Goal: Task Accomplishment & Management: Complete application form

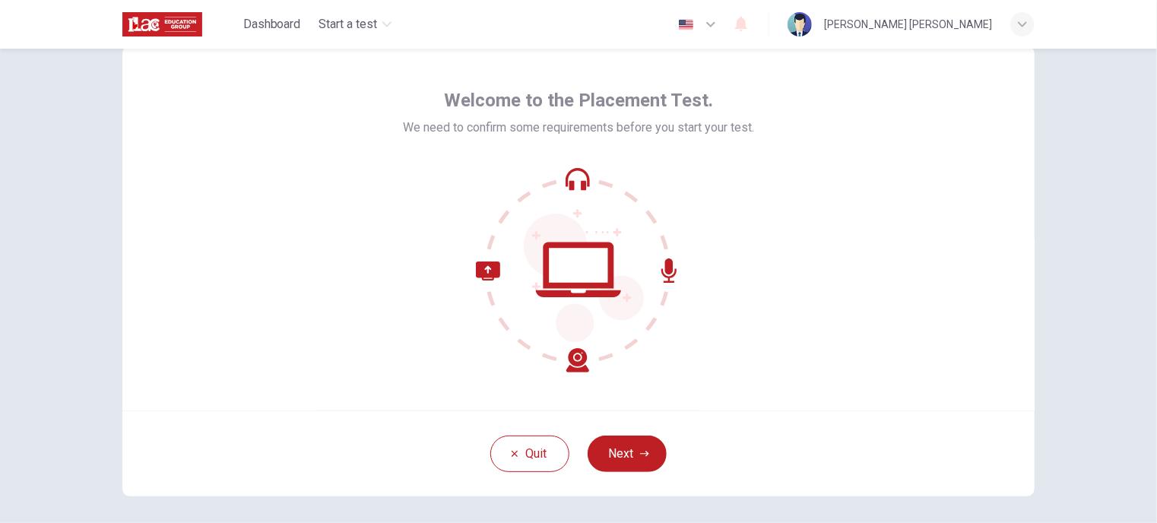
scroll to position [76, 0]
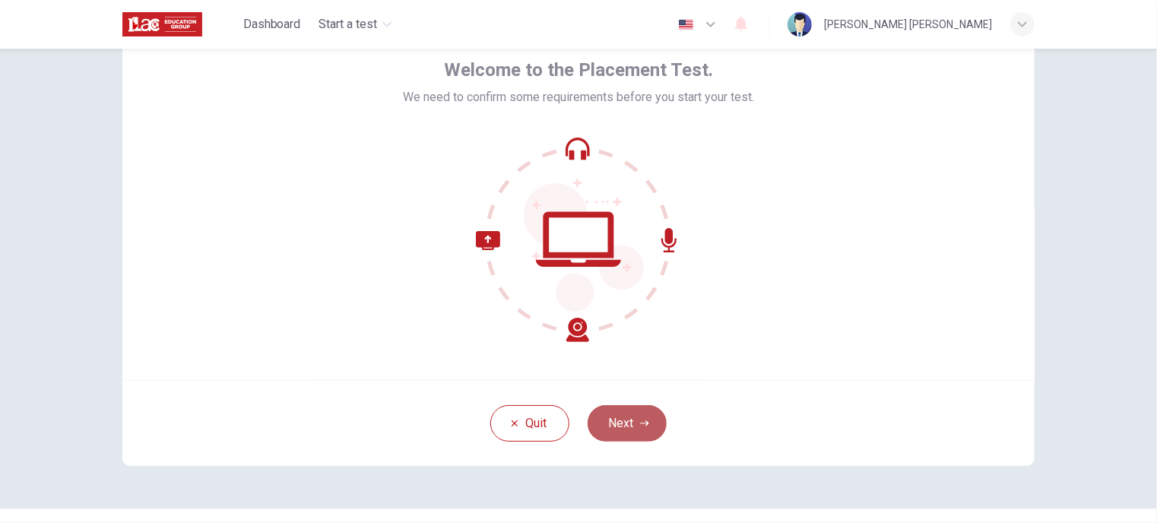
click at [648, 416] on button "Next" at bounding box center [627, 423] width 79 height 36
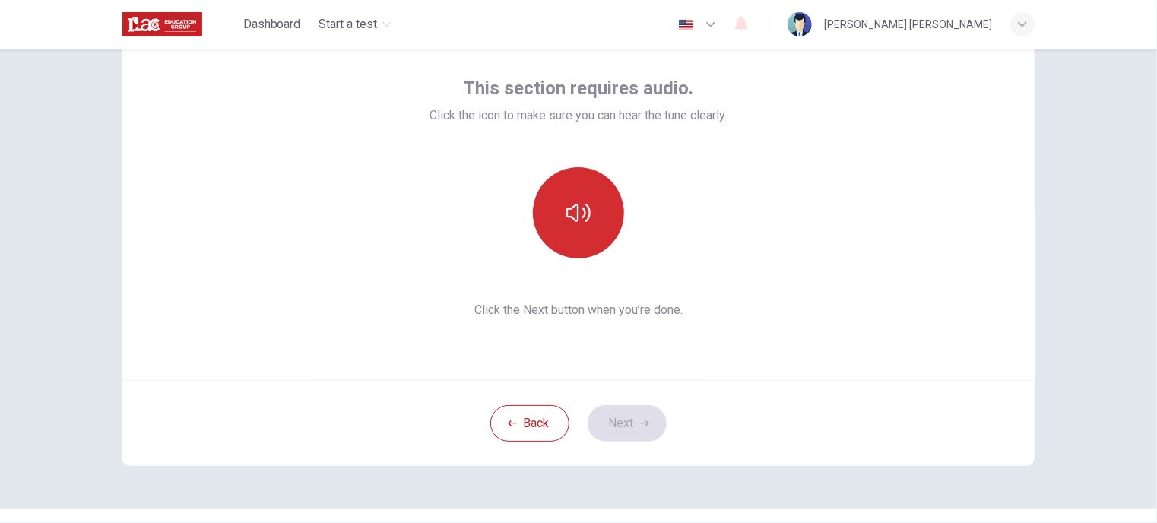
click at [580, 230] on button "button" at bounding box center [578, 212] width 91 height 91
click at [602, 236] on button "button" at bounding box center [578, 212] width 91 height 91
click at [562, 227] on button "button" at bounding box center [578, 212] width 91 height 91
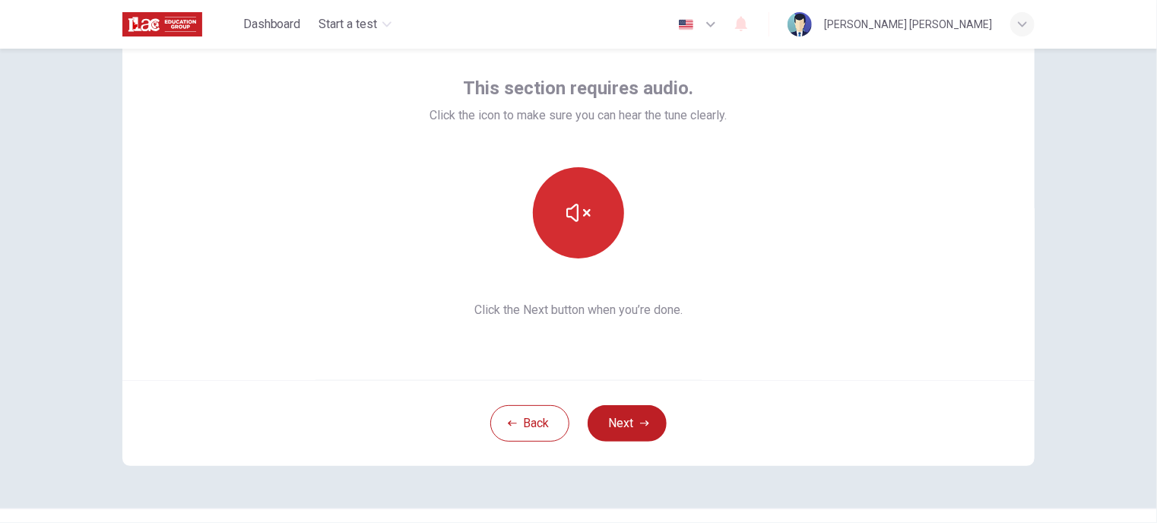
click at [562, 227] on button "button" at bounding box center [578, 212] width 91 height 91
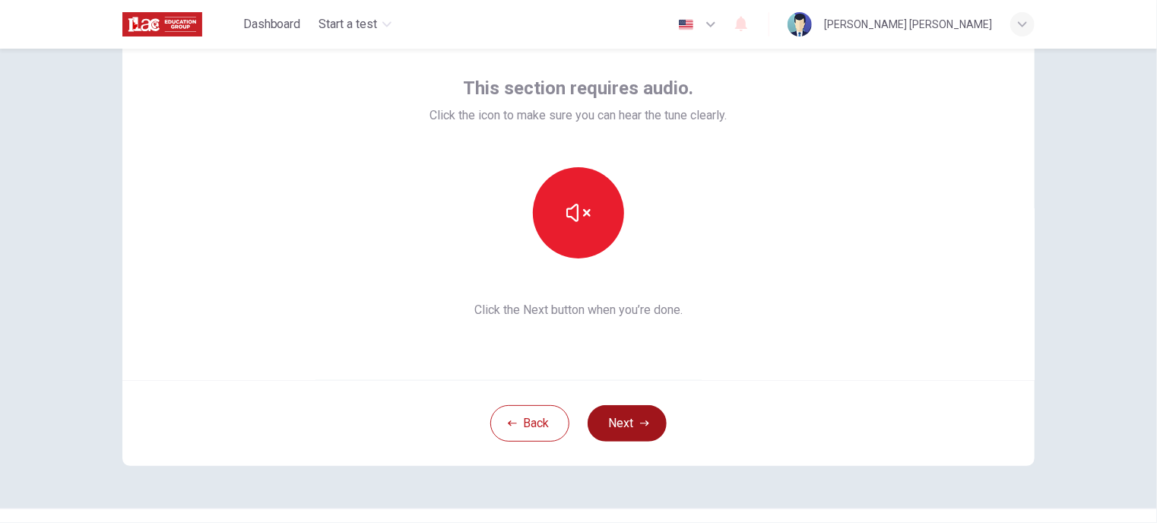
click at [645, 428] on button "Next" at bounding box center [627, 423] width 79 height 36
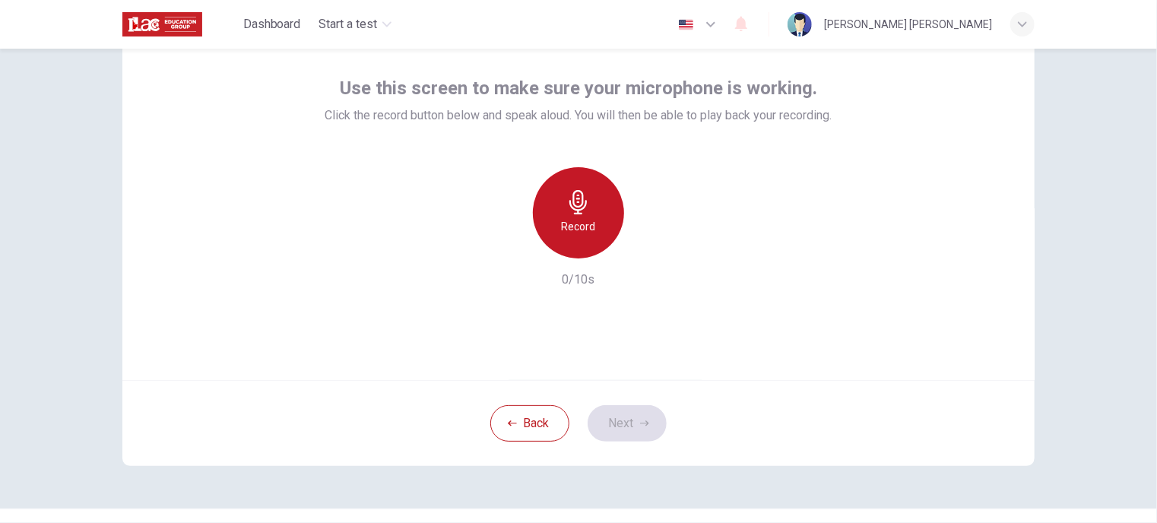
click at [596, 213] on div "Record" at bounding box center [578, 212] width 91 height 91
click at [599, 223] on div "Stop" at bounding box center [578, 212] width 91 height 91
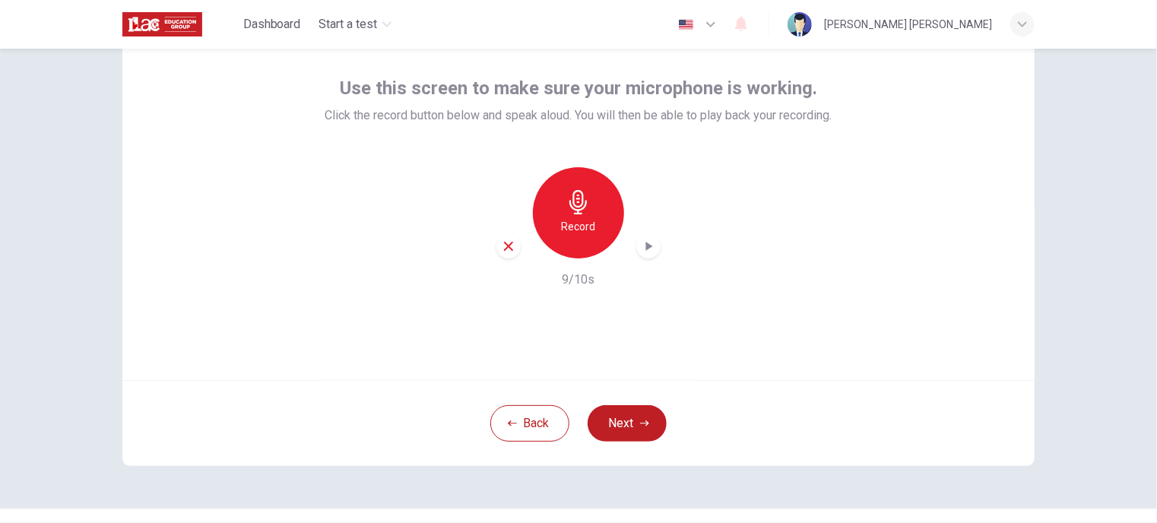
click at [641, 252] on icon "button" at bounding box center [648, 246] width 15 height 15
click at [648, 254] on div "button" at bounding box center [648, 246] width 24 height 24
click at [511, 249] on icon "button" at bounding box center [509, 246] width 14 height 14
click at [517, 204] on div "Record" at bounding box center [578, 212] width 164 height 91
click at [575, 206] on icon "button" at bounding box center [577, 202] width 17 height 24
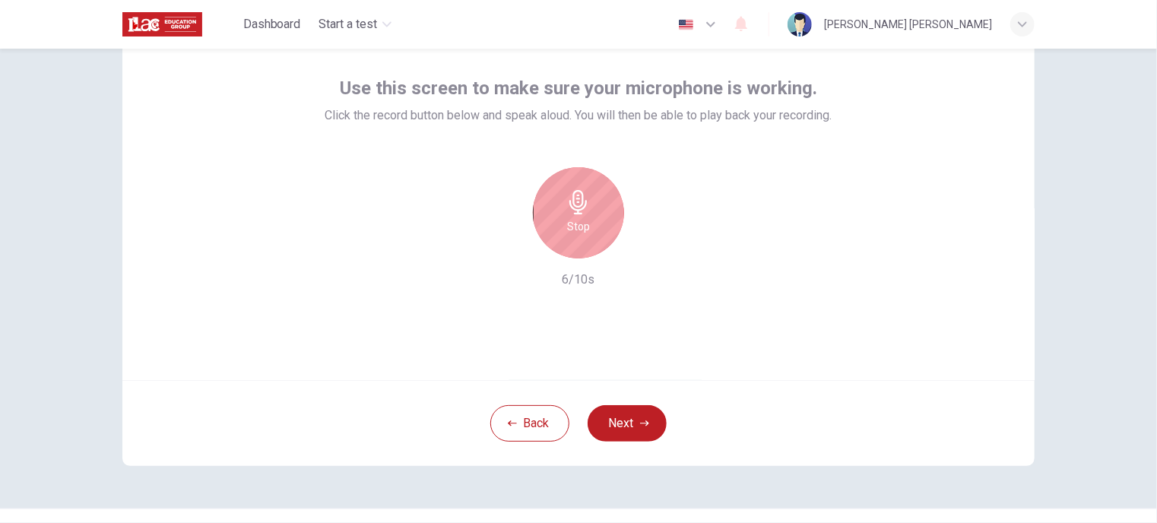
click at [556, 226] on div "Stop" at bounding box center [578, 212] width 91 height 91
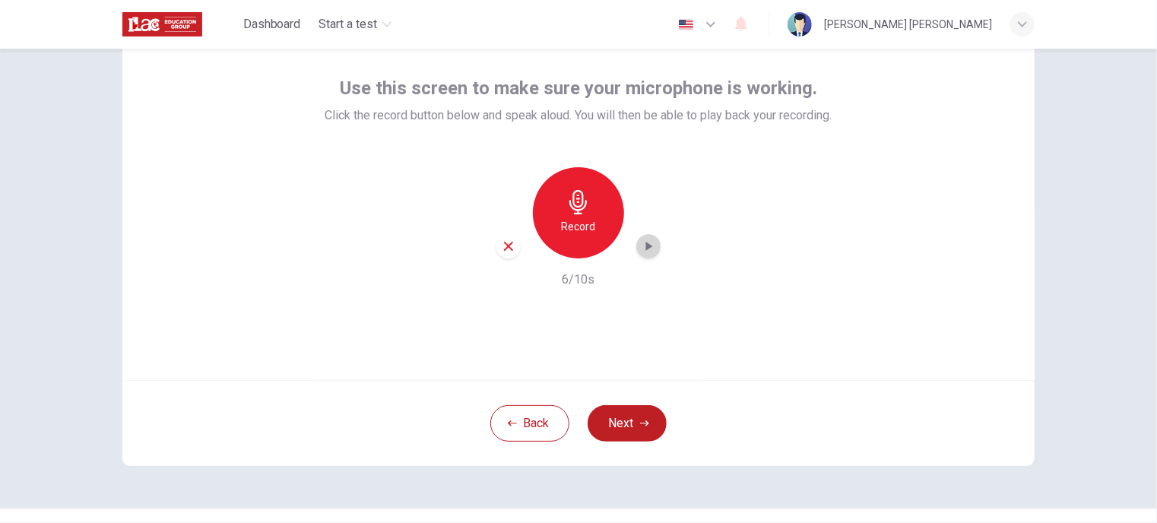
click at [646, 246] on icon "button" at bounding box center [649, 246] width 7 height 9
click at [645, 242] on icon "button" at bounding box center [648, 246] width 15 height 15
click at [657, 249] on div "Record 6/10s" at bounding box center [578, 228] width 507 height 122
click at [648, 249] on icon "button" at bounding box center [648, 246] width 15 height 15
click at [497, 238] on div "button" at bounding box center [508, 246] width 24 height 24
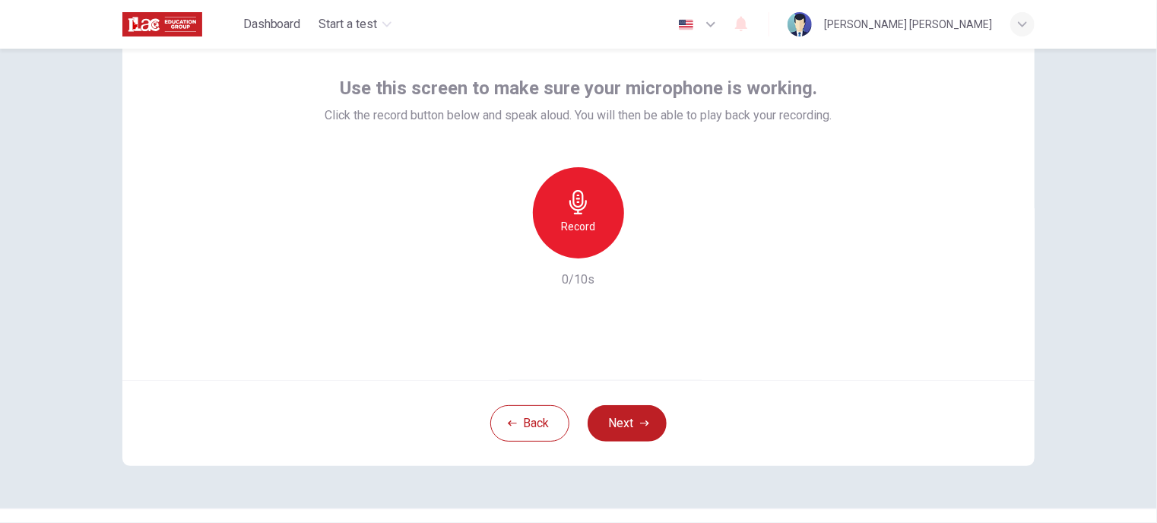
click at [566, 217] on h6 "Record" at bounding box center [579, 226] width 34 height 18
click at [636, 248] on div "button" at bounding box center [648, 246] width 24 height 24
click at [509, 253] on div "button" at bounding box center [508, 246] width 24 height 24
click at [760, 249] on div "Record 0/10s" at bounding box center [578, 228] width 507 height 122
click at [569, 217] on h6 "Record" at bounding box center [579, 226] width 34 height 18
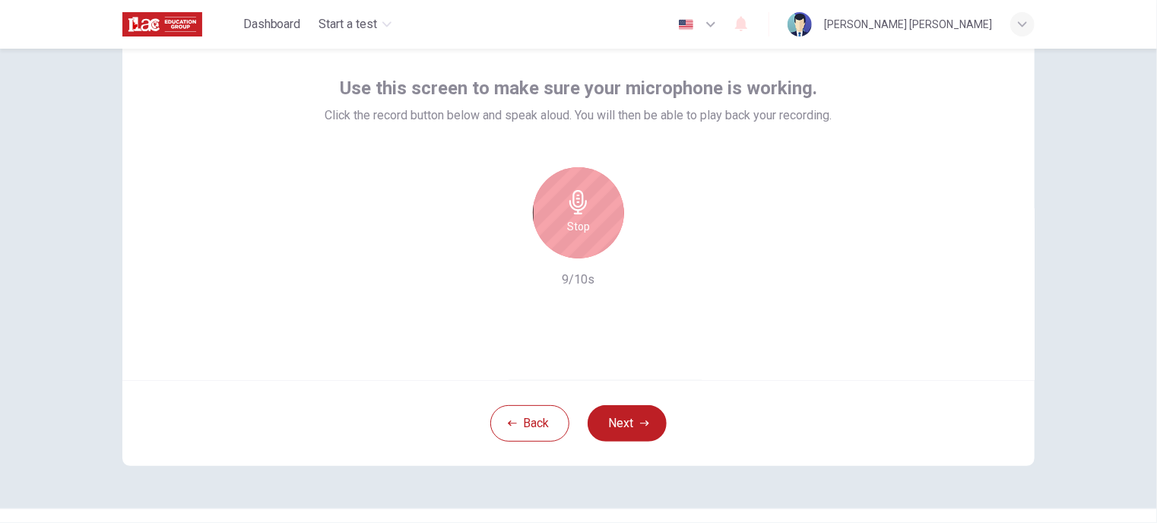
click at [580, 224] on h6 "Stop" at bounding box center [578, 226] width 23 height 18
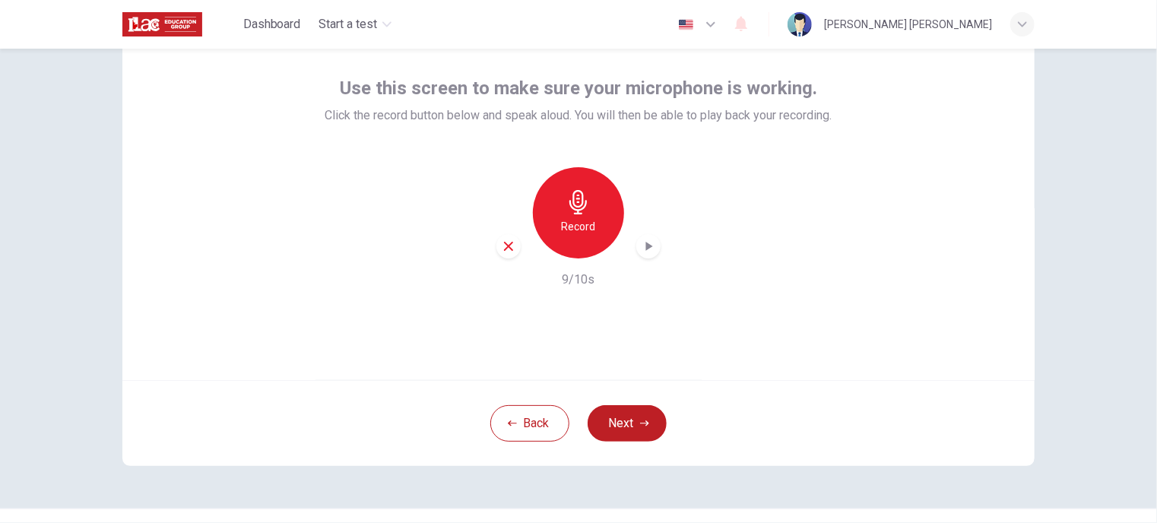
click at [657, 259] on div "Record 9/10s" at bounding box center [578, 228] width 507 height 122
click at [648, 248] on icon "button" at bounding box center [648, 246] width 15 height 15
click at [511, 249] on icon "button" at bounding box center [509, 246] width 14 height 14
click at [642, 420] on icon "button" at bounding box center [644, 423] width 9 height 9
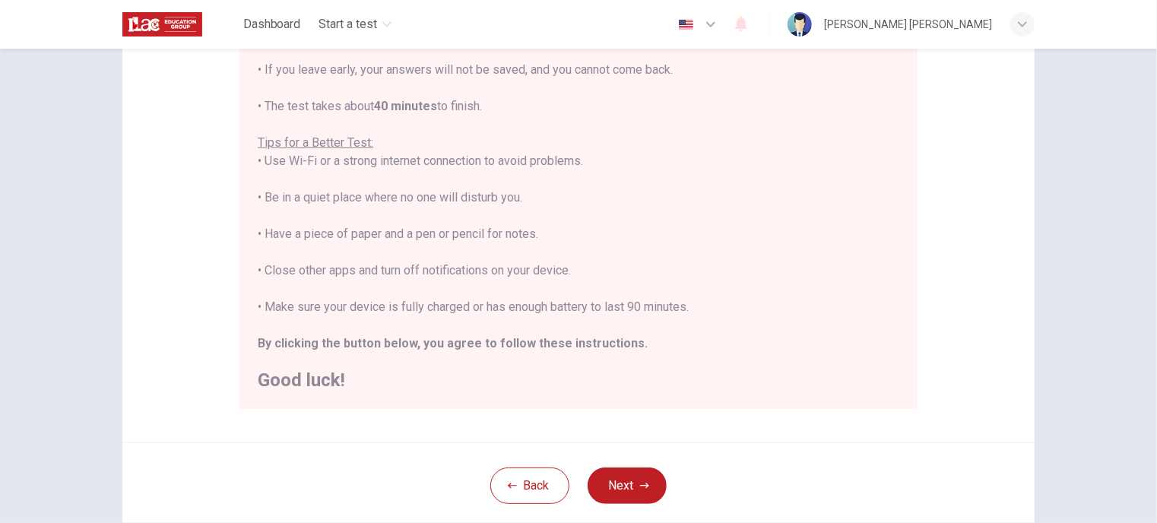
scroll to position [228, 0]
click at [635, 471] on button "Next" at bounding box center [627, 483] width 79 height 36
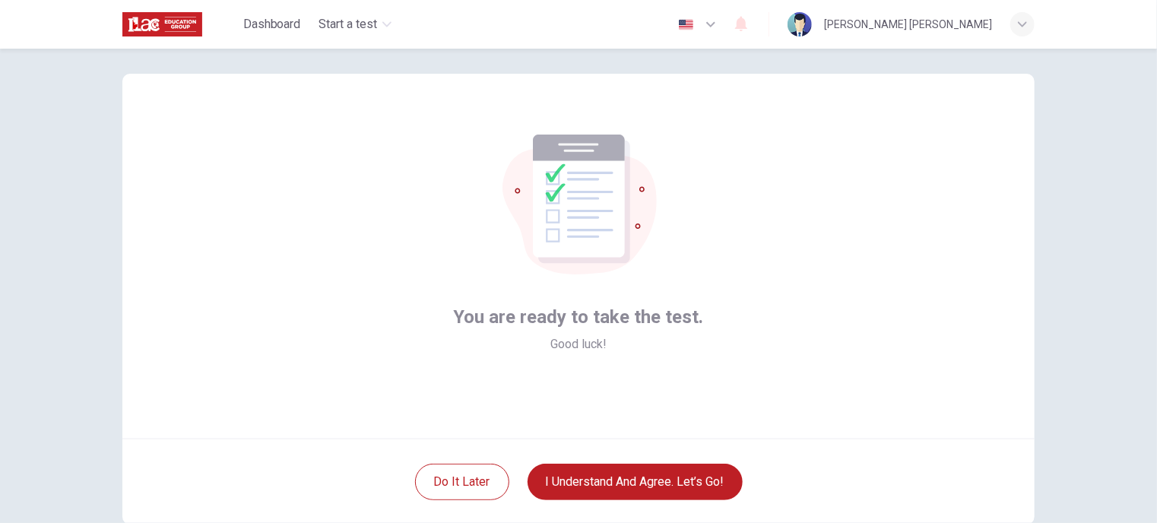
scroll to position [17, 0]
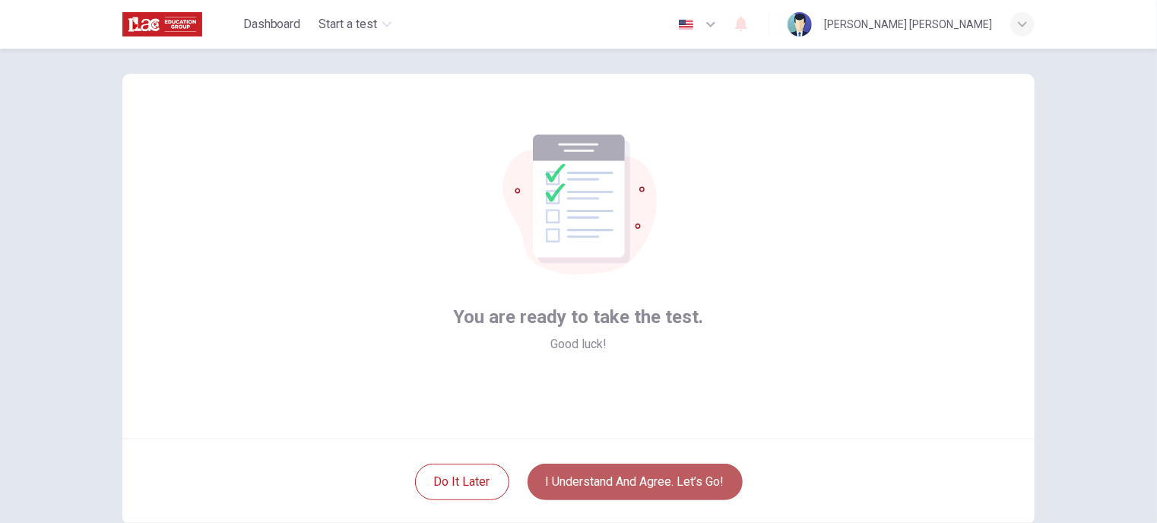
click at [619, 483] on button "I understand and agree. Let’s go!" at bounding box center [635, 482] width 215 height 36
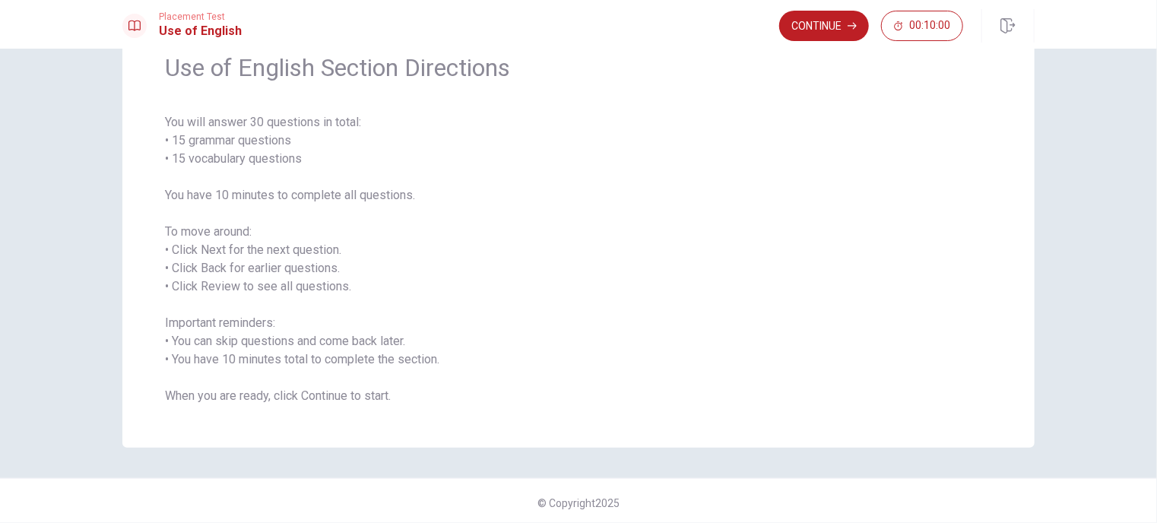
scroll to position [73, 0]
click at [828, 34] on button "Continue" at bounding box center [824, 26] width 90 height 30
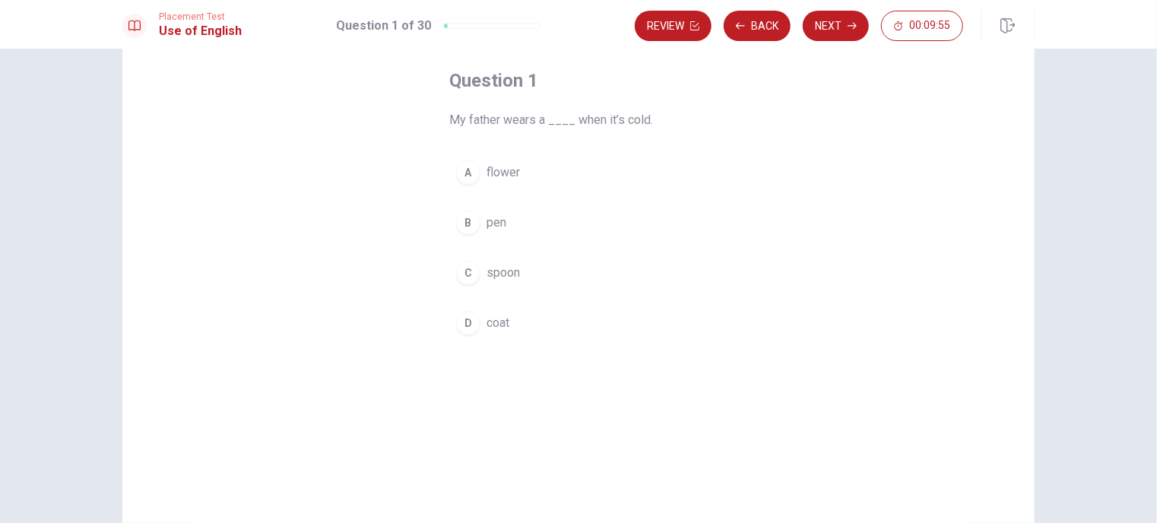
click at [468, 319] on div "D" at bounding box center [468, 323] width 24 height 24
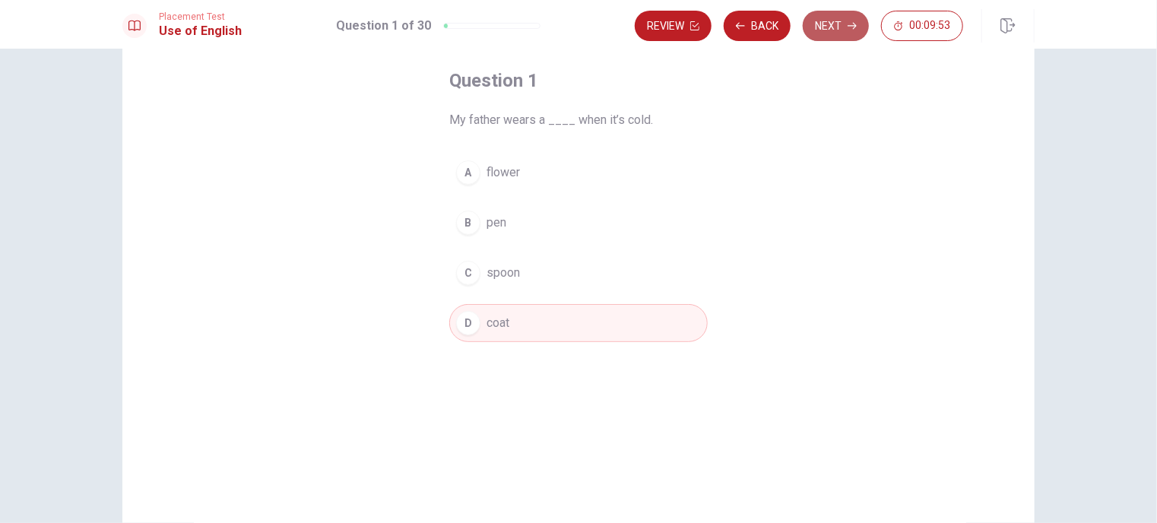
click at [827, 29] on button "Next" at bounding box center [836, 26] width 66 height 30
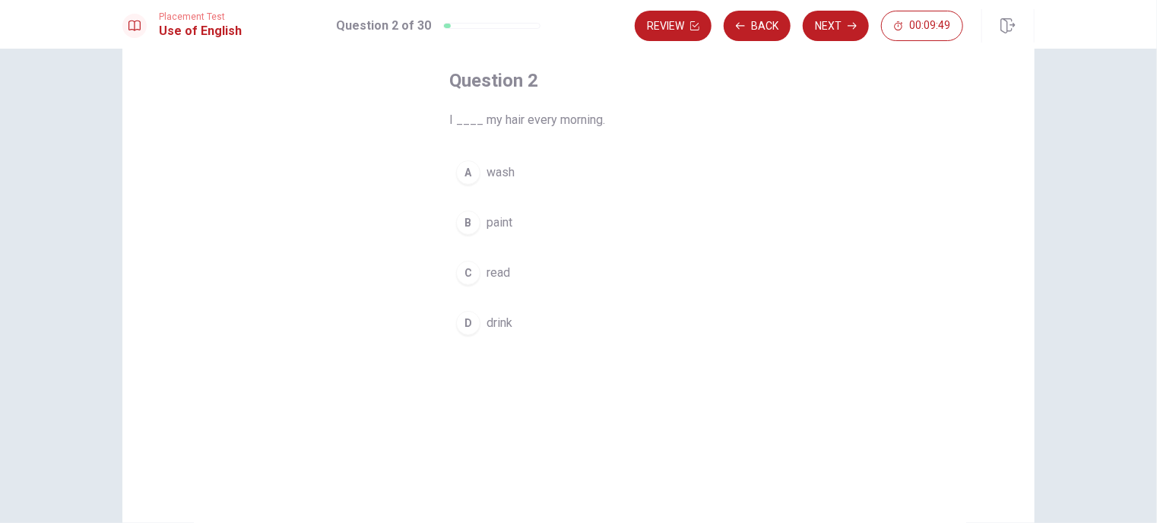
click at [502, 176] on span "wash" at bounding box center [500, 172] width 28 height 18
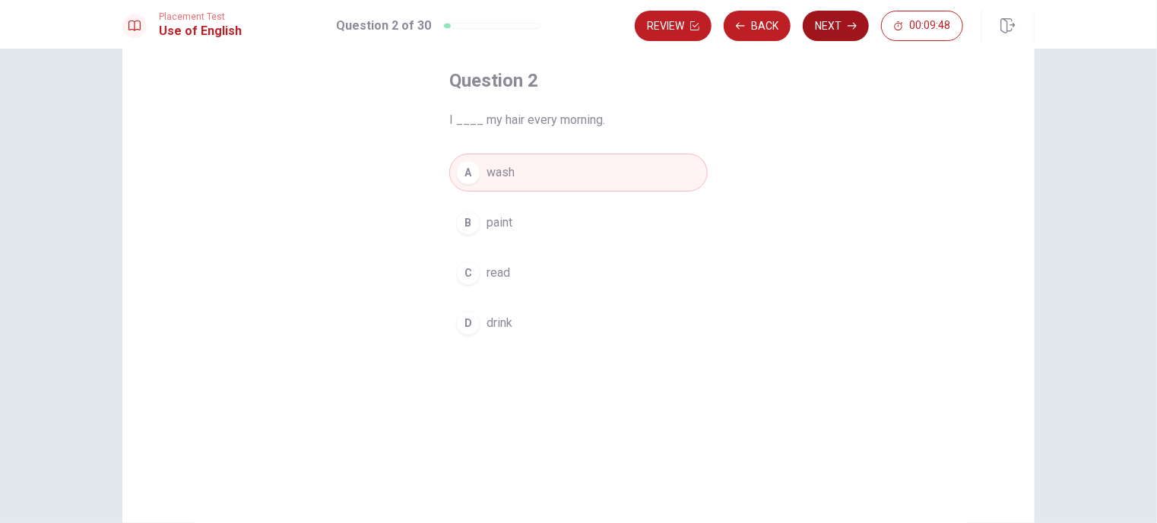
click at [845, 28] on button "Next" at bounding box center [836, 26] width 66 height 30
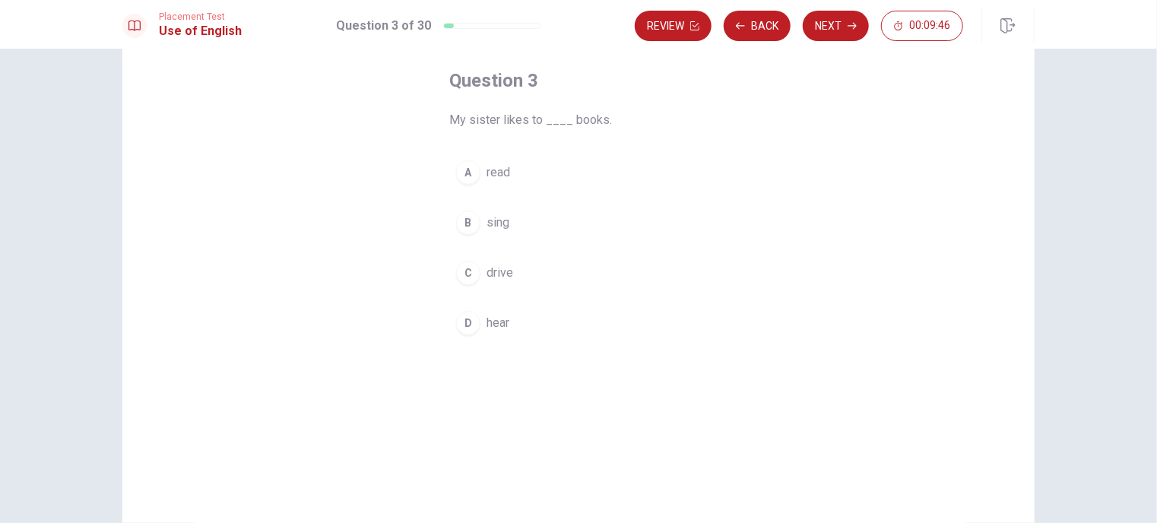
click at [475, 185] on button "A read" at bounding box center [578, 173] width 258 height 38
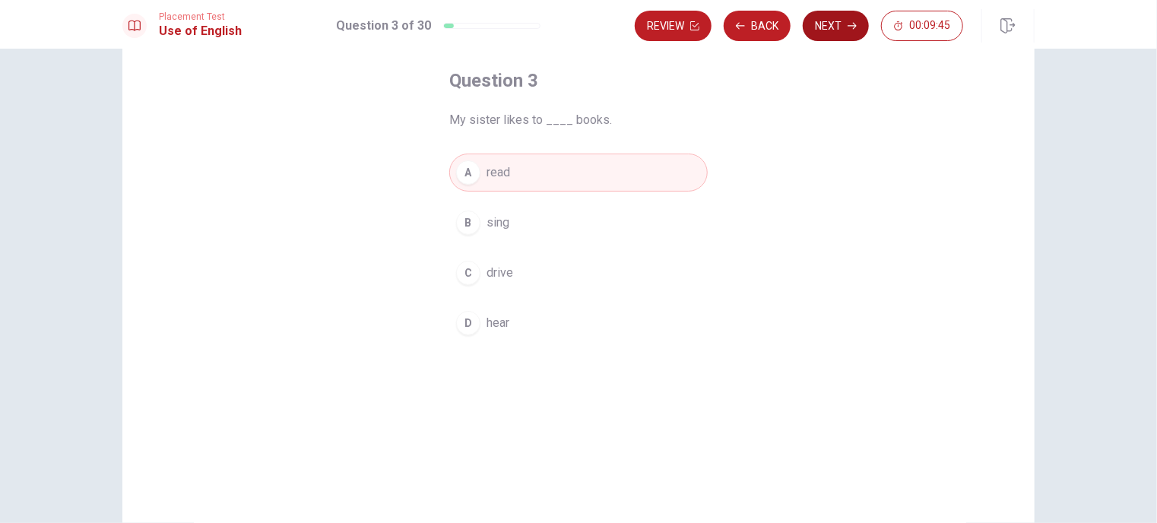
click at [845, 28] on button "Next" at bounding box center [836, 26] width 66 height 30
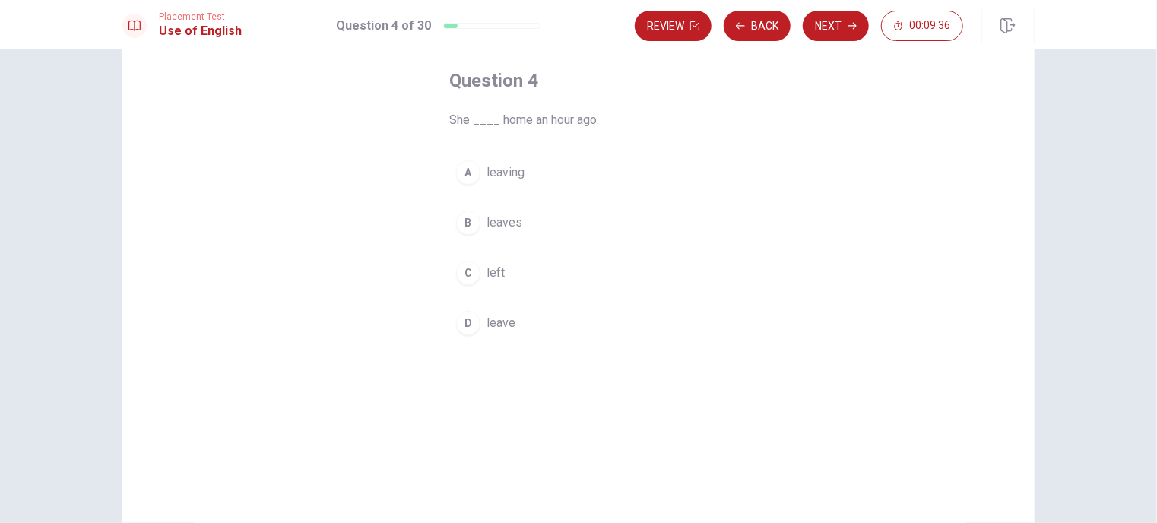
click at [494, 269] on span "left" at bounding box center [495, 273] width 18 height 18
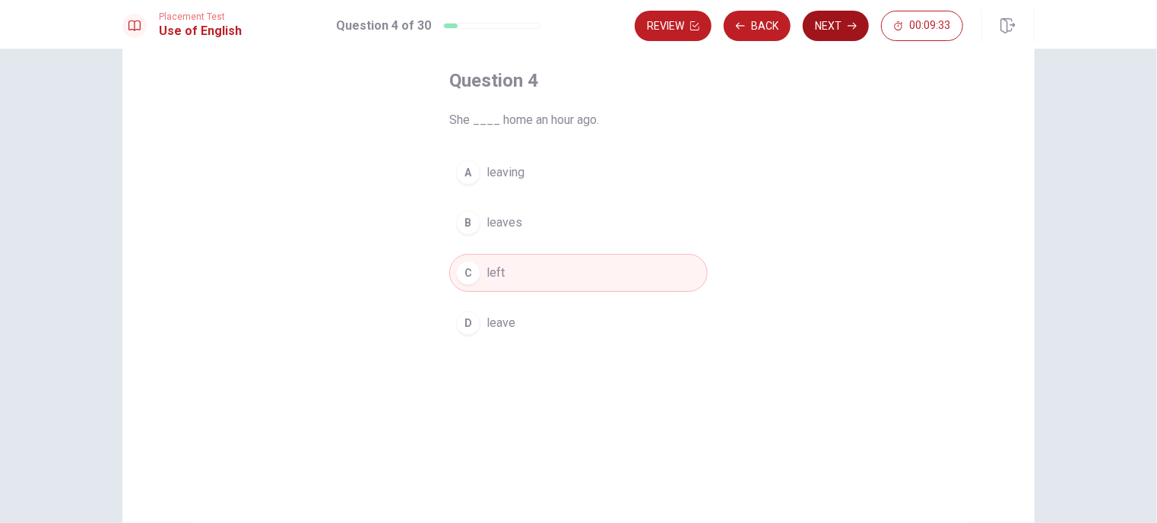
click at [823, 27] on button "Next" at bounding box center [836, 26] width 66 height 30
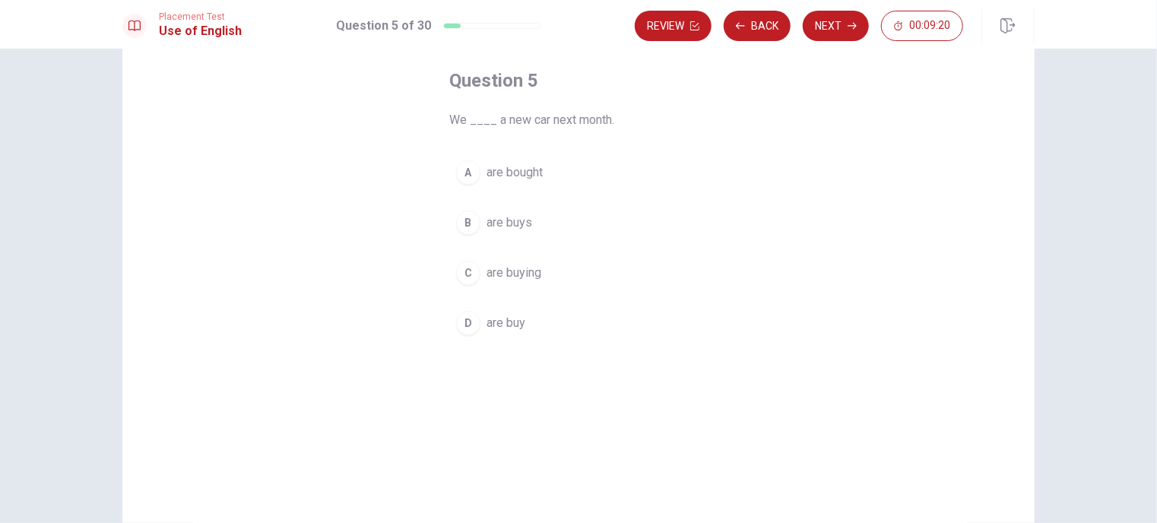
click at [493, 335] on button "D are buy" at bounding box center [578, 323] width 258 height 38
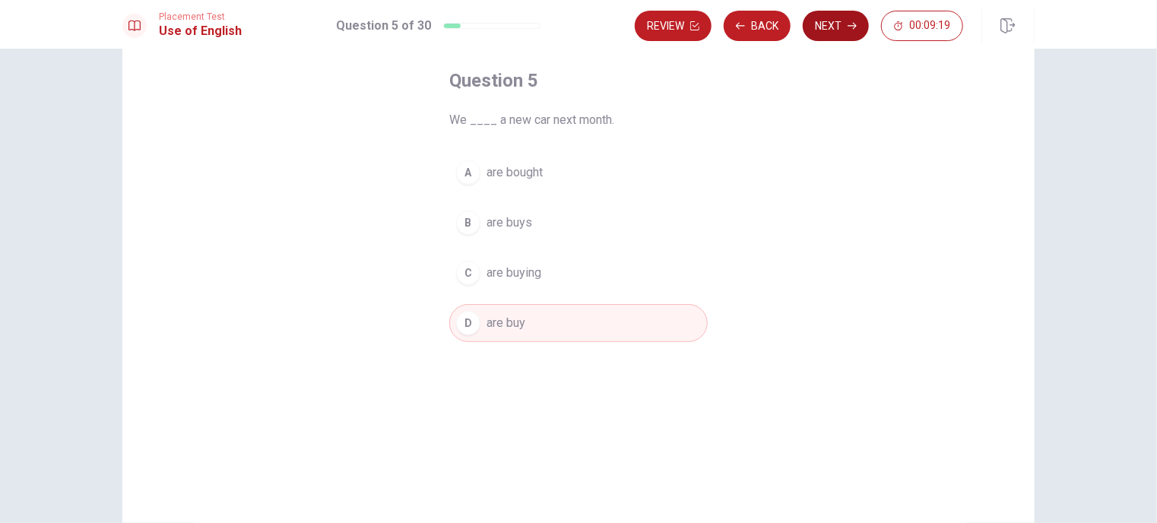
click at [853, 27] on icon "button" at bounding box center [852, 25] width 9 height 9
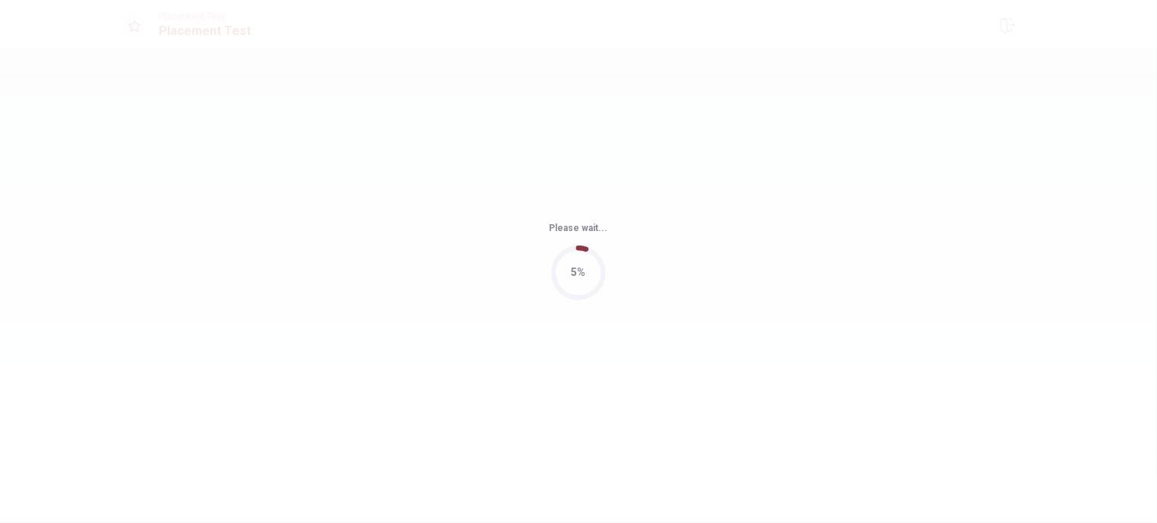
scroll to position [0, 0]
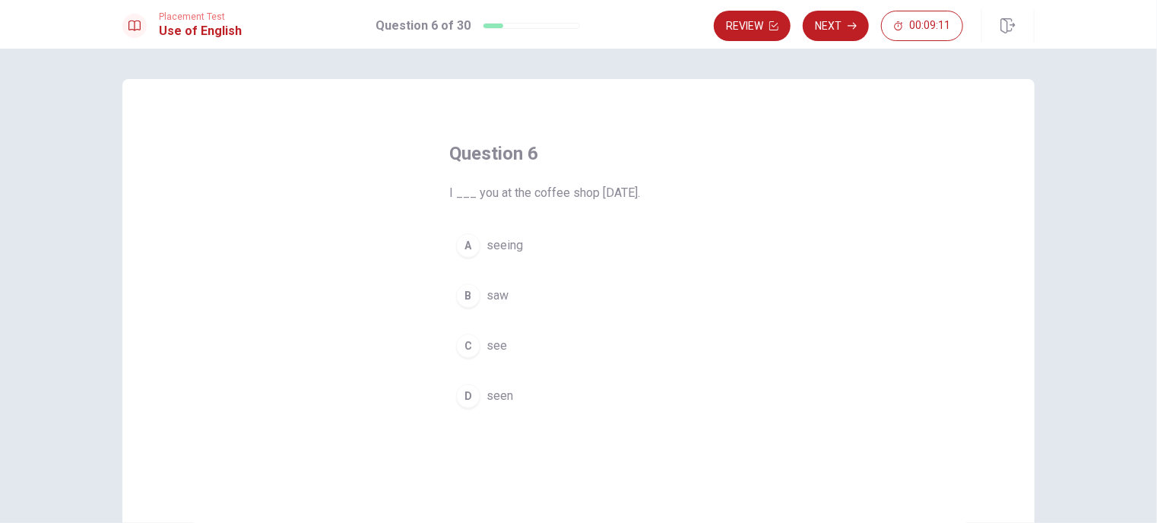
click at [497, 296] on span "saw" at bounding box center [497, 296] width 22 height 18
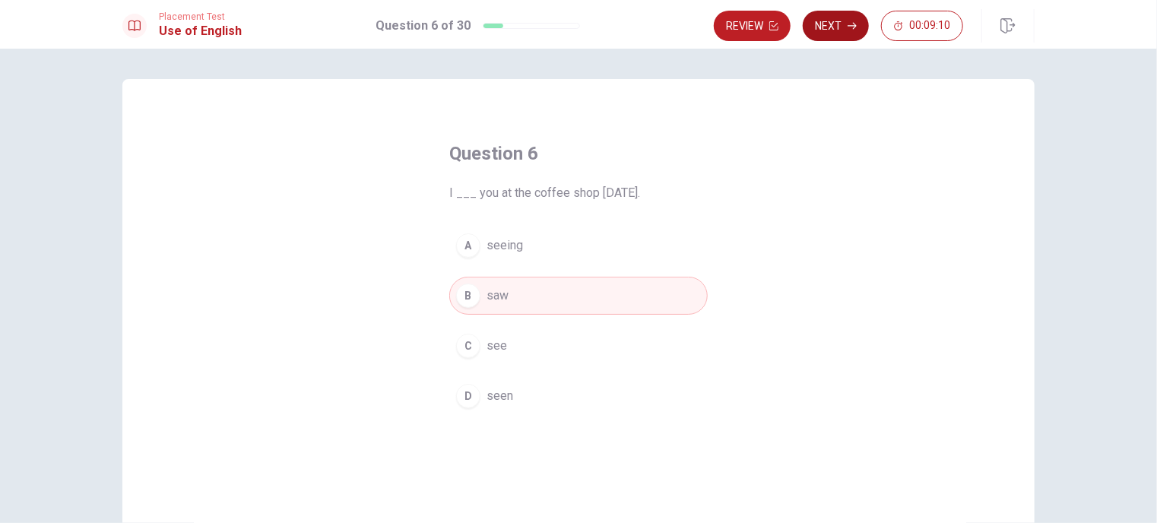
click at [843, 26] on button "Next" at bounding box center [836, 26] width 66 height 30
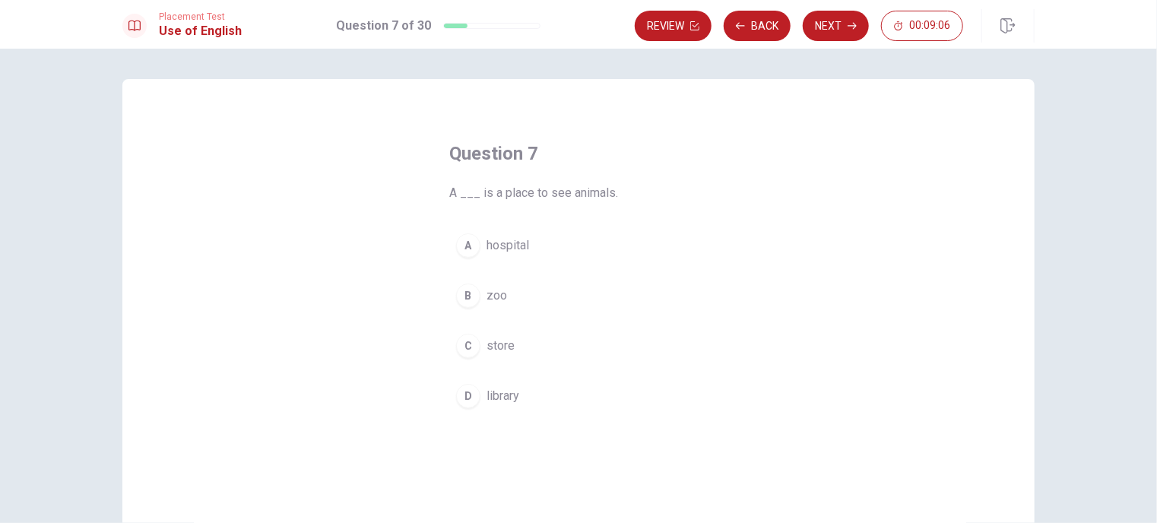
click at [493, 290] on span "zoo" at bounding box center [496, 296] width 21 height 18
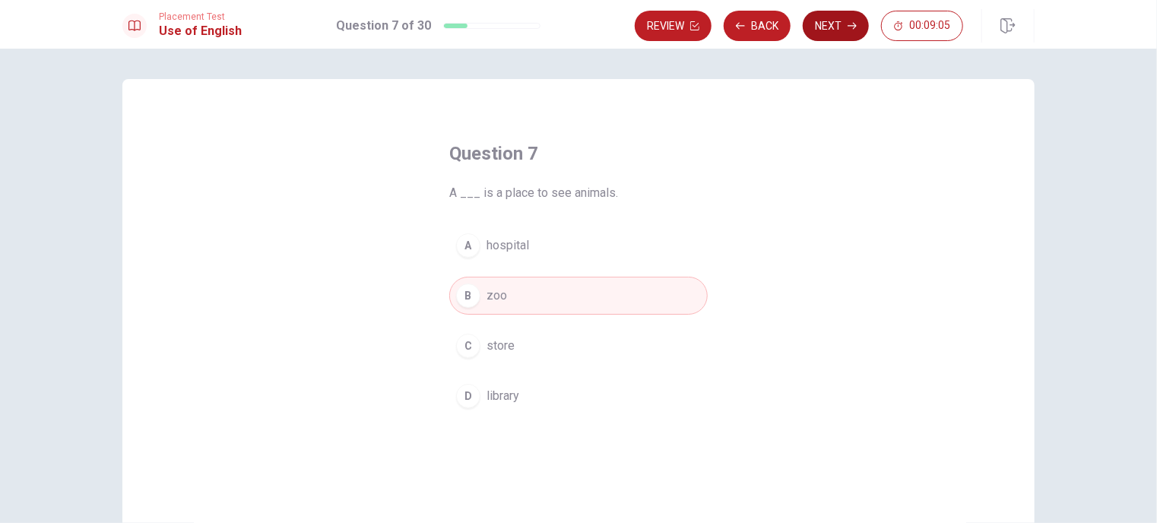
click at [818, 33] on button "Next" at bounding box center [836, 26] width 66 height 30
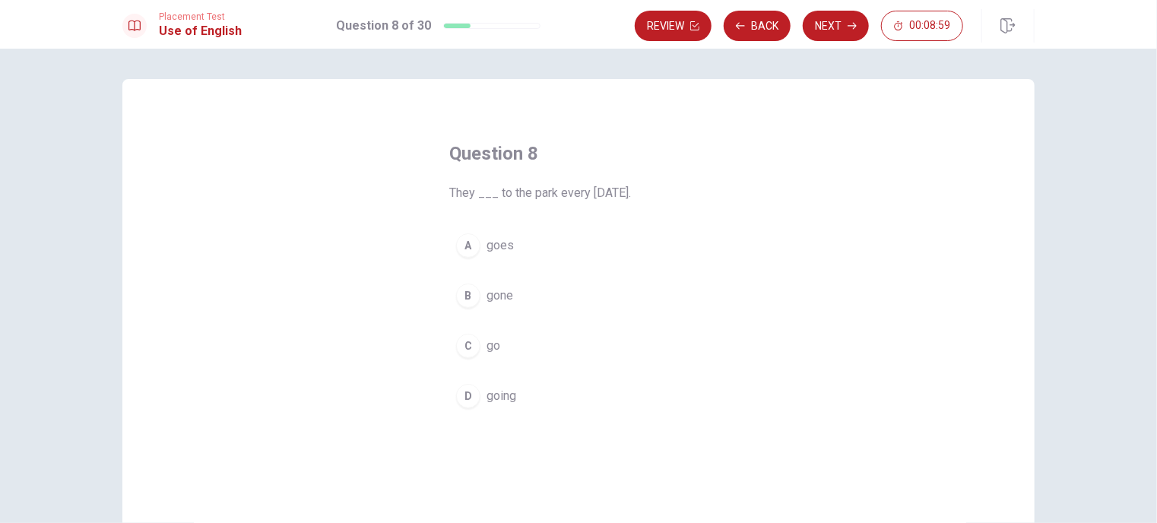
click at [492, 343] on span "go" at bounding box center [493, 346] width 14 height 18
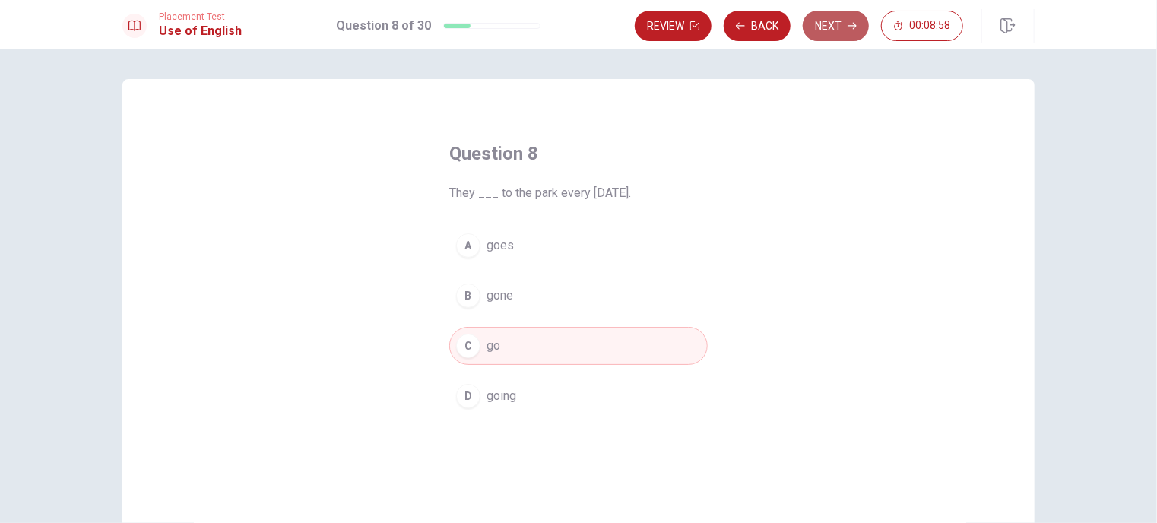
click at [835, 17] on button "Next" at bounding box center [836, 26] width 66 height 30
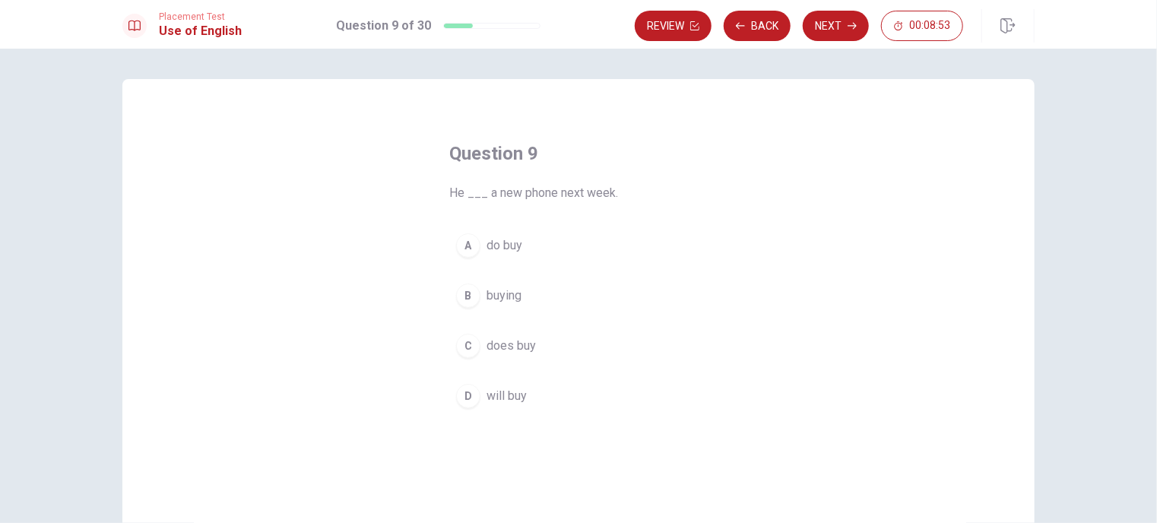
click at [498, 401] on span "will buy" at bounding box center [506, 396] width 40 height 18
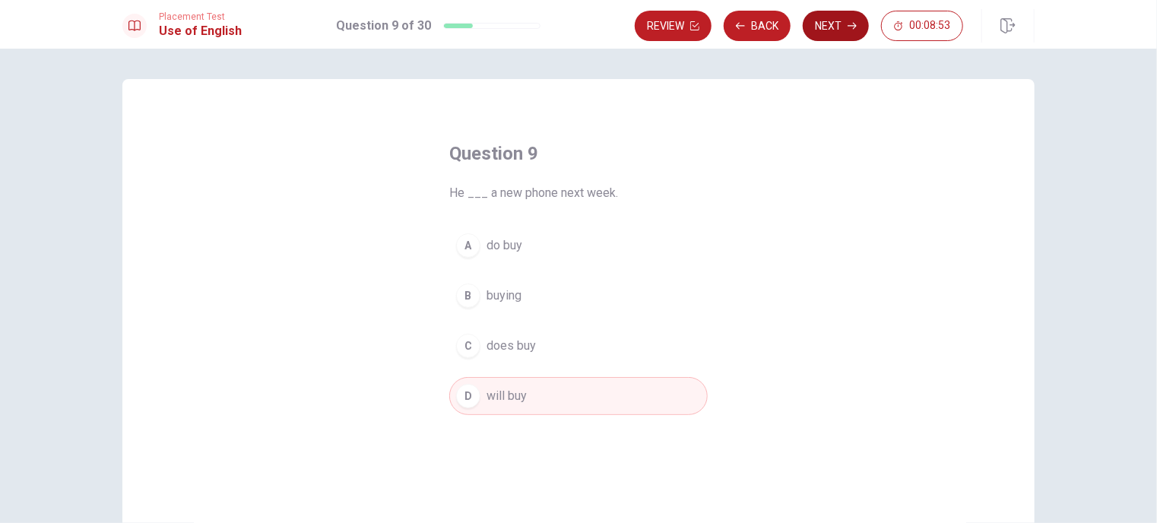
click at [830, 26] on button "Next" at bounding box center [836, 26] width 66 height 30
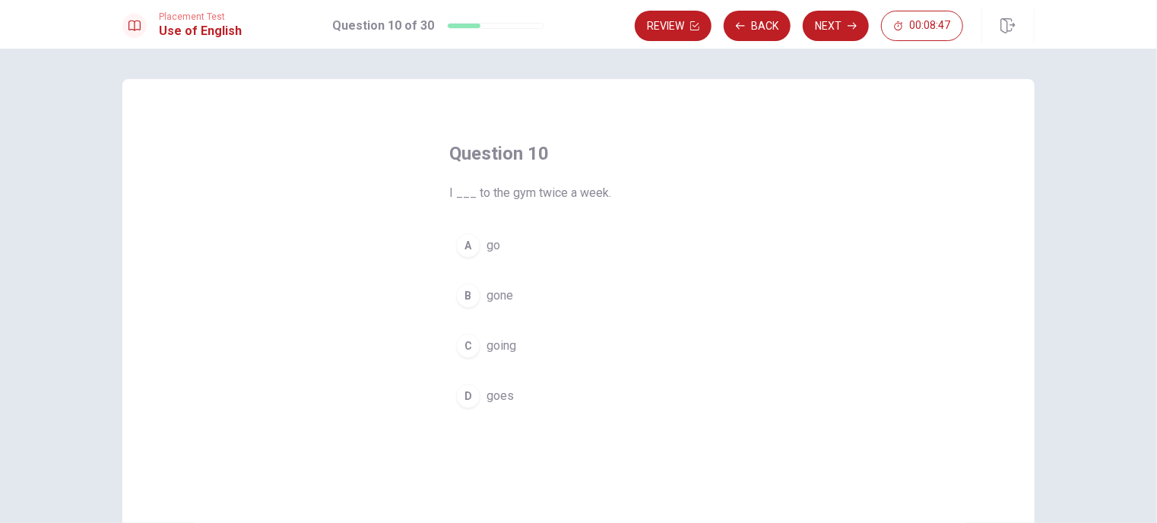
click at [501, 242] on button "A go" at bounding box center [578, 246] width 258 height 38
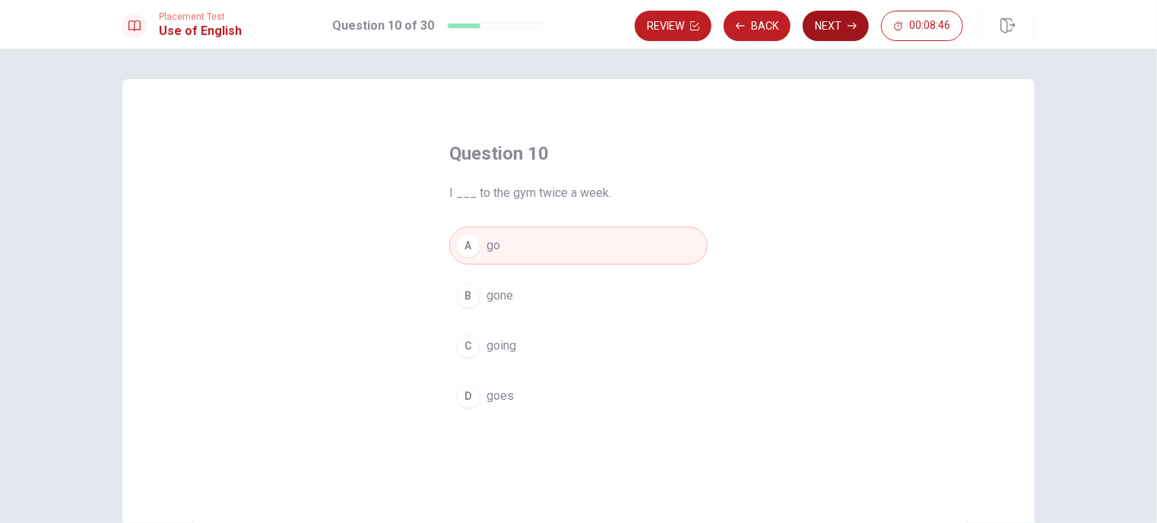
click at [830, 24] on button "Next" at bounding box center [836, 26] width 66 height 30
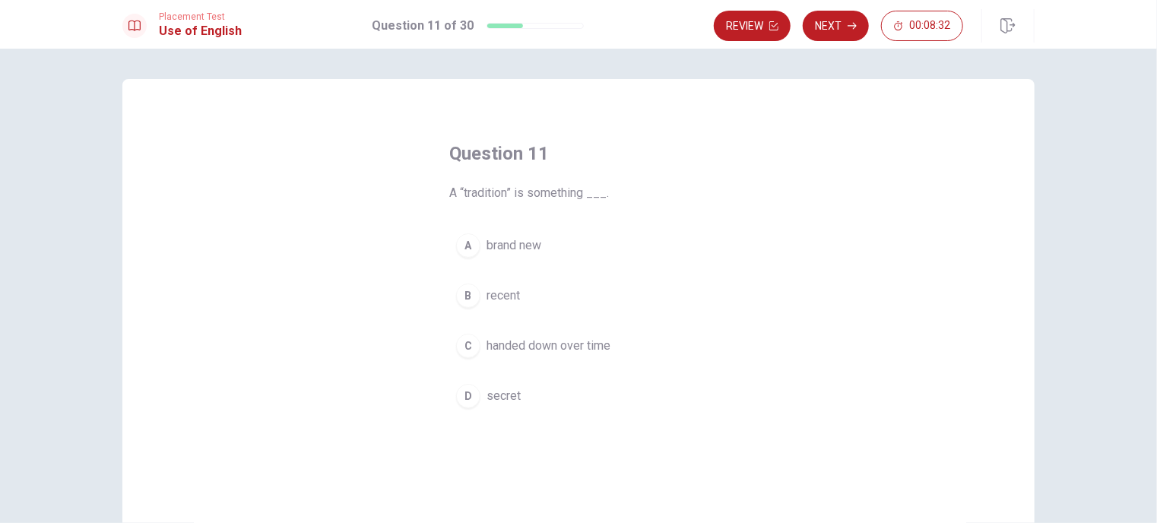
click at [501, 341] on span "handed down over time" at bounding box center [548, 346] width 124 height 18
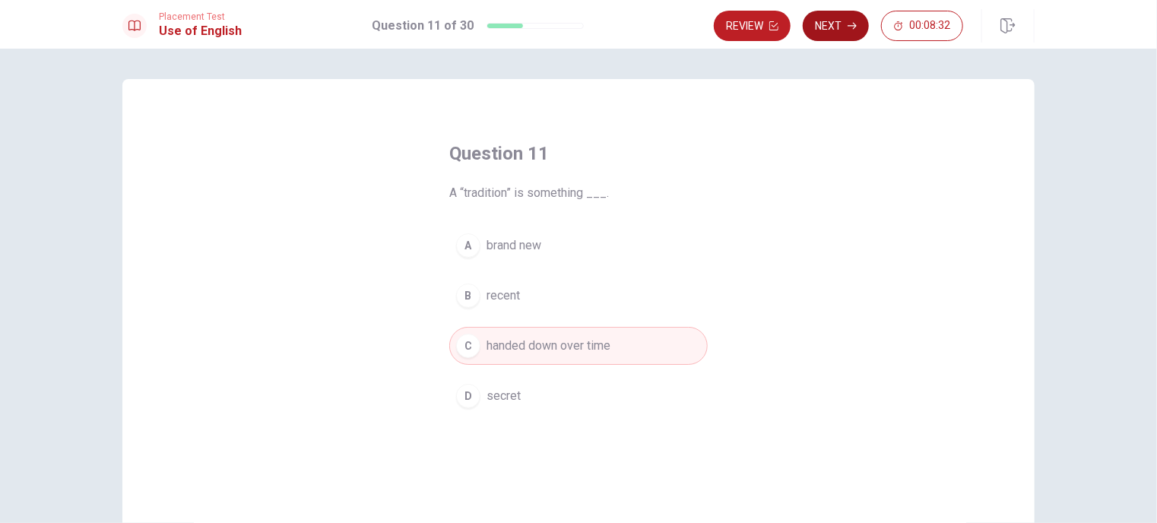
click at [824, 39] on button "Next" at bounding box center [836, 26] width 66 height 30
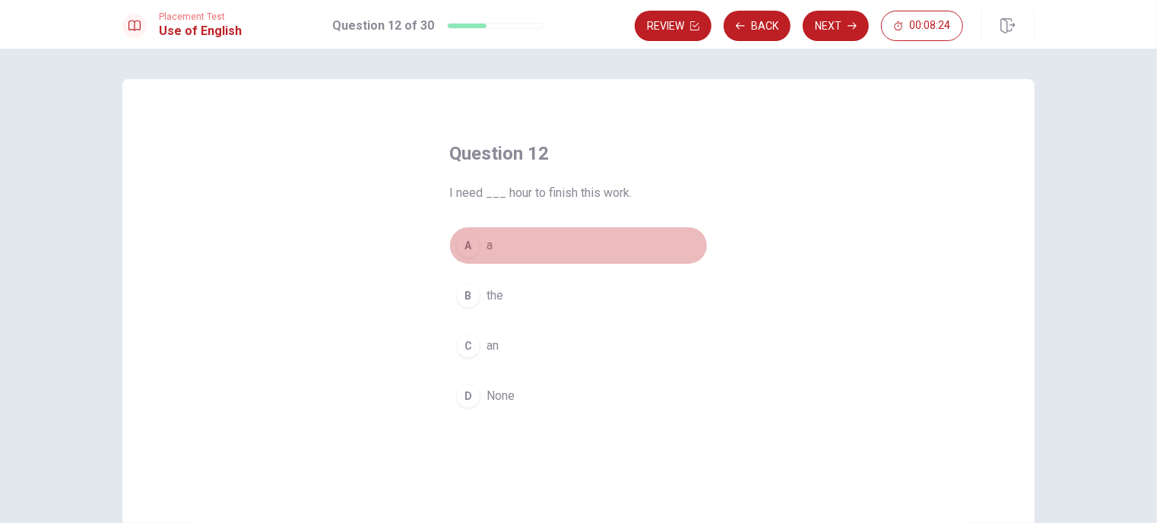
click at [480, 245] on button "A a" at bounding box center [578, 246] width 258 height 38
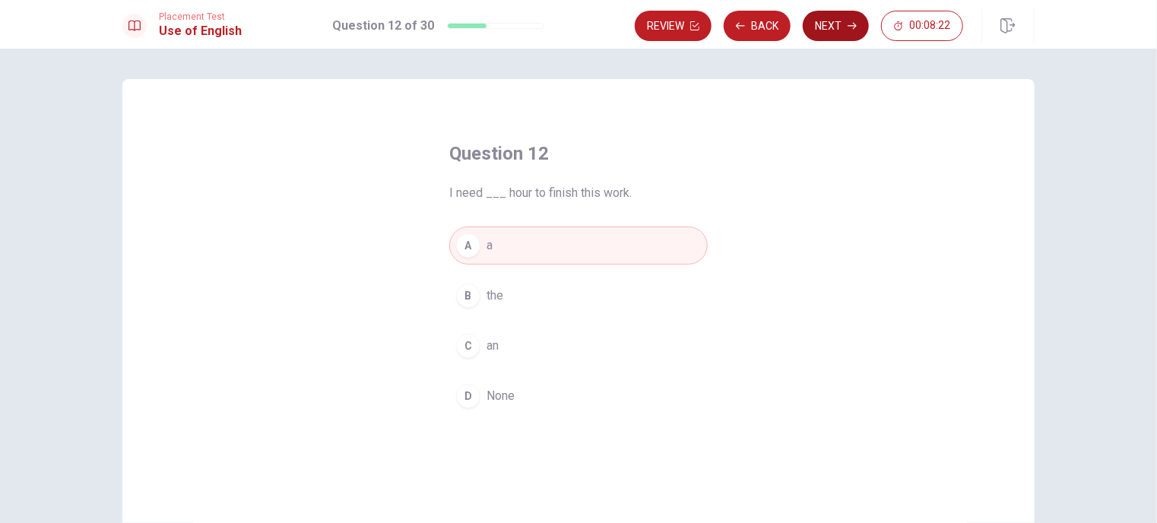
click at [846, 30] on button "Next" at bounding box center [836, 26] width 66 height 30
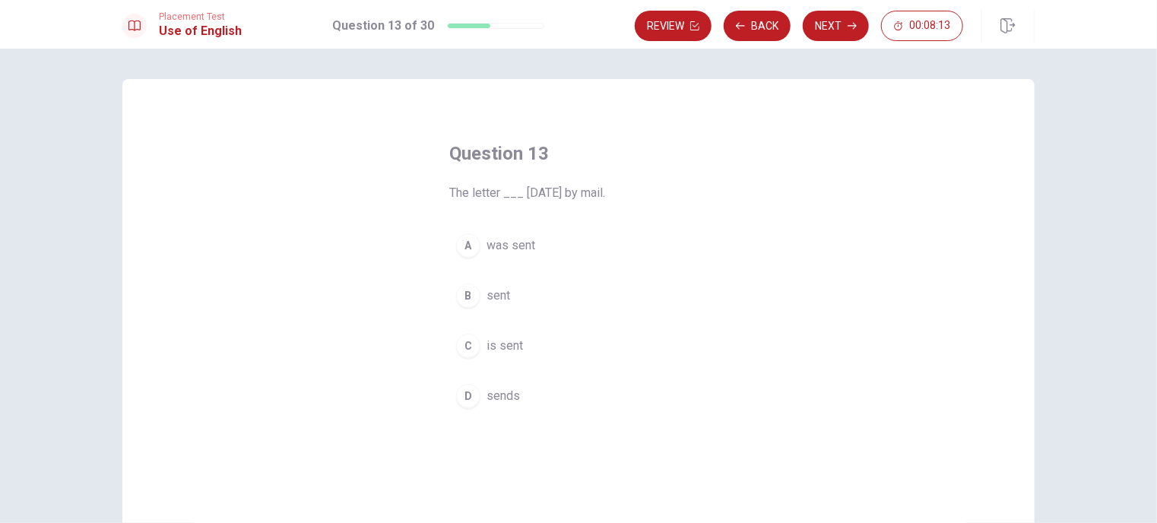
click at [526, 248] on span "was sent" at bounding box center [510, 245] width 49 height 18
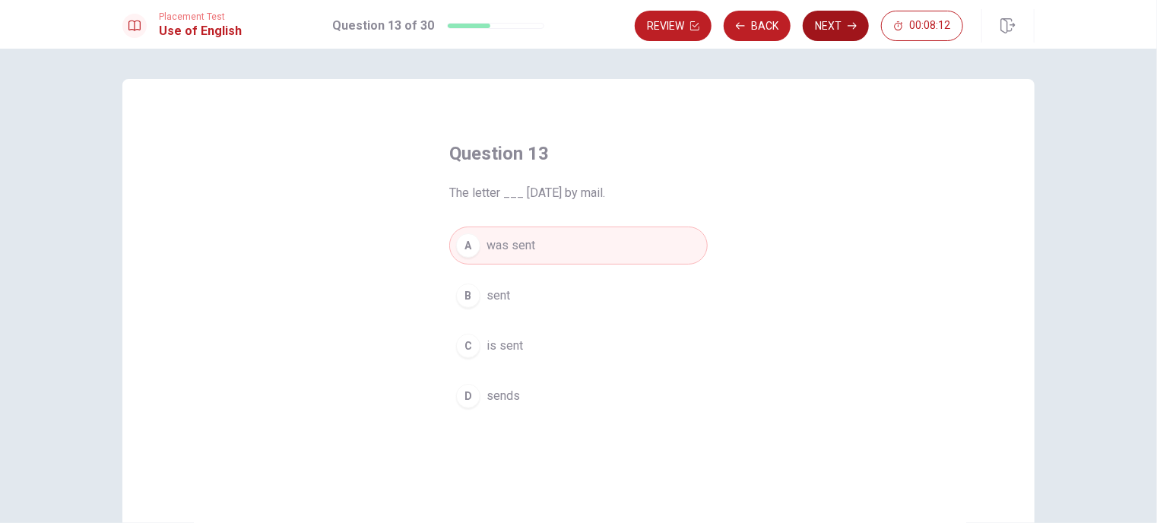
click at [847, 17] on button "Next" at bounding box center [836, 26] width 66 height 30
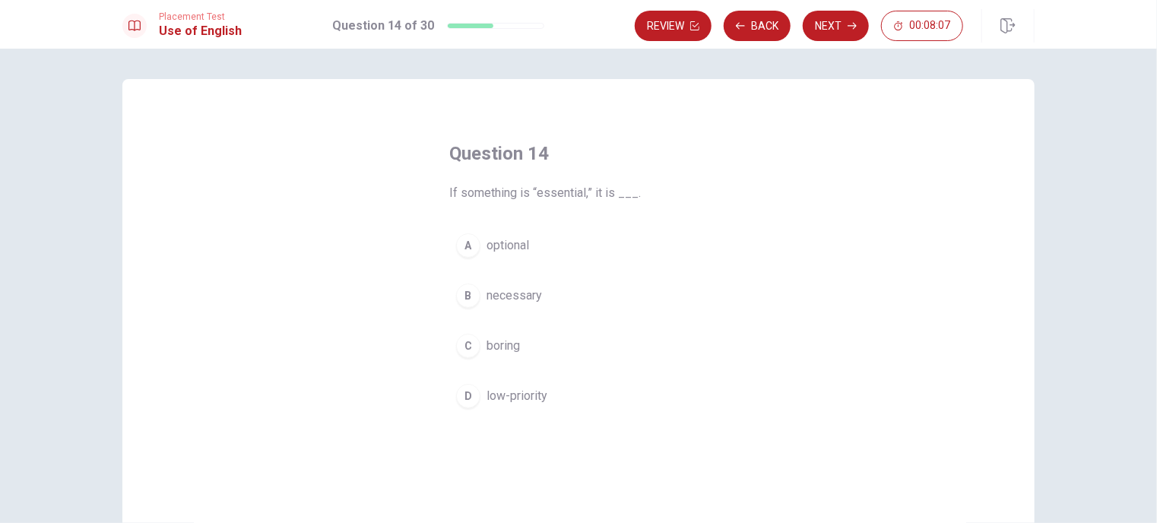
click at [512, 296] on span "necessary" at bounding box center [513, 296] width 55 height 18
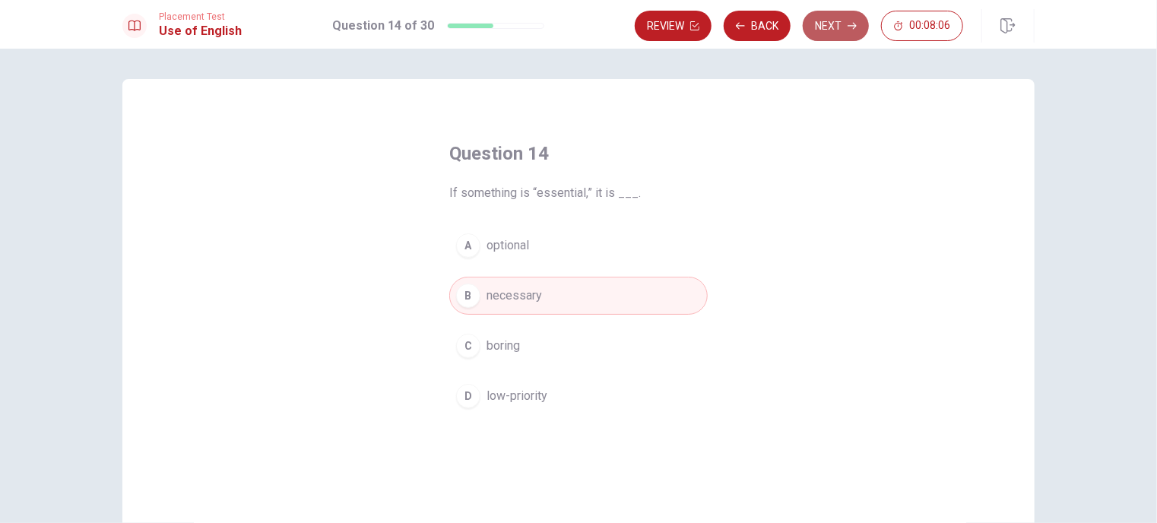
click at [853, 27] on icon "button" at bounding box center [852, 25] width 9 height 9
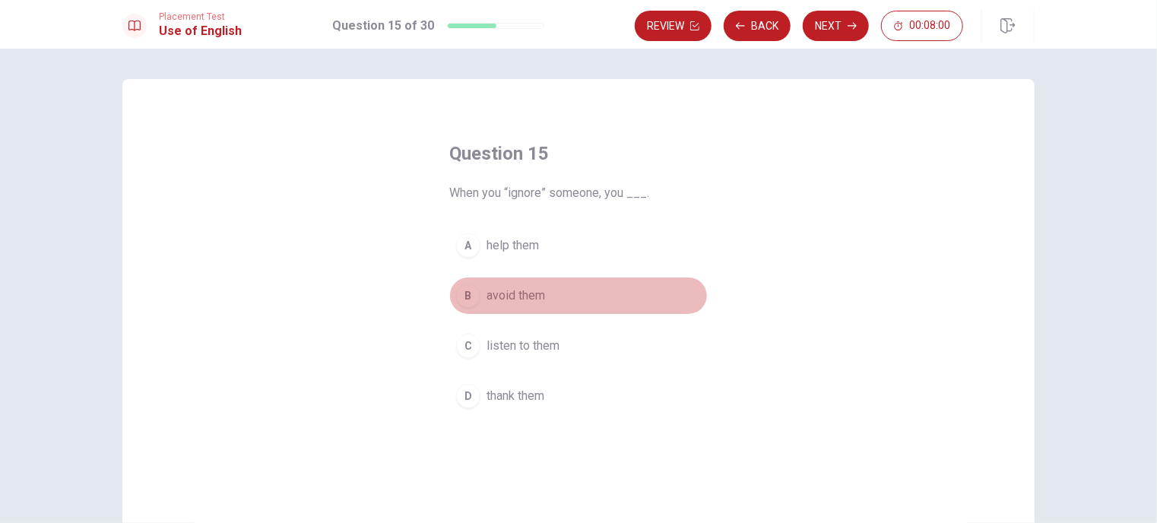
click at [535, 300] on span "avoid them" at bounding box center [515, 296] width 59 height 18
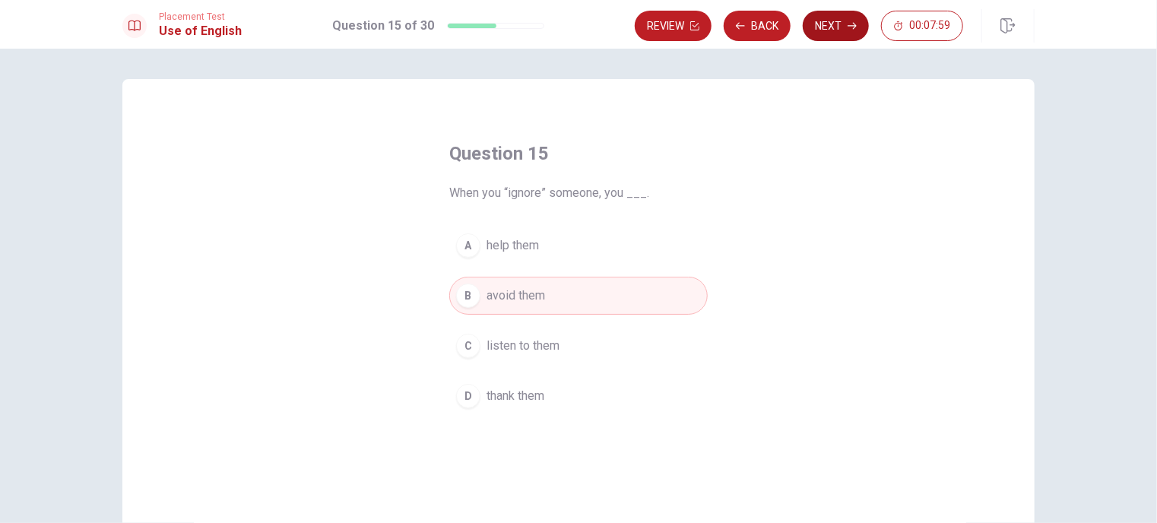
click at [854, 25] on icon "button" at bounding box center [852, 26] width 9 height 7
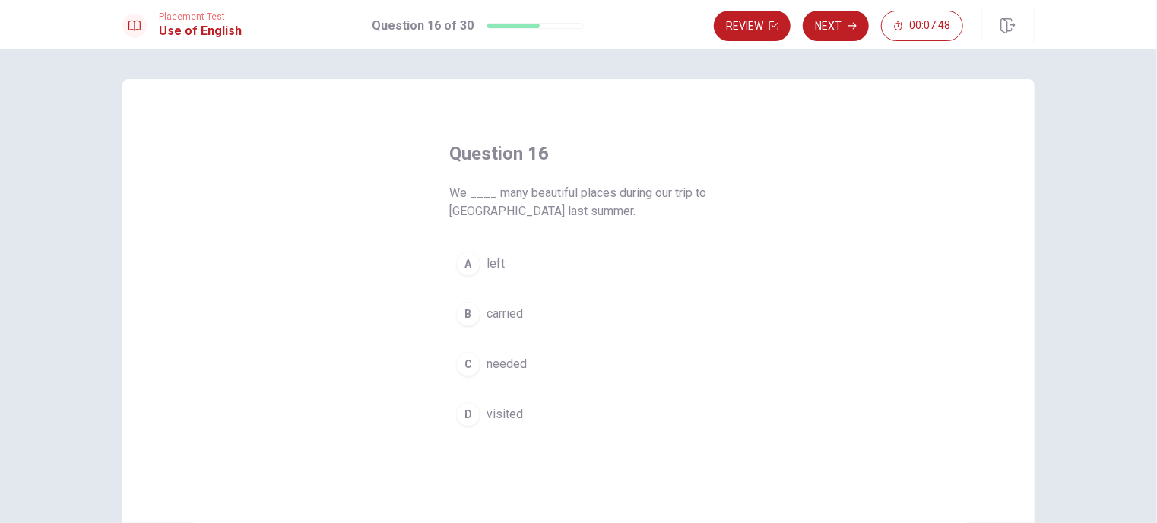
click at [490, 415] on span "visited" at bounding box center [504, 414] width 36 height 18
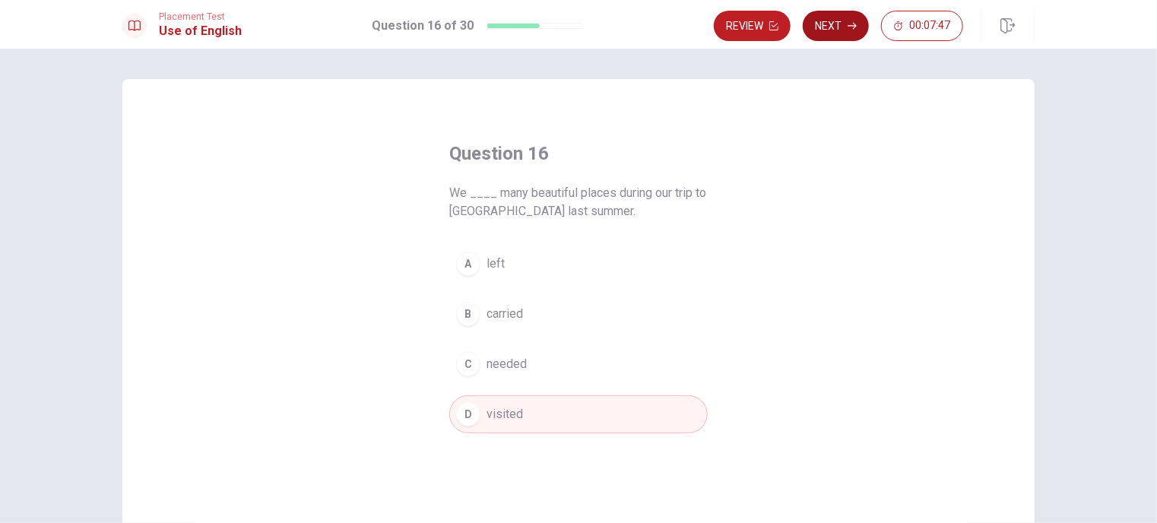
click at [835, 23] on button "Next" at bounding box center [836, 26] width 66 height 30
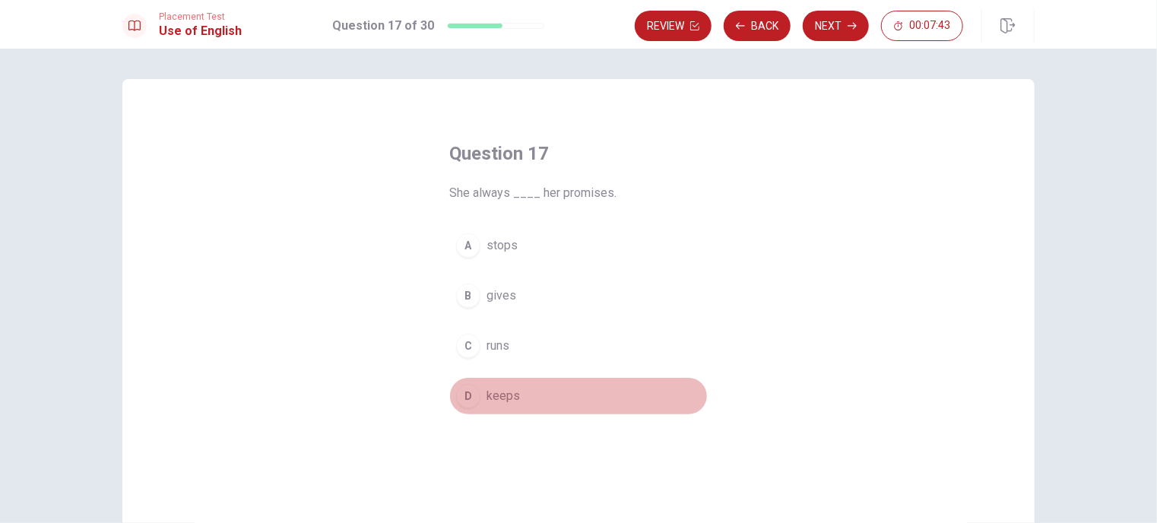
click at [496, 402] on span "keeps" at bounding box center [502, 396] width 33 height 18
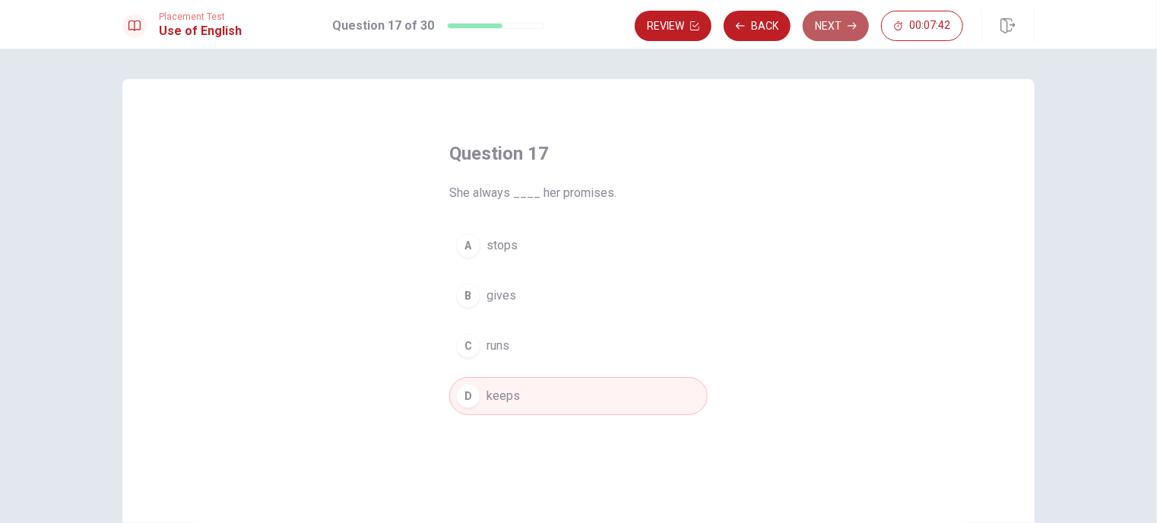
click at [822, 30] on button "Next" at bounding box center [836, 26] width 66 height 30
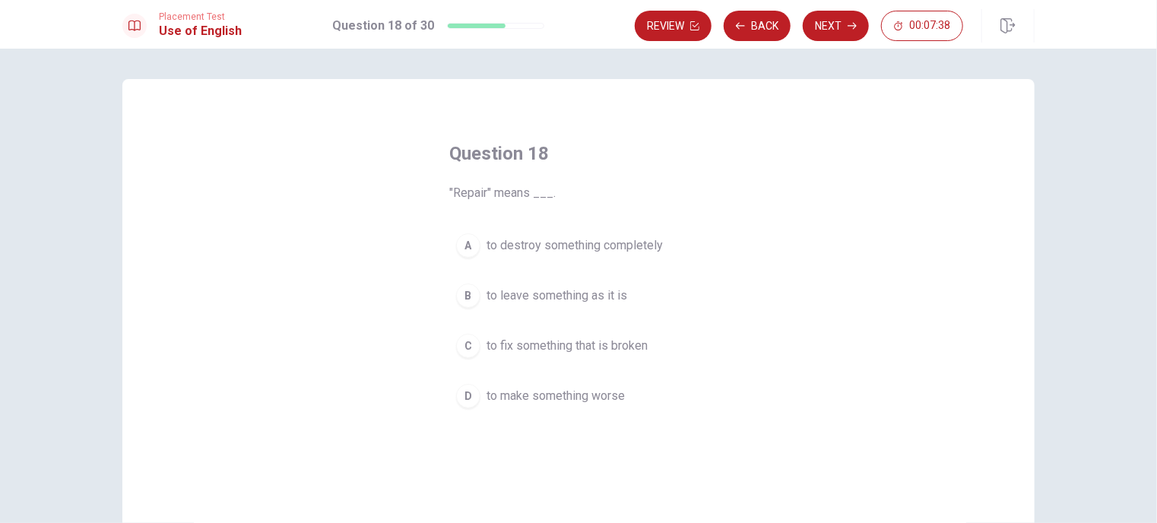
click at [581, 344] on span "to fix something that is broken" at bounding box center [566, 346] width 161 height 18
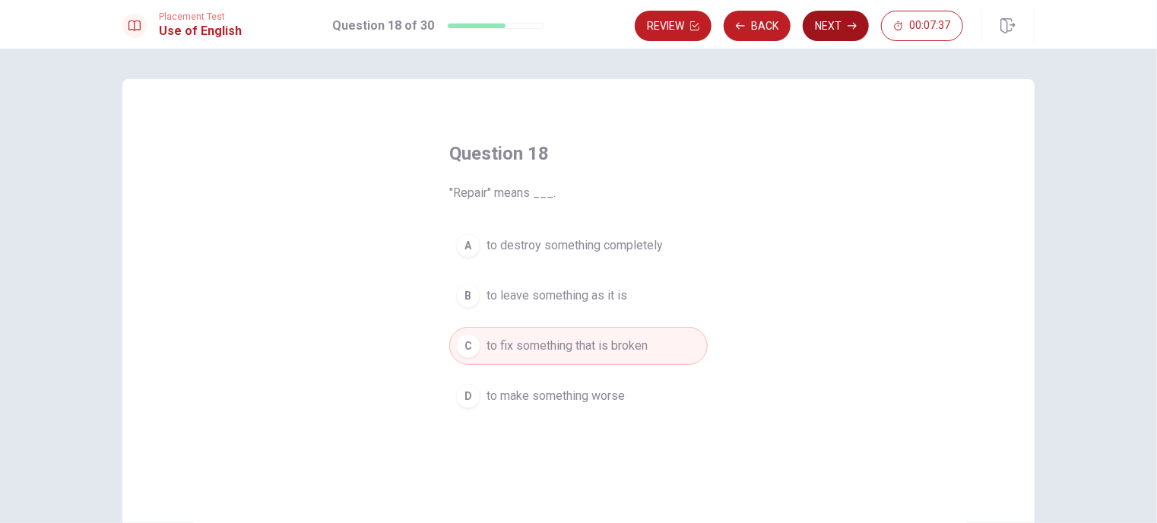
click at [824, 27] on button "Next" at bounding box center [836, 26] width 66 height 30
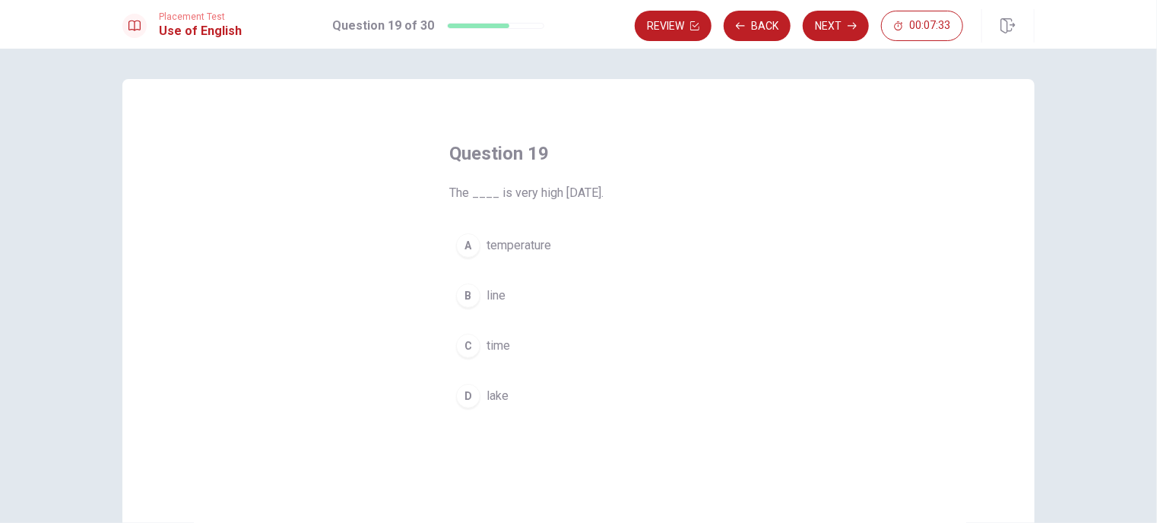
click at [538, 244] on span "temperature" at bounding box center [518, 245] width 65 height 18
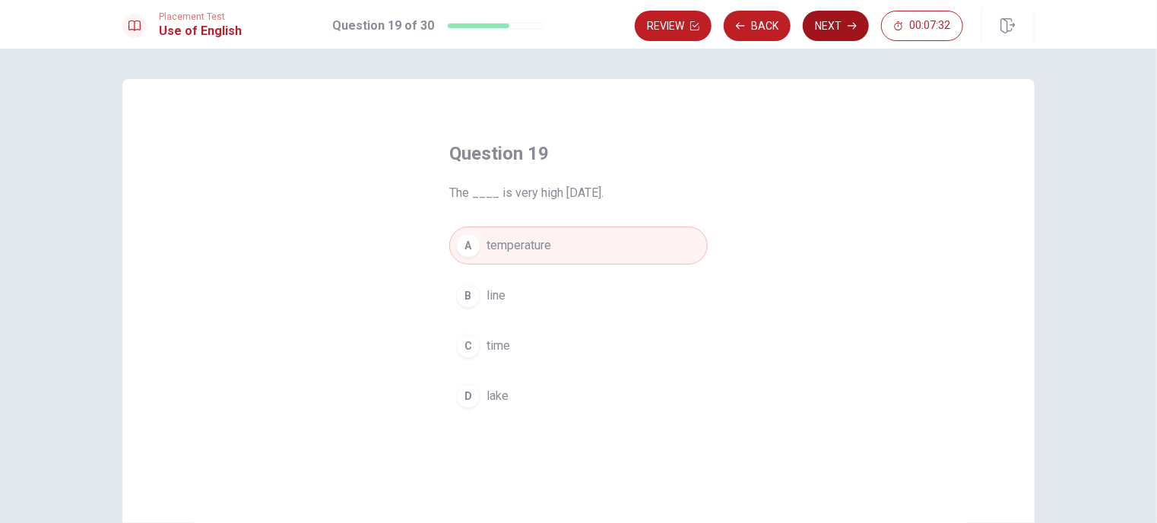
click at [837, 36] on button "Next" at bounding box center [836, 26] width 66 height 30
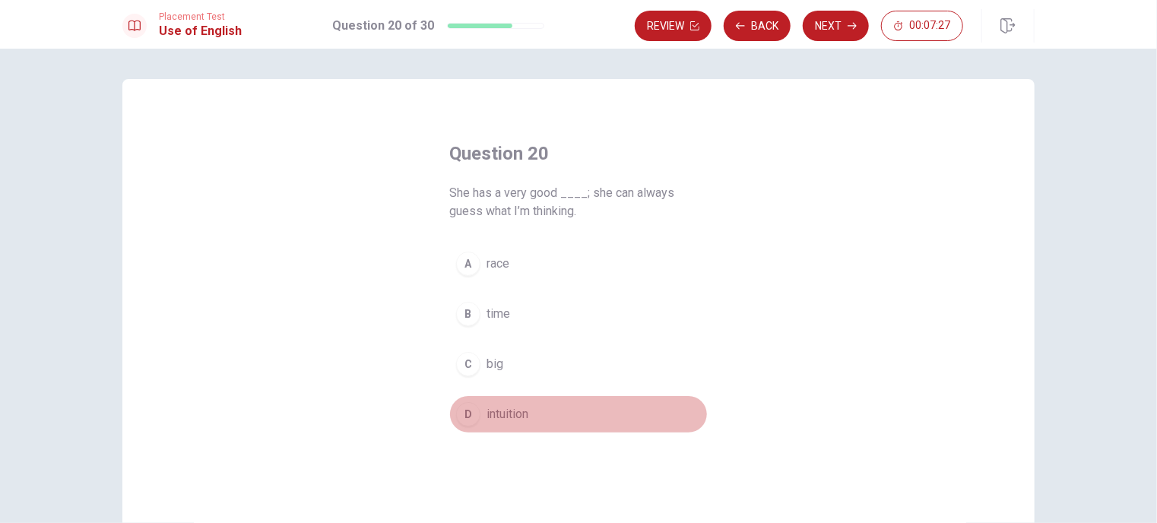
click at [486, 413] on span "intuition" at bounding box center [507, 414] width 42 height 18
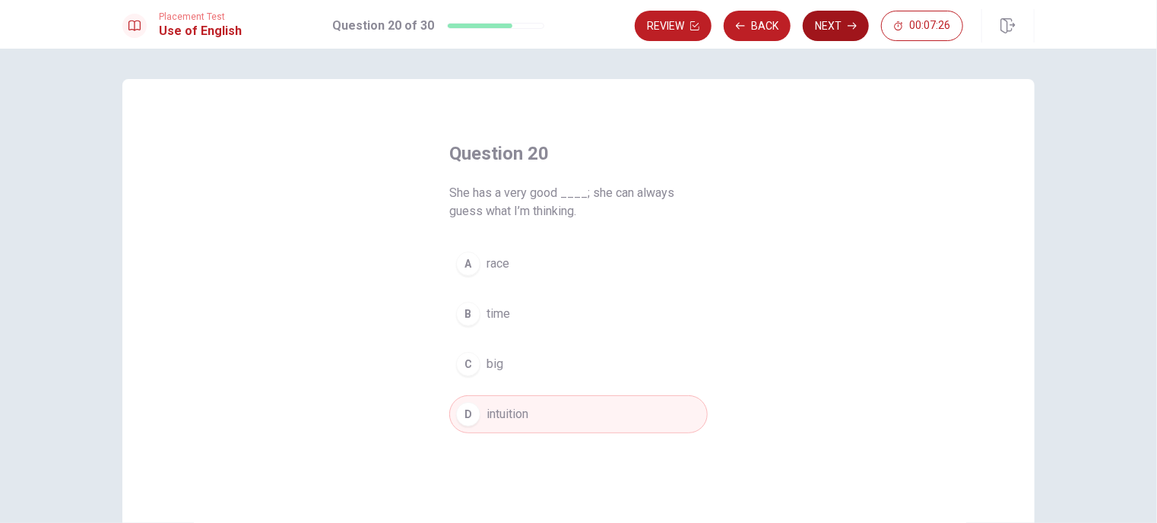
click at [846, 39] on button "Next" at bounding box center [836, 26] width 66 height 30
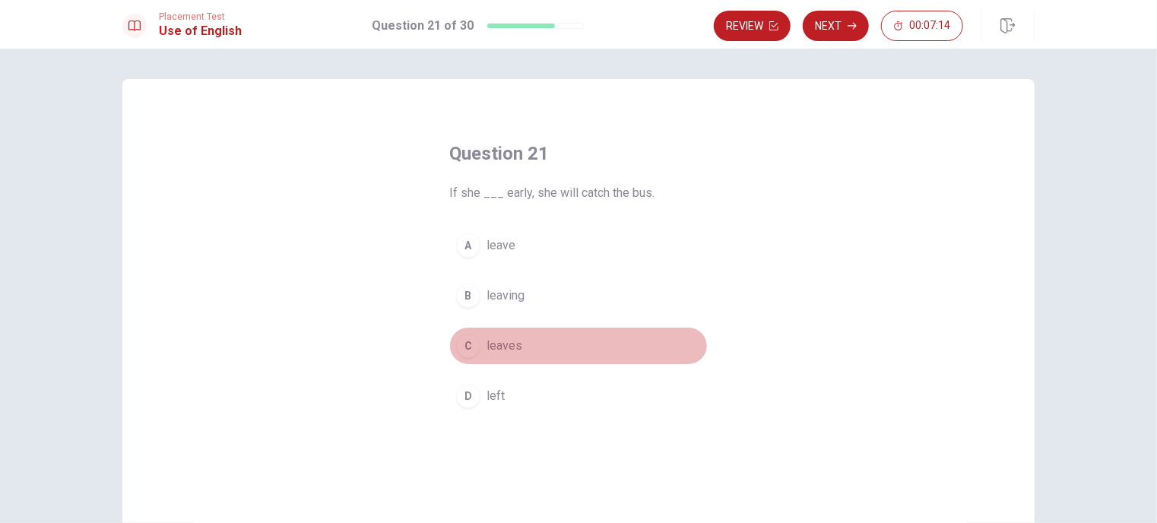
click at [505, 344] on span "leaves" at bounding box center [504, 346] width 36 height 18
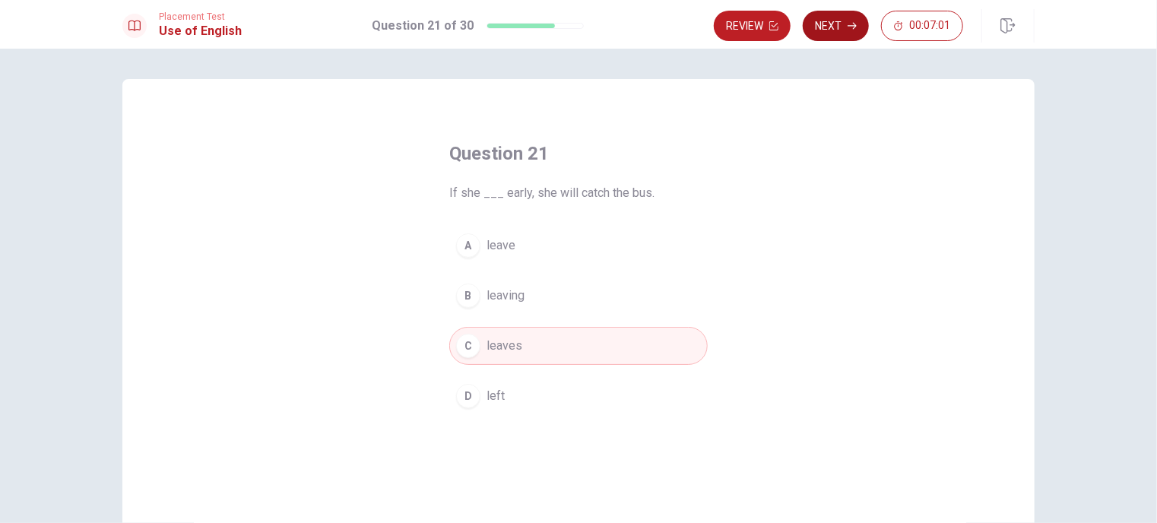
click at [828, 37] on button "Next" at bounding box center [836, 26] width 66 height 30
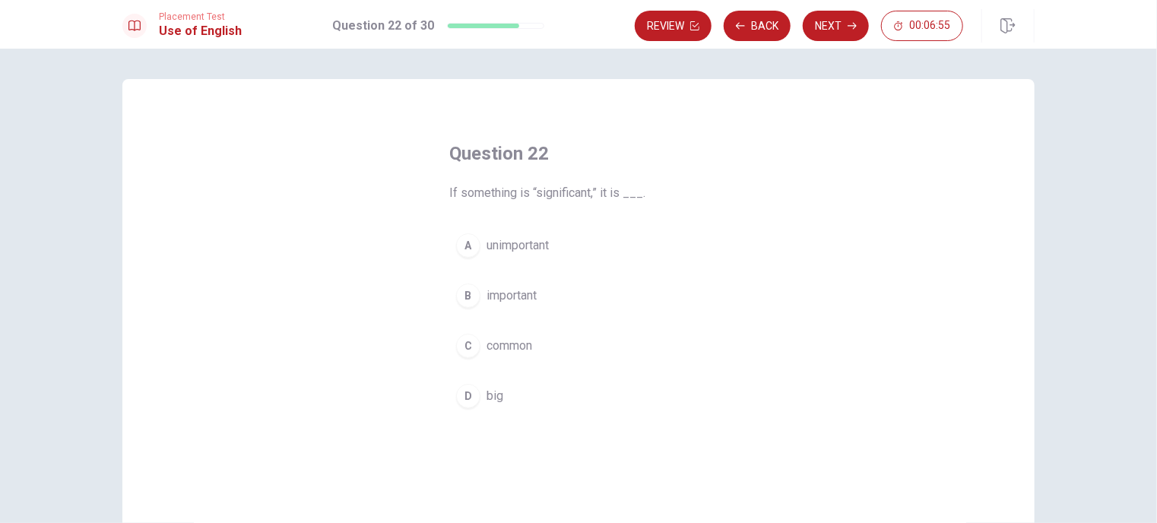
click at [529, 297] on span "important" at bounding box center [511, 296] width 50 height 18
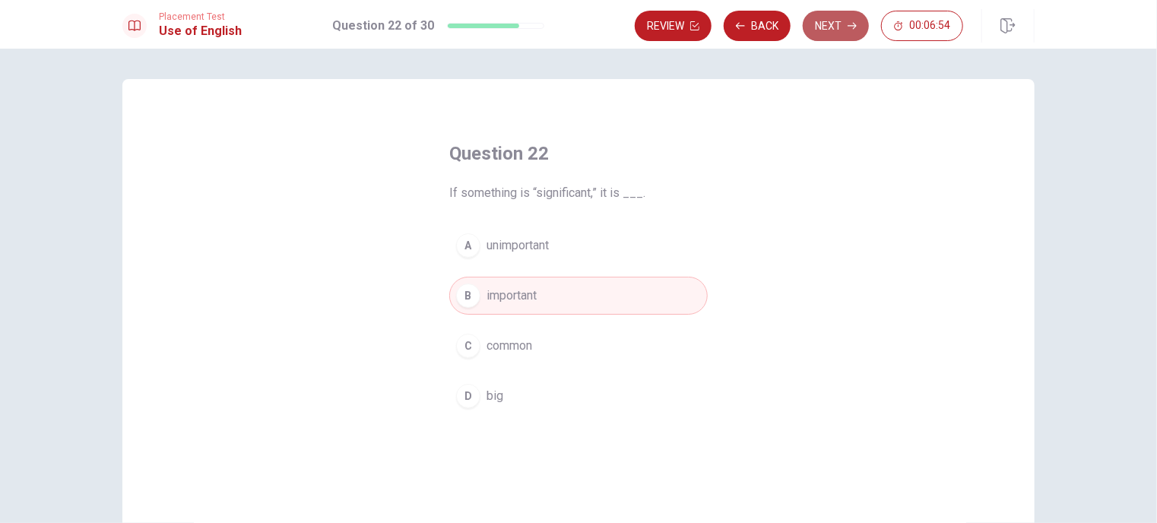
click at [833, 21] on button "Next" at bounding box center [836, 26] width 66 height 30
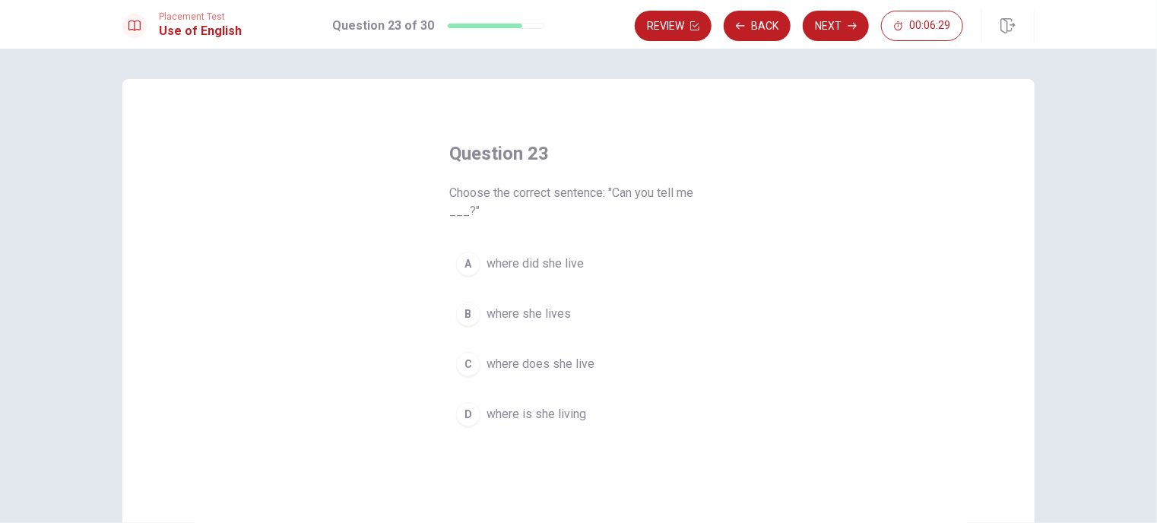
click at [541, 415] on span "where is she living" at bounding box center [536, 414] width 100 height 18
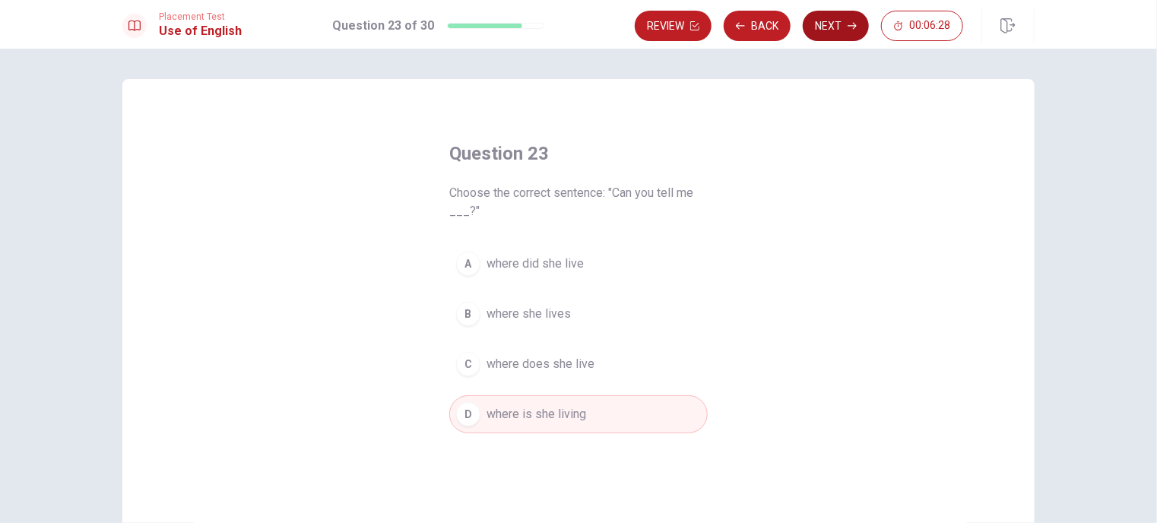
click at [847, 26] on button "Next" at bounding box center [836, 26] width 66 height 30
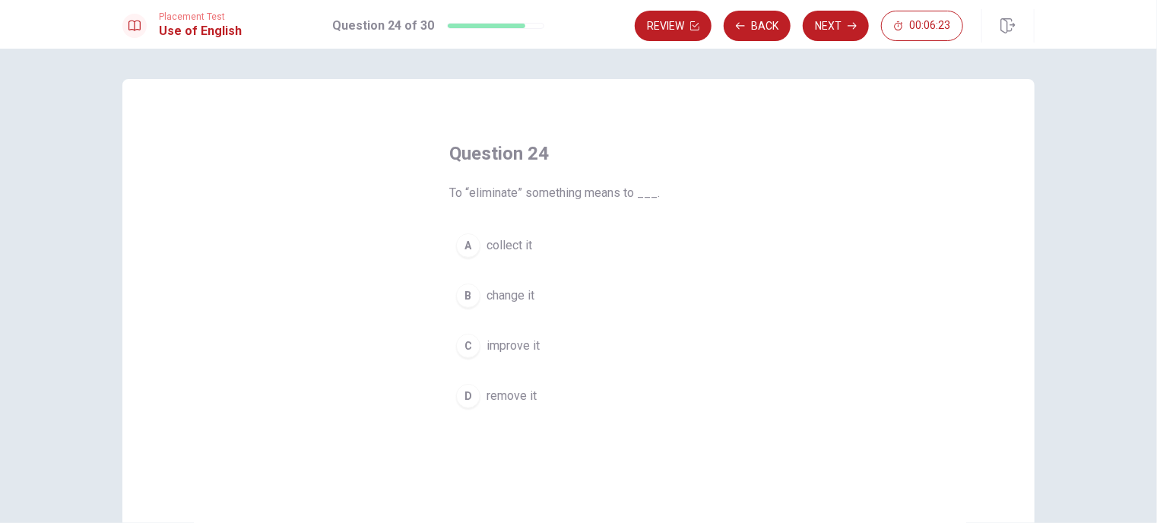
click at [516, 388] on span "remove it" at bounding box center [511, 396] width 50 height 18
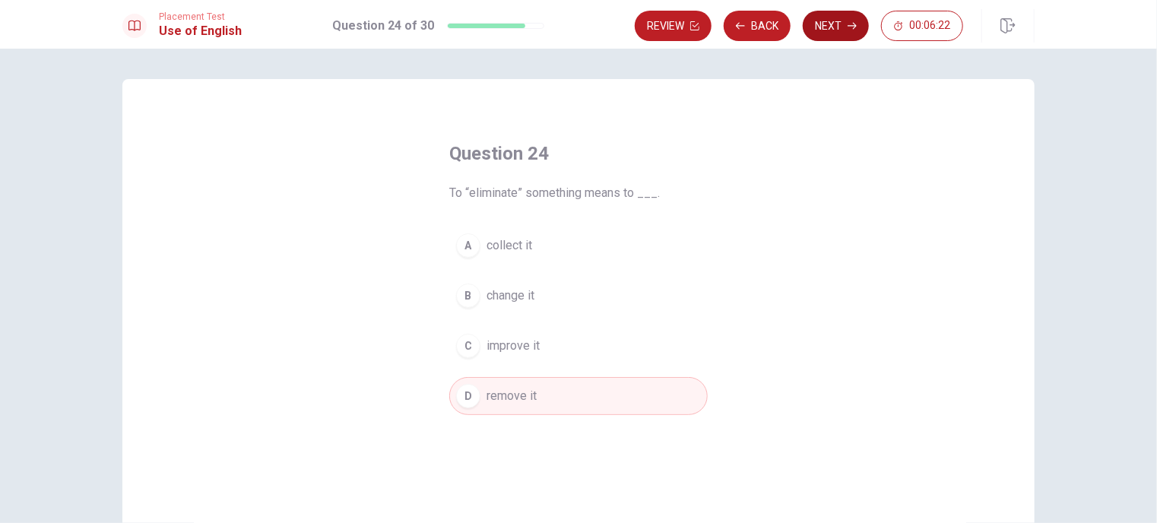
click at [836, 32] on button "Next" at bounding box center [836, 26] width 66 height 30
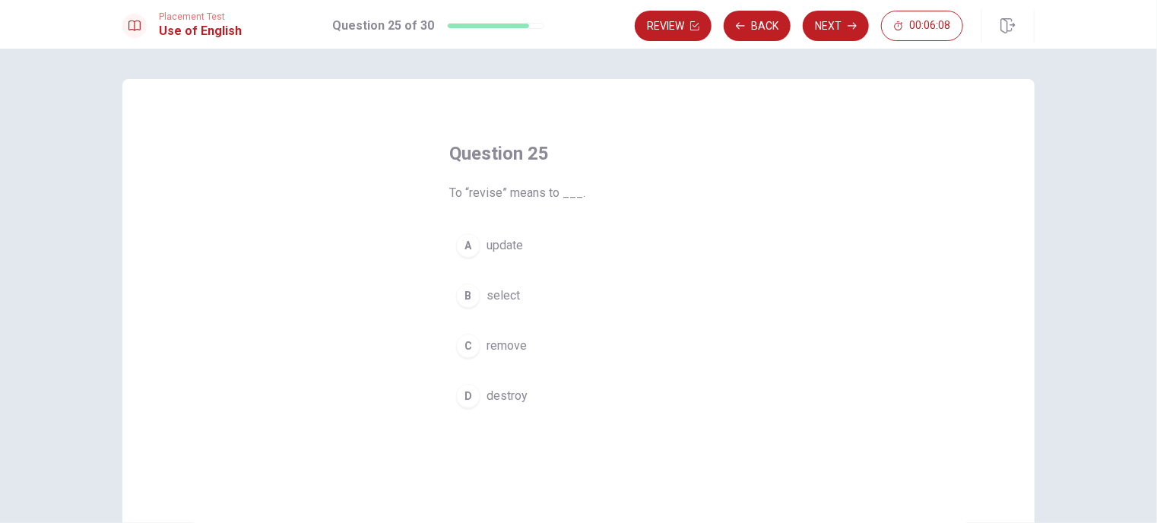
click at [502, 258] on button "A update" at bounding box center [578, 246] width 258 height 38
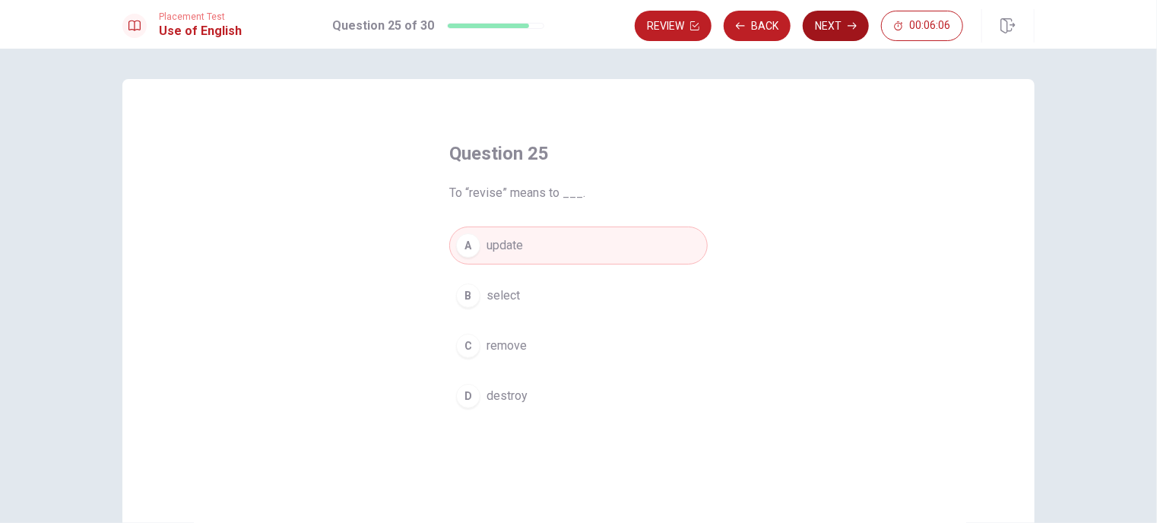
click at [829, 18] on button "Next" at bounding box center [836, 26] width 66 height 30
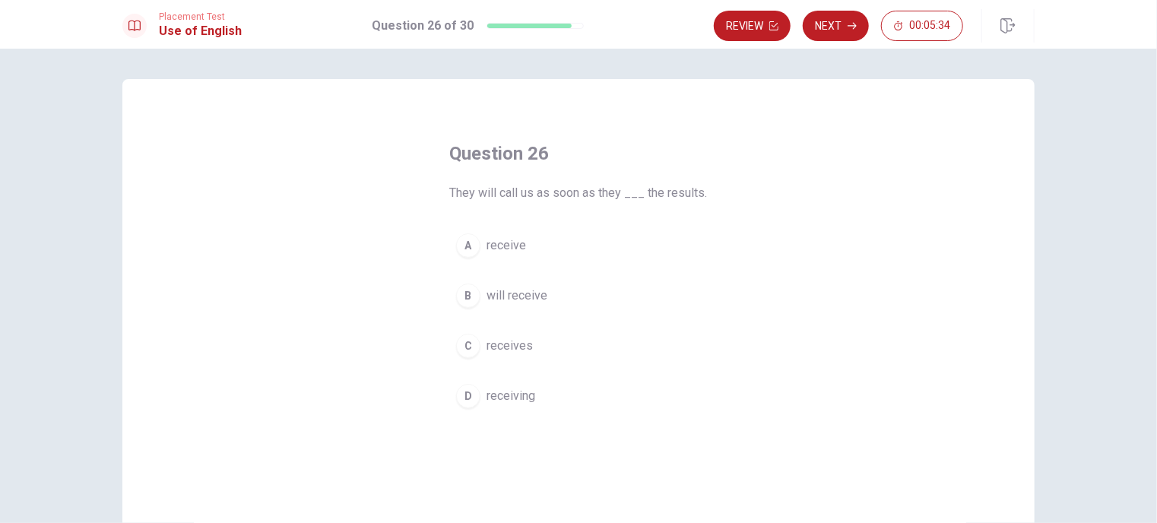
click at [505, 348] on span "receives" at bounding box center [509, 346] width 46 height 18
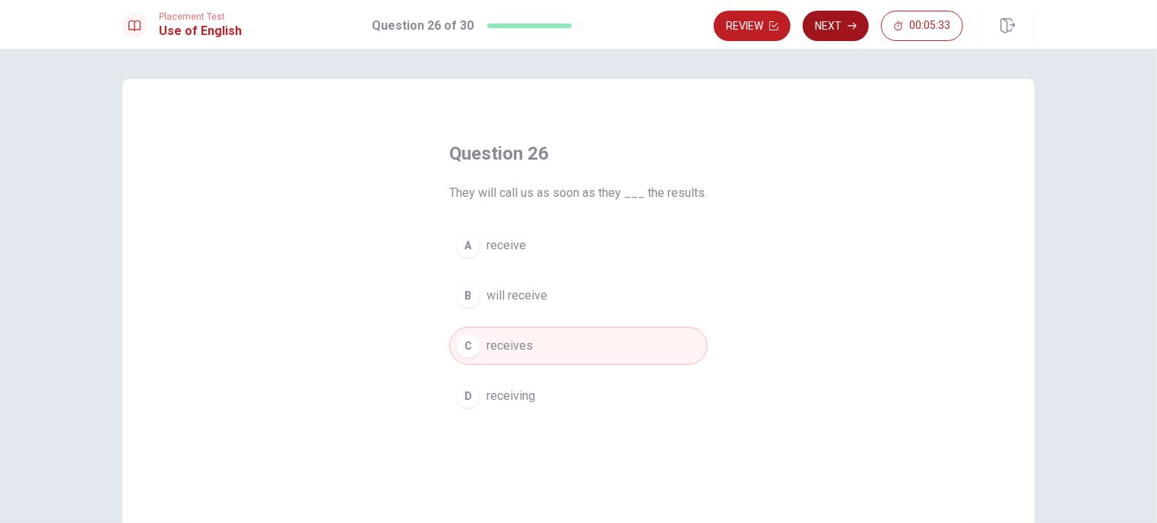
click at [834, 17] on button "Next" at bounding box center [836, 26] width 66 height 30
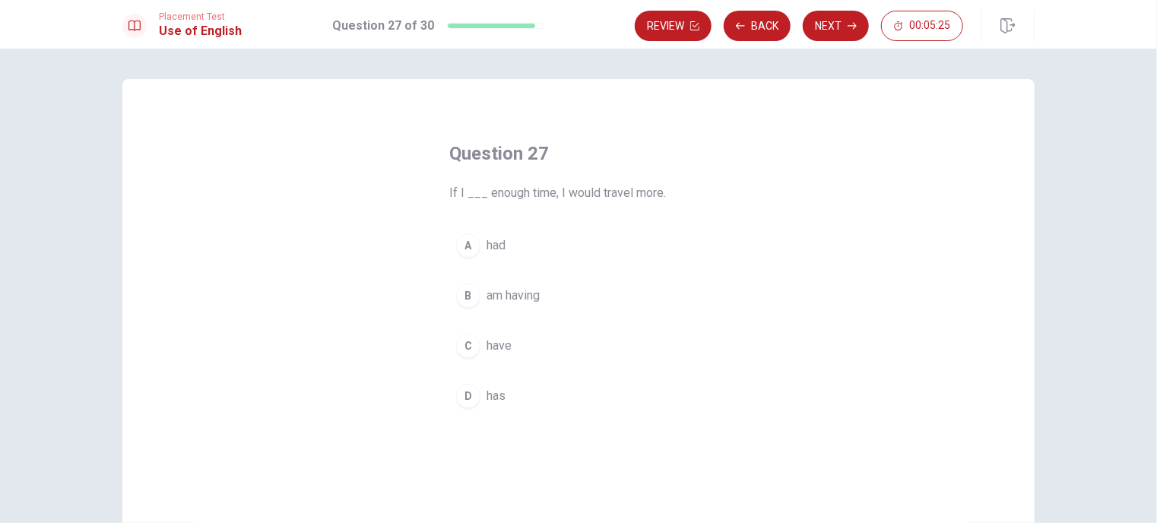
click at [512, 249] on button "A had" at bounding box center [578, 246] width 258 height 38
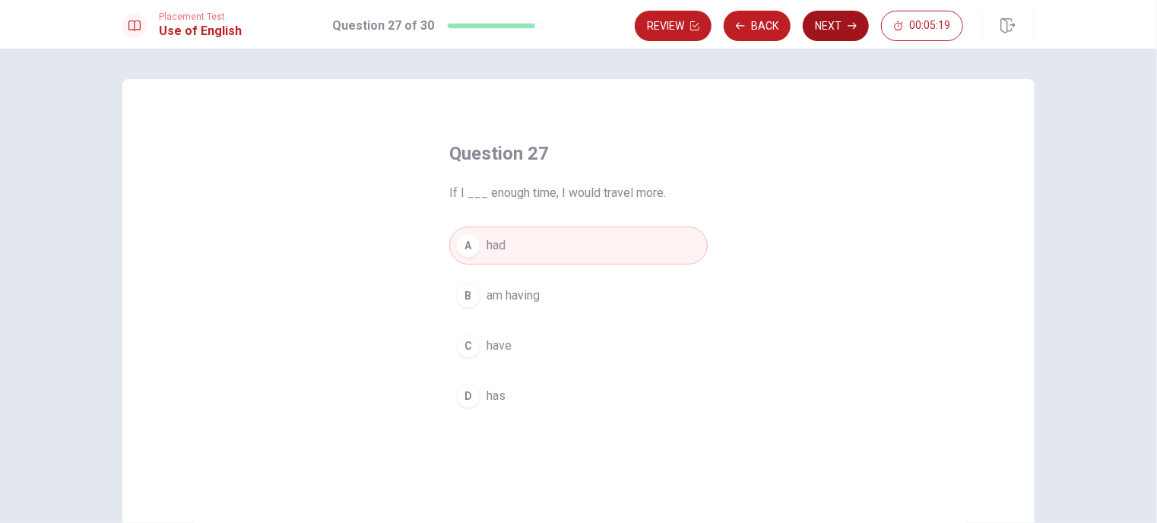
click at [829, 24] on button "Next" at bounding box center [836, 26] width 66 height 30
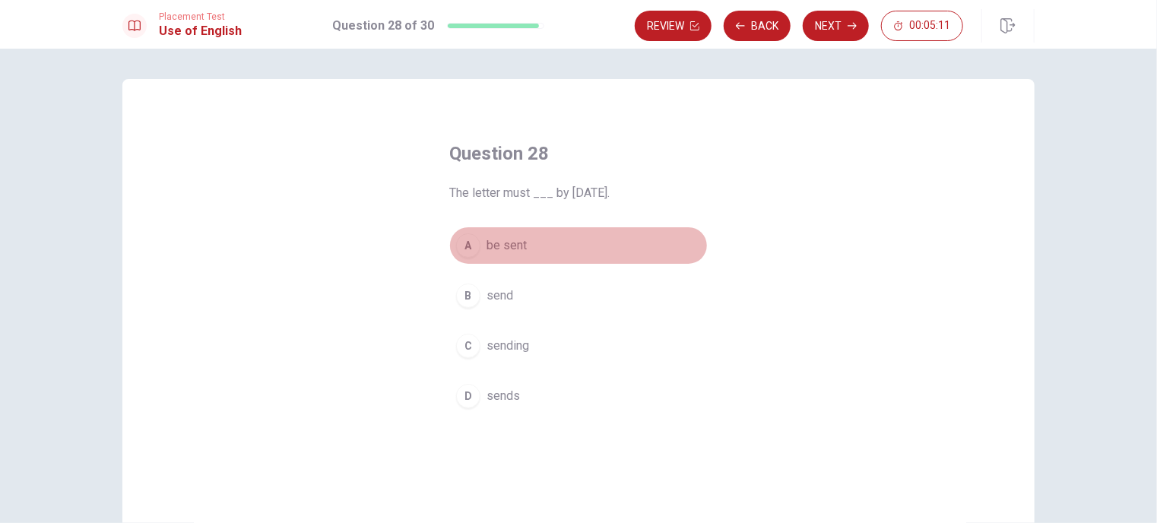
click at [509, 242] on span "be sent" at bounding box center [506, 245] width 40 height 18
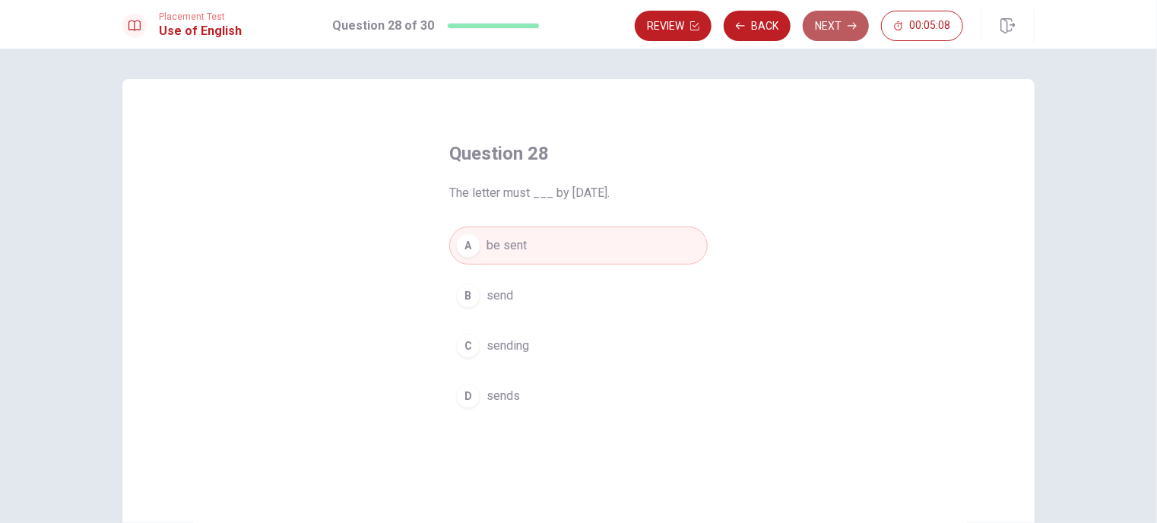
click at [841, 33] on button "Next" at bounding box center [836, 26] width 66 height 30
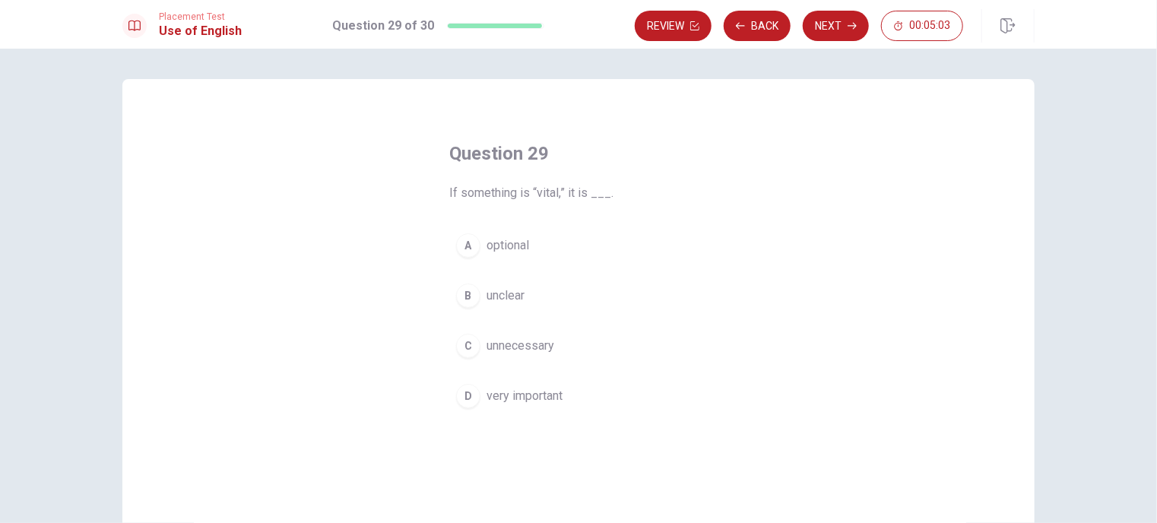
click at [544, 395] on span "very important" at bounding box center [524, 396] width 76 height 18
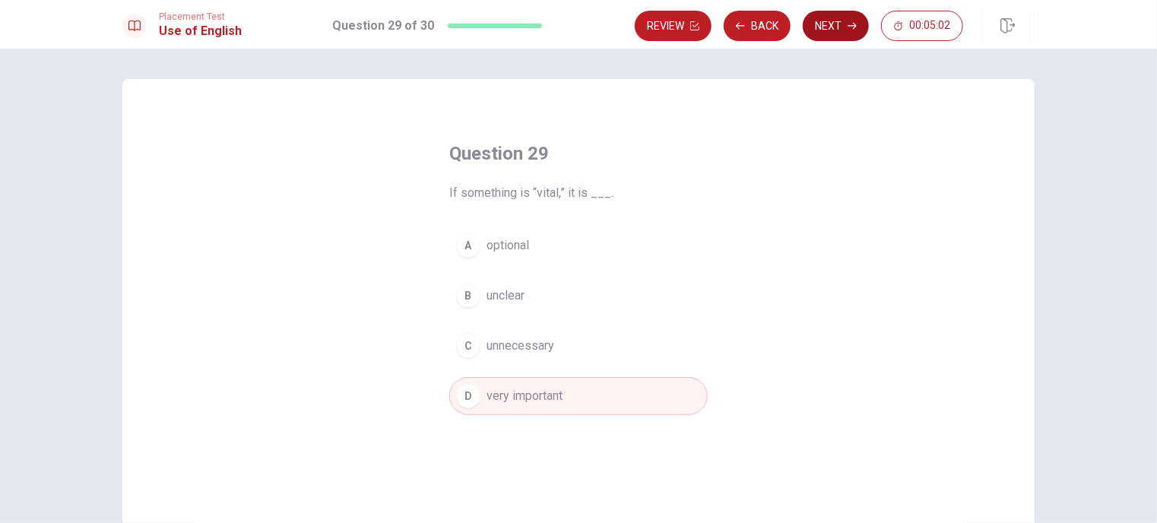
click at [826, 32] on button "Next" at bounding box center [836, 26] width 66 height 30
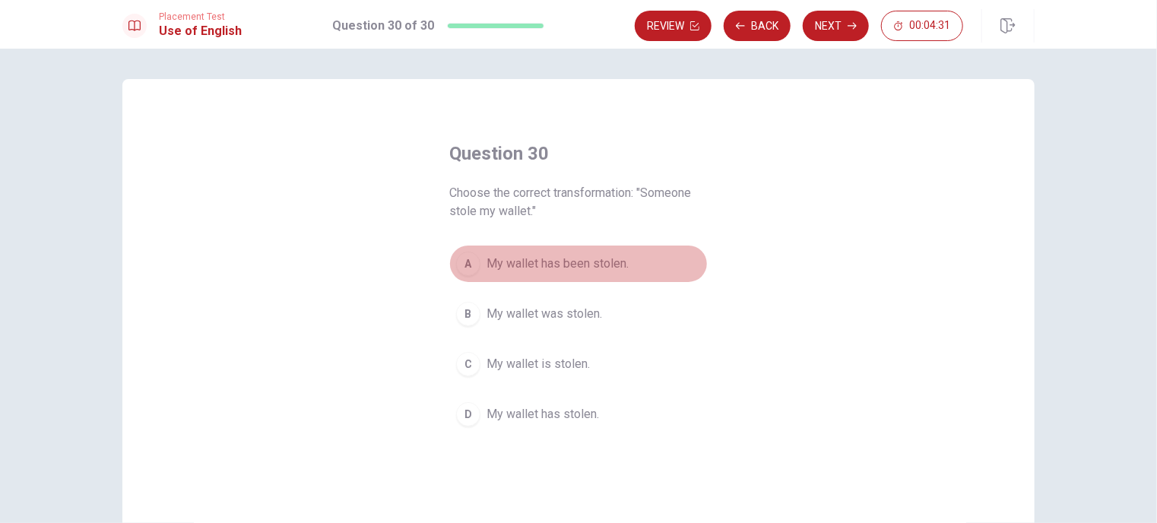
click at [584, 259] on span "My wallet has been stolen." at bounding box center [557, 264] width 142 height 18
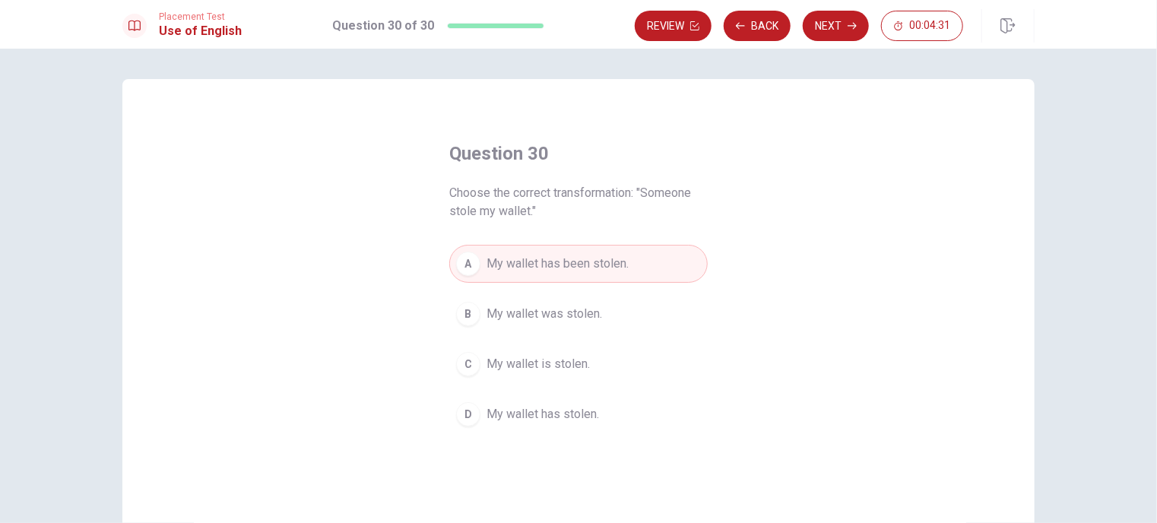
click at [588, 300] on button "B My wallet was stolen." at bounding box center [578, 314] width 258 height 38
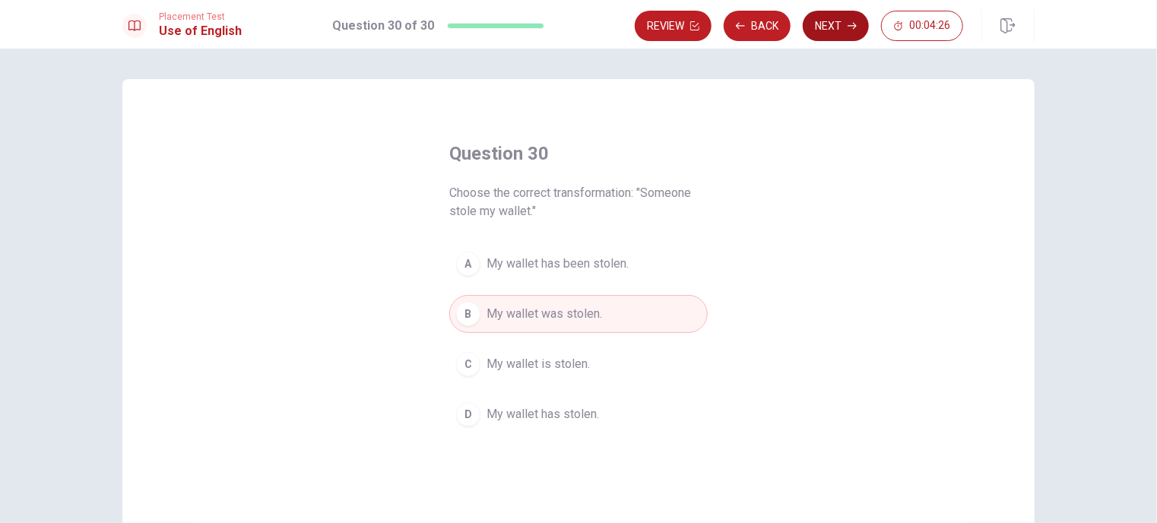
click at [832, 24] on button "Next" at bounding box center [836, 26] width 66 height 30
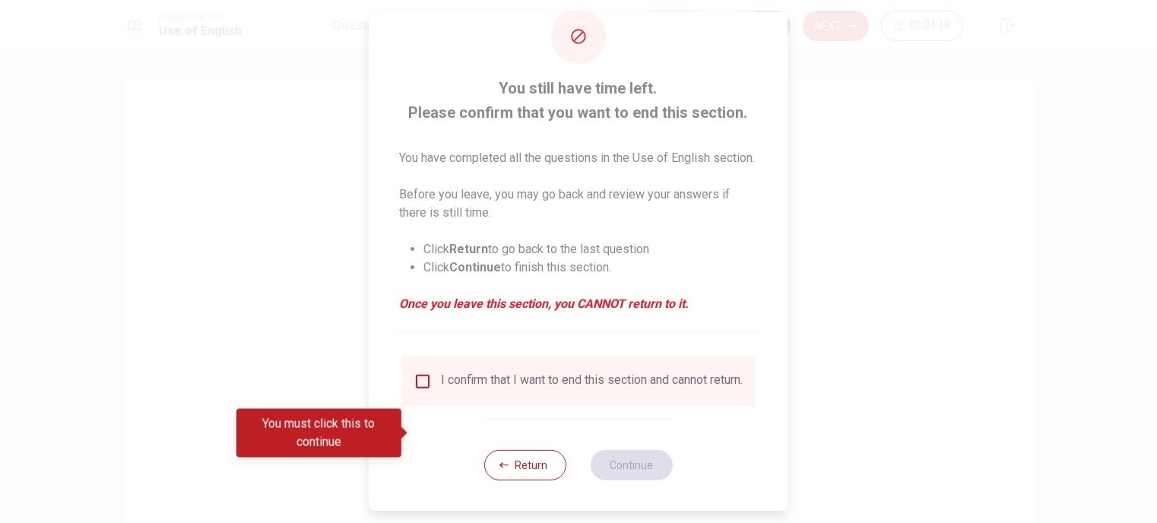
scroll to position [62, 0]
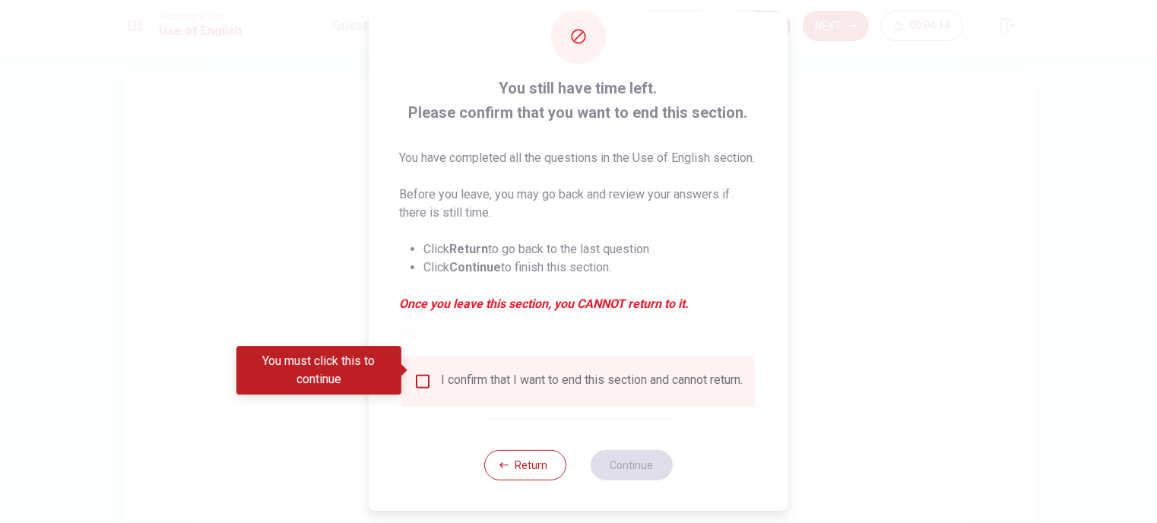
click at [427, 372] on input "You must click this to continue" at bounding box center [423, 381] width 18 height 18
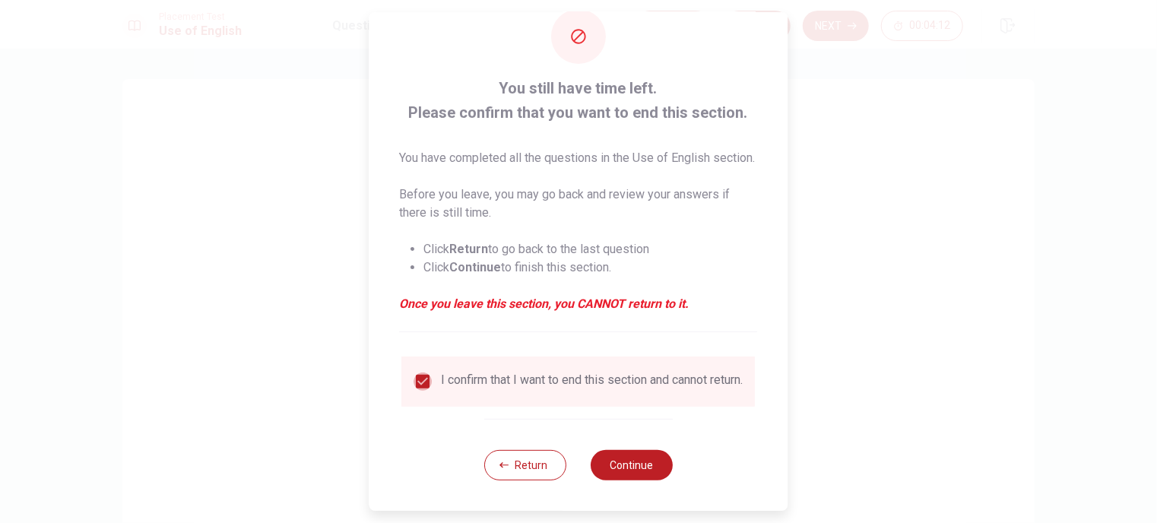
click at [421, 372] on input "checkbox" at bounding box center [423, 381] width 18 height 18
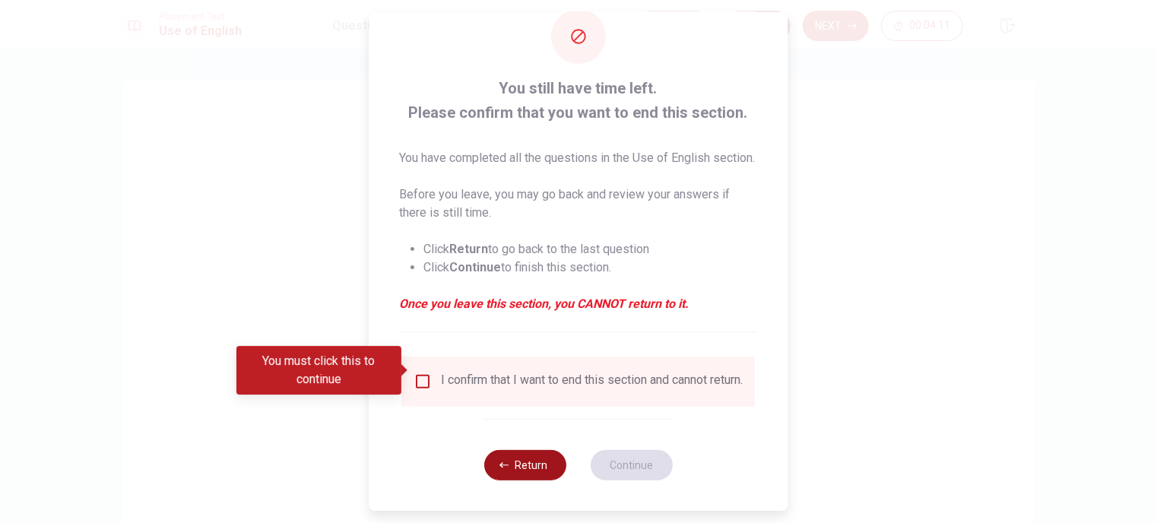
click at [505, 455] on button "Return" at bounding box center [525, 465] width 82 height 30
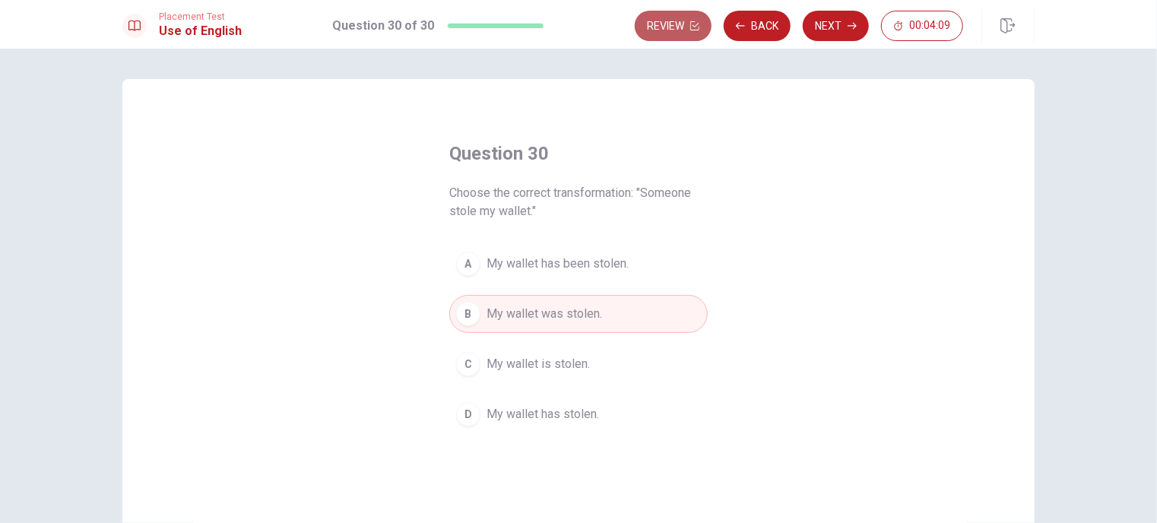
click at [673, 27] on button "Review" at bounding box center [673, 26] width 77 height 30
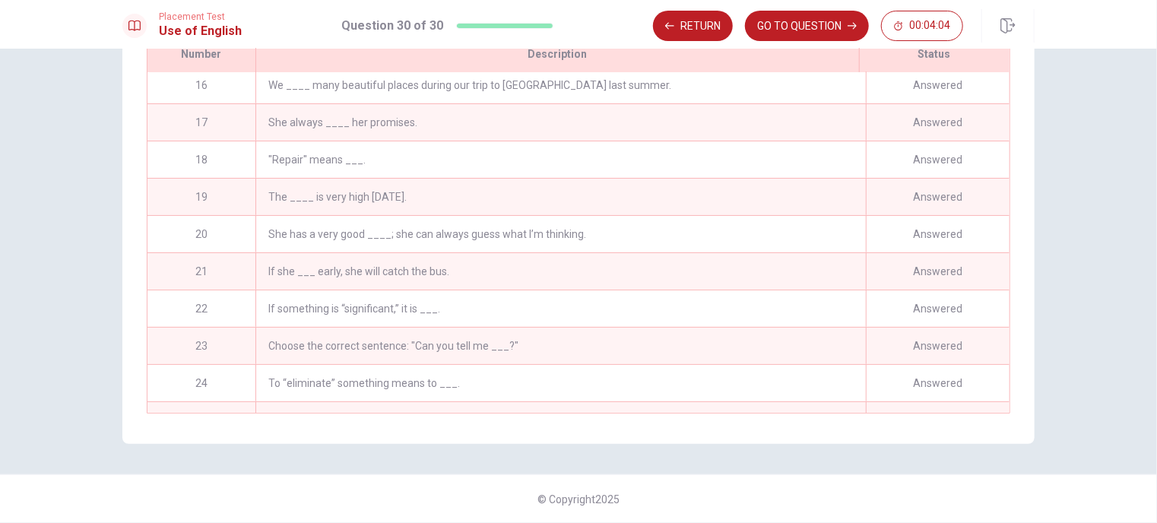
scroll to position [779, 0]
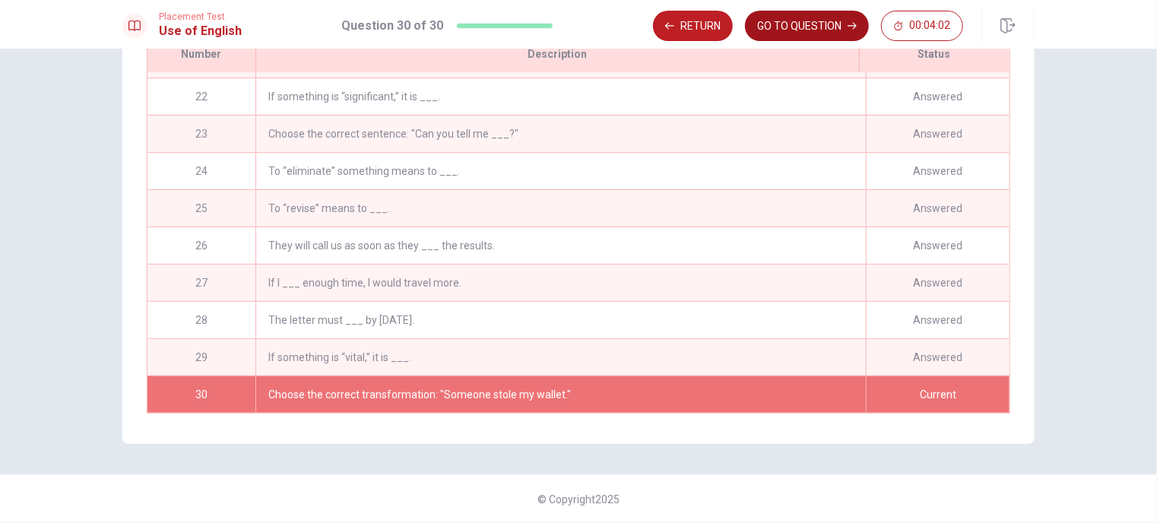
click at [832, 21] on button "GO TO QUESTION" at bounding box center [807, 26] width 124 height 30
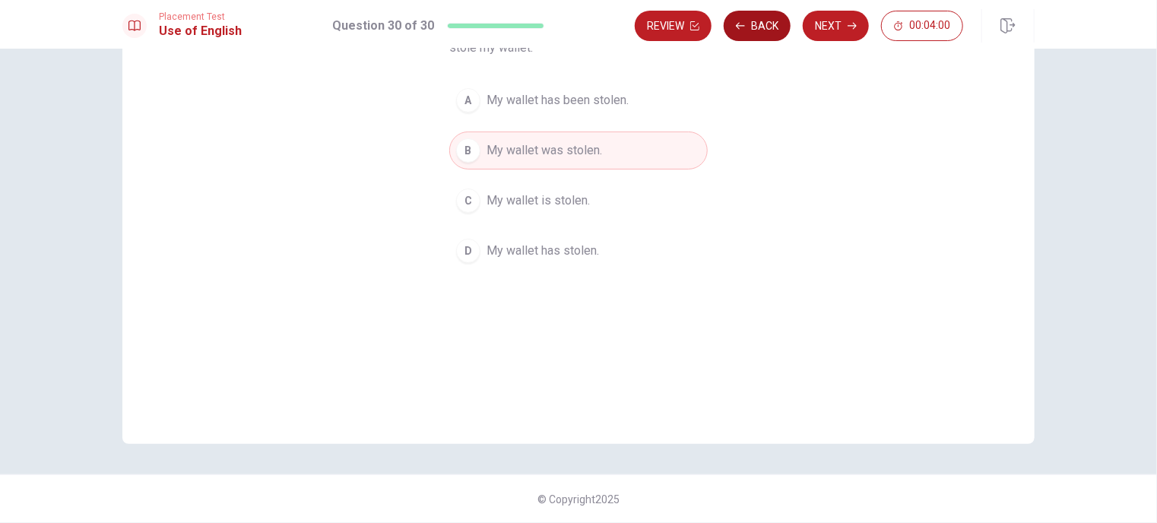
click at [758, 28] on button "Back" at bounding box center [757, 26] width 67 height 30
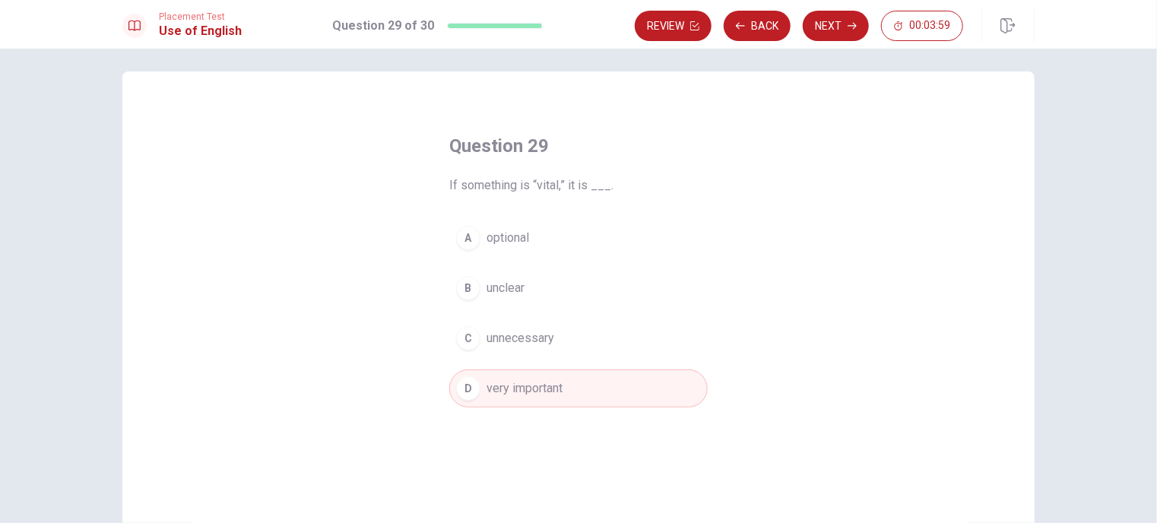
scroll to position [0, 0]
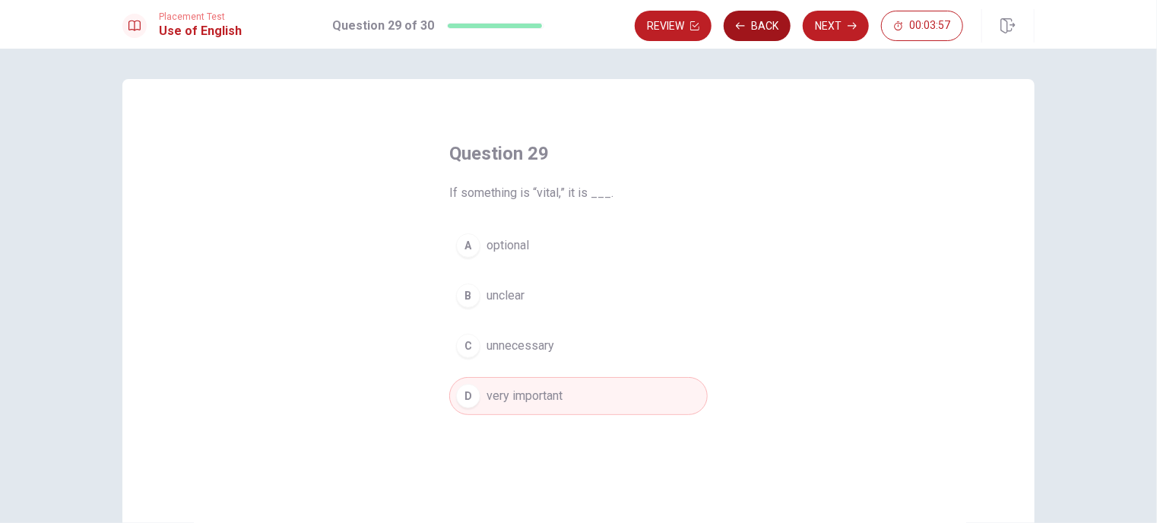
click at [750, 30] on button "Back" at bounding box center [757, 26] width 67 height 30
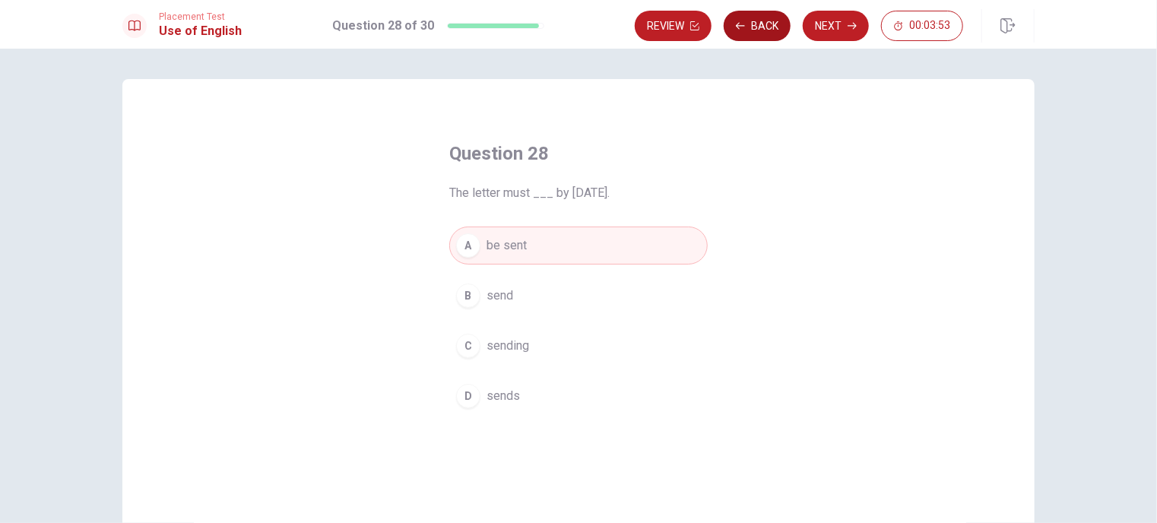
click at [748, 30] on button "Back" at bounding box center [757, 26] width 67 height 30
click at [749, 30] on button "Back" at bounding box center [757, 26] width 67 height 30
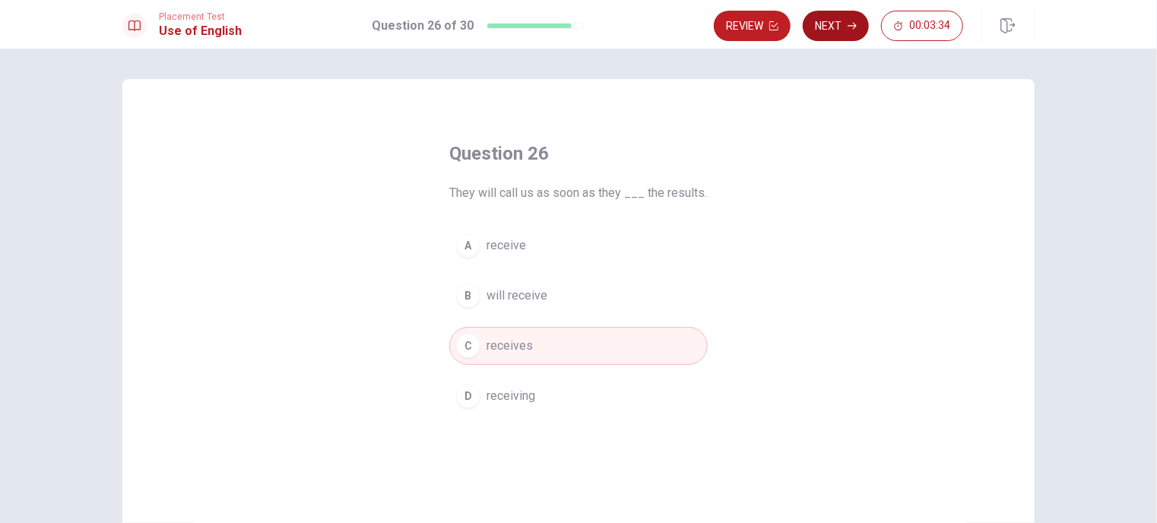
click at [846, 26] on button "Next" at bounding box center [836, 26] width 66 height 30
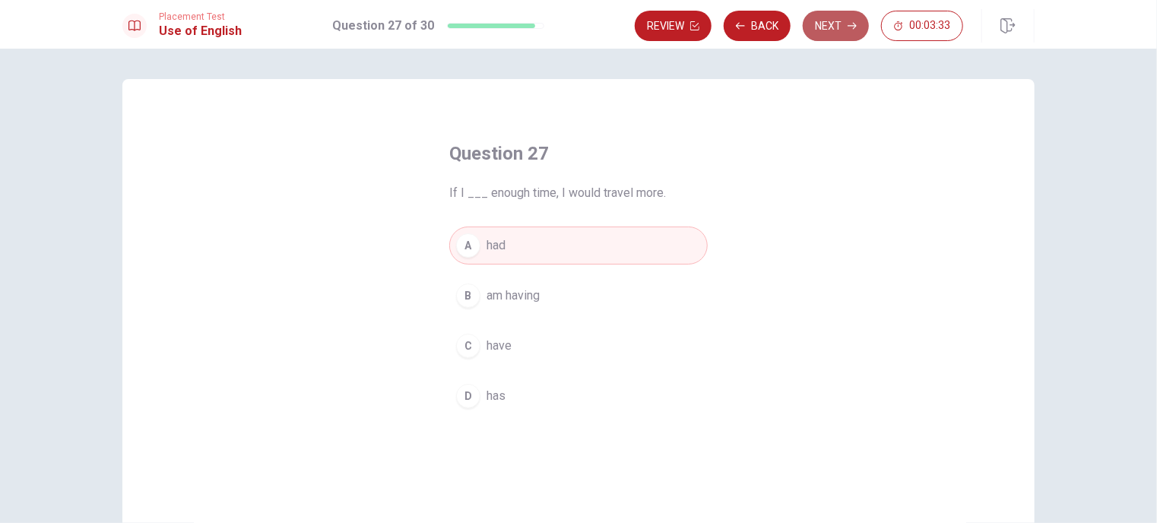
click at [846, 26] on button "Next" at bounding box center [836, 26] width 66 height 30
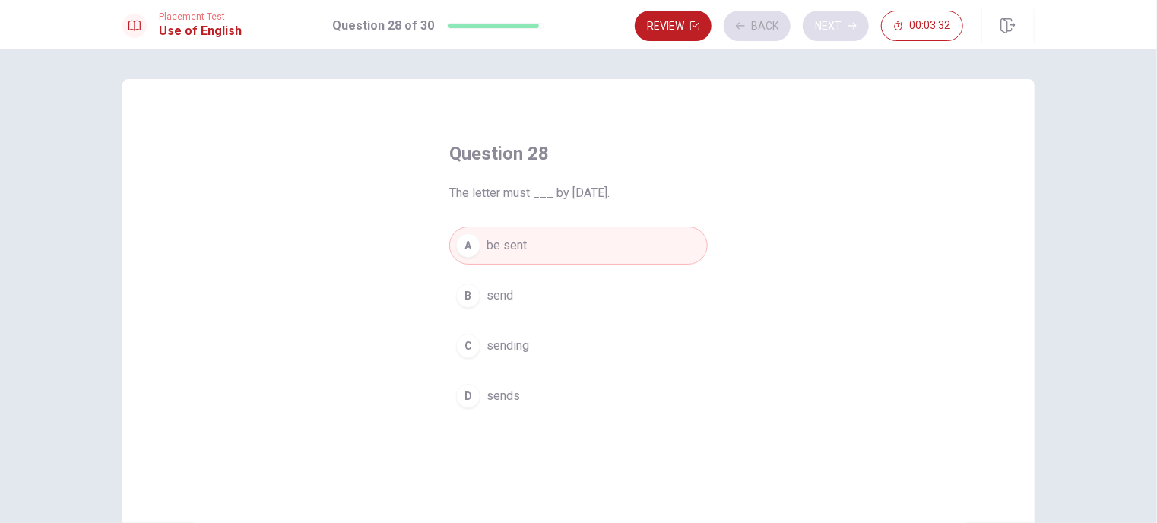
click at [846, 26] on div "Review Back Next 00:03:32" at bounding box center [799, 26] width 328 height 30
click at [846, 26] on button "Next" at bounding box center [836, 26] width 66 height 30
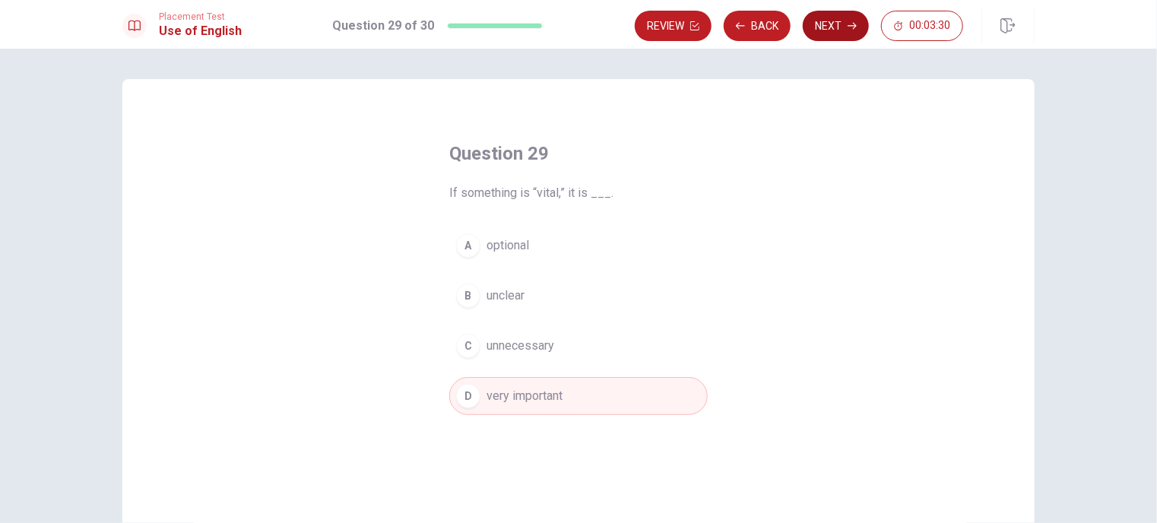
click at [846, 26] on button "Next" at bounding box center [836, 26] width 66 height 30
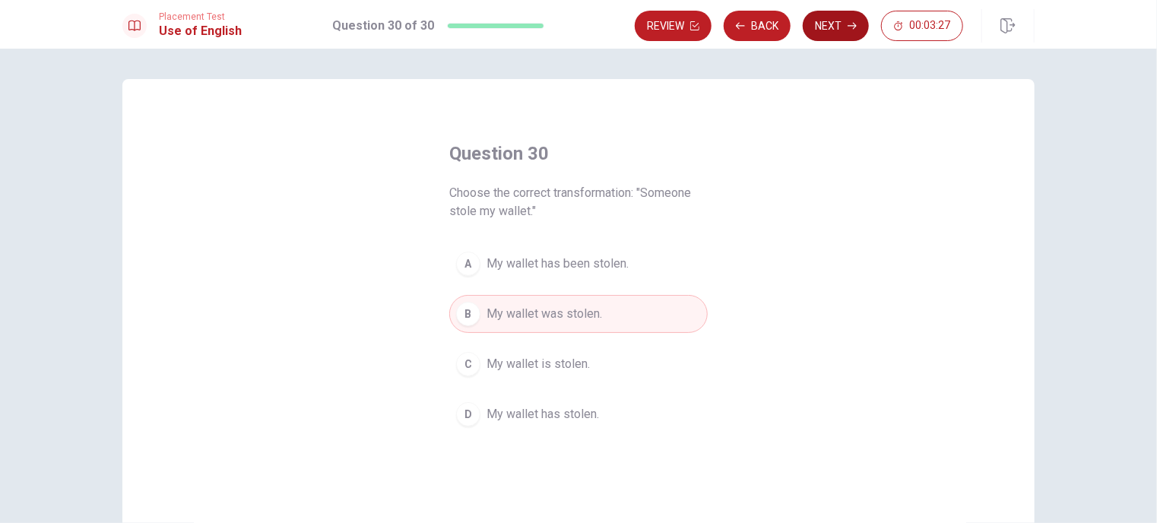
click at [851, 30] on icon "button" at bounding box center [852, 25] width 9 height 9
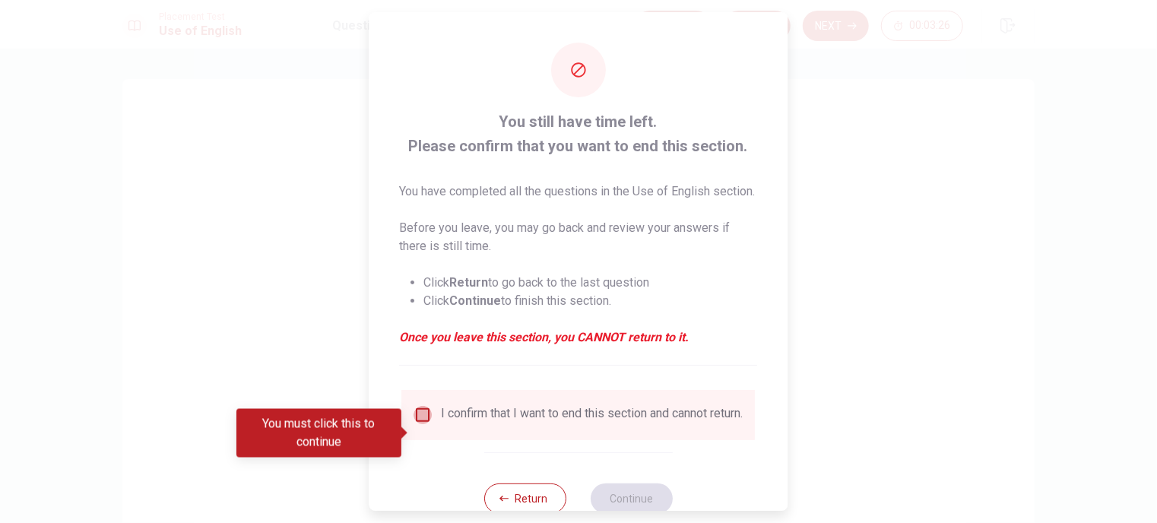
click at [429, 424] on input "You must click this to continue" at bounding box center [423, 415] width 18 height 18
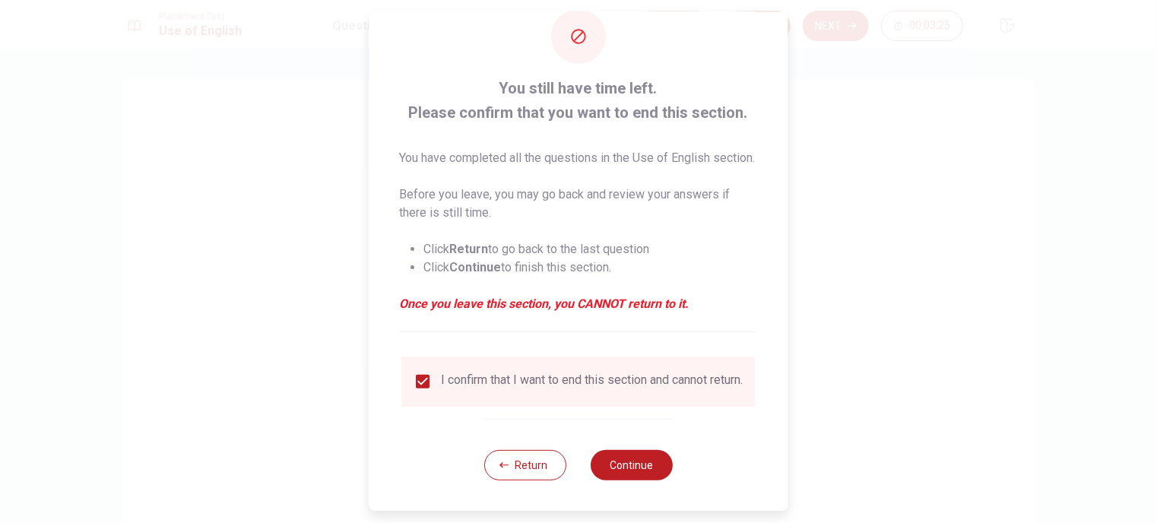
scroll to position [62, 0]
click at [621, 457] on button "Continue" at bounding box center [632, 465] width 82 height 30
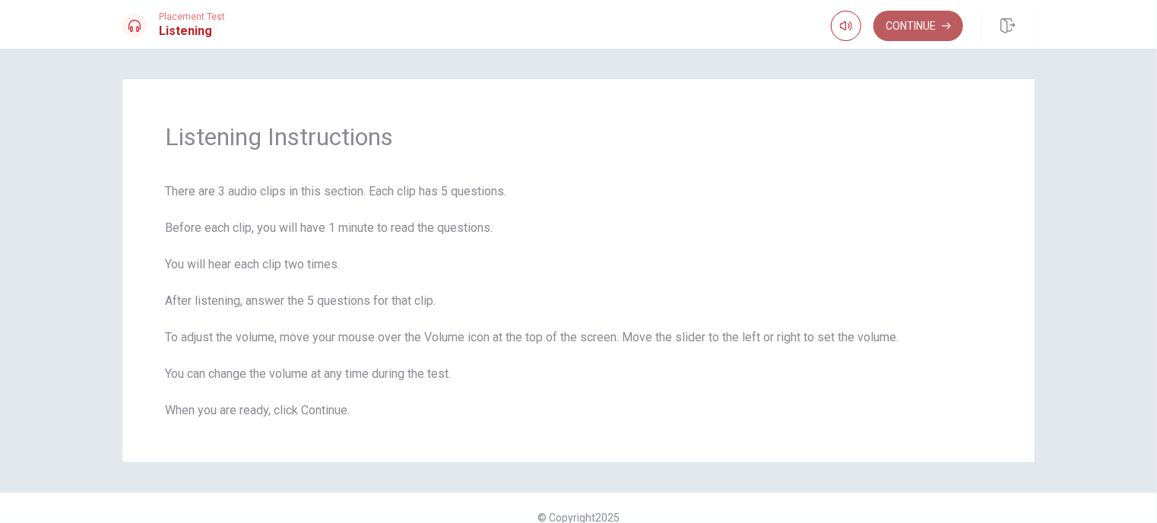
click at [892, 36] on button "Continue" at bounding box center [918, 26] width 90 height 30
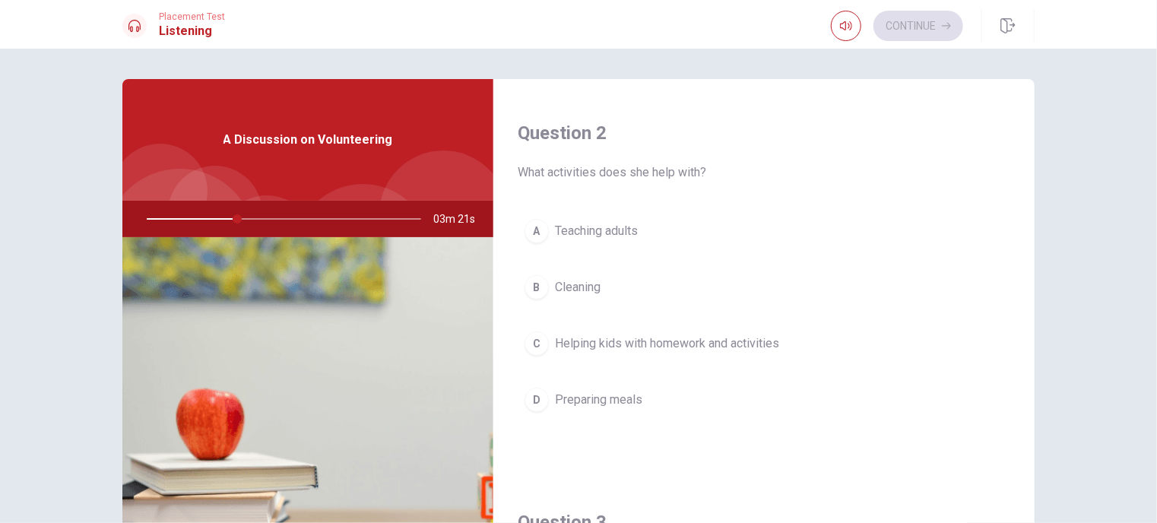
scroll to position [380, 0]
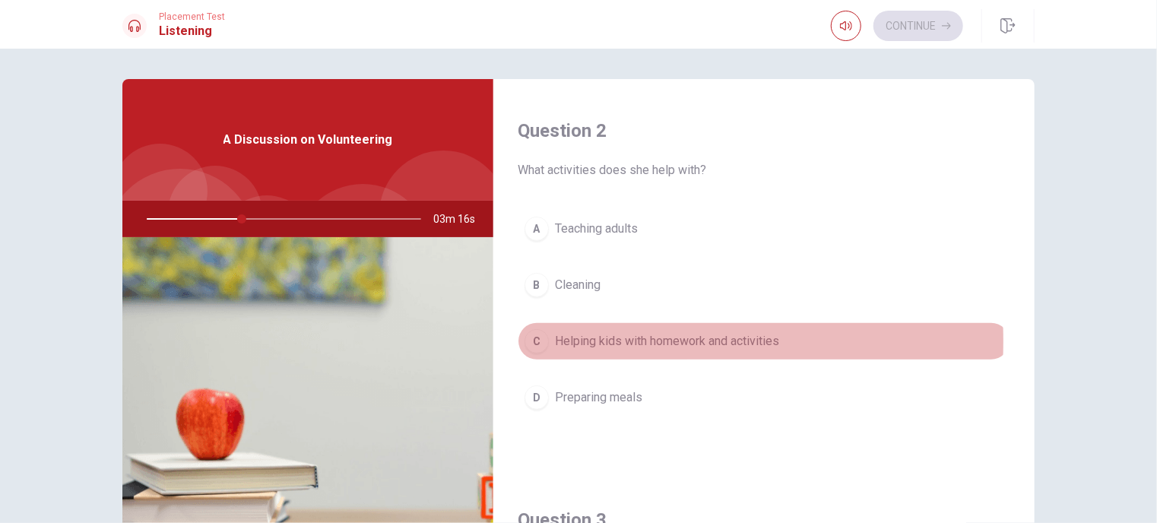
click at [556, 339] on span "Helping kids with homework and activities" at bounding box center [667, 341] width 224 height 18
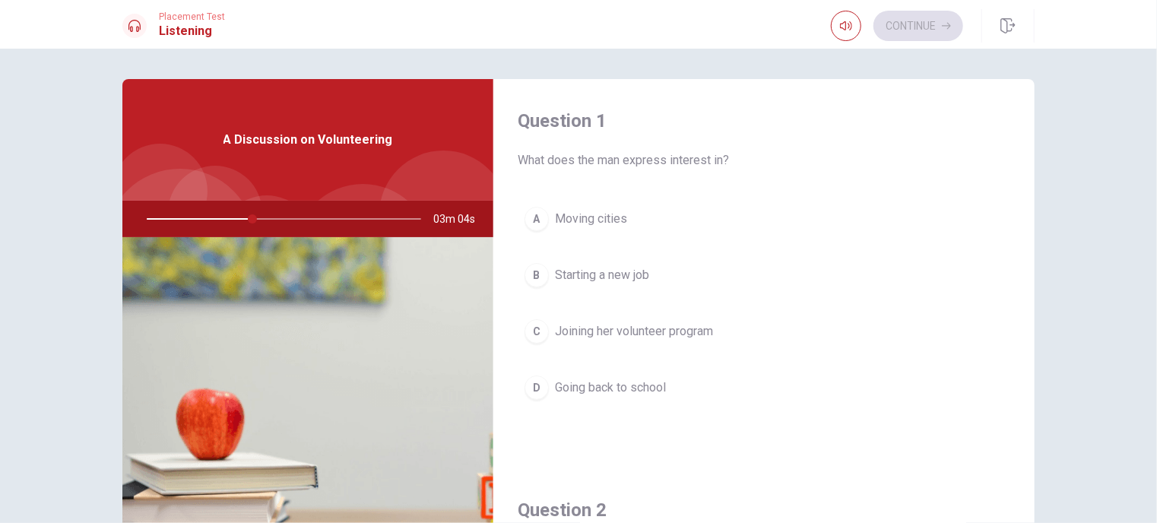
scroll to position [0, 0]
click at [686, 331] on span "Joining her volunteer program" at bounding box center [634, 332] width 158 height 18
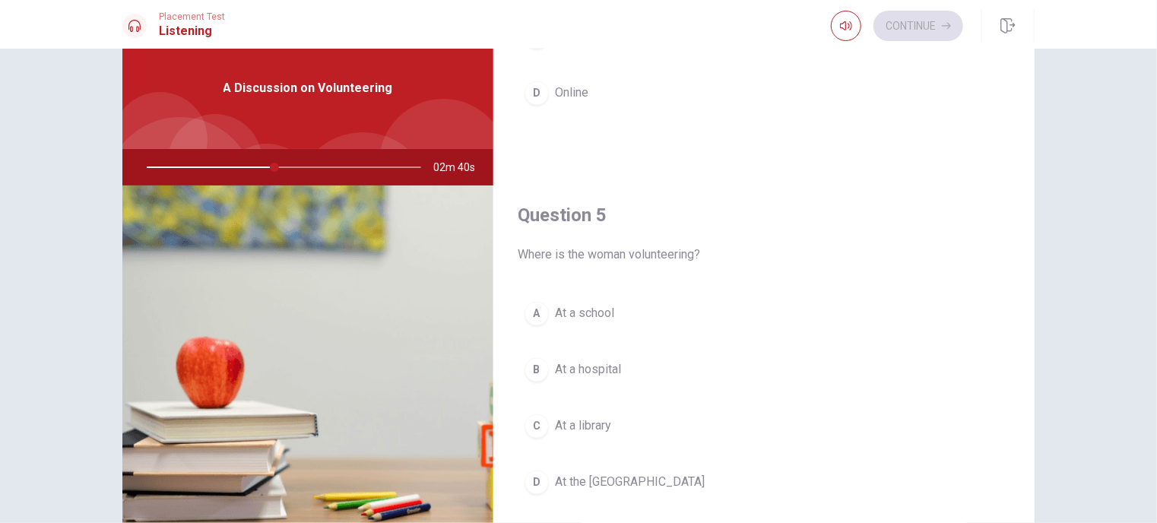
scroll to position [152, 0]
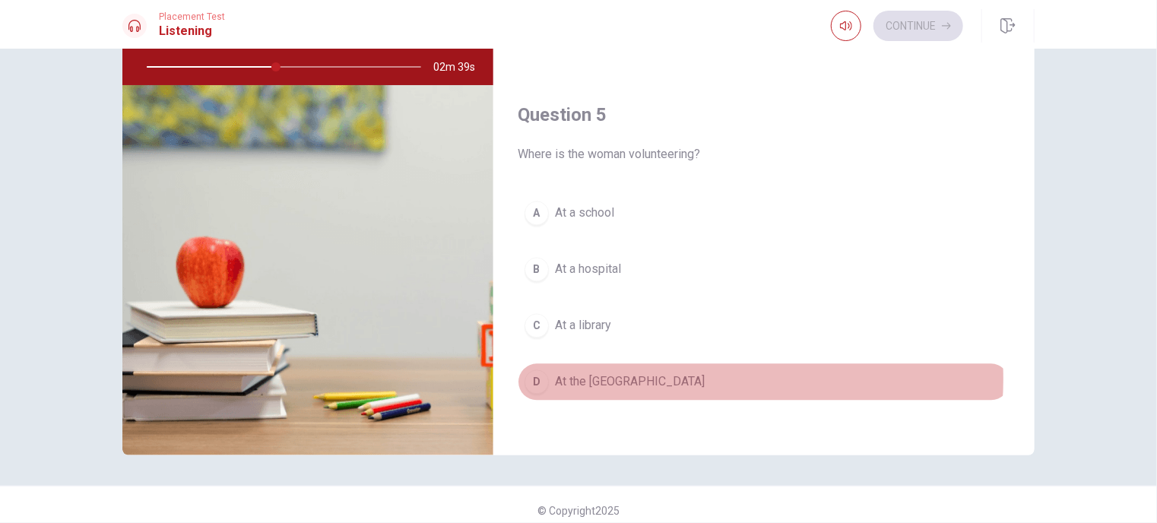
click at [671, 373] on span "At the [GEOGRAPHIC_DATA]" at bounding box center [630, 382] width 150 height 18
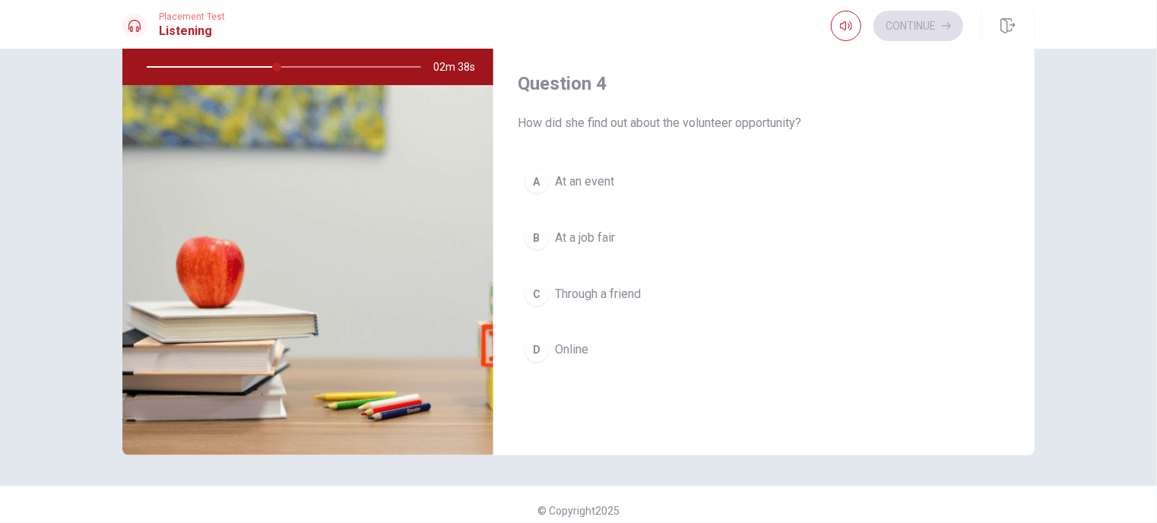
scroll to position [1031, 0]
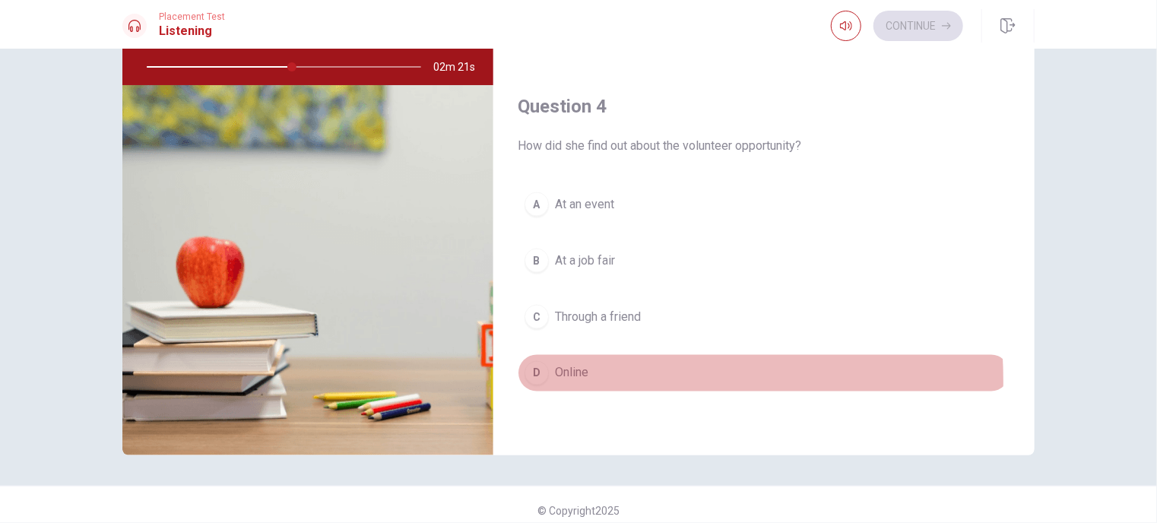
click at [563, 376] on span "Online" at bounding box center [571, 373] width 33 height 18
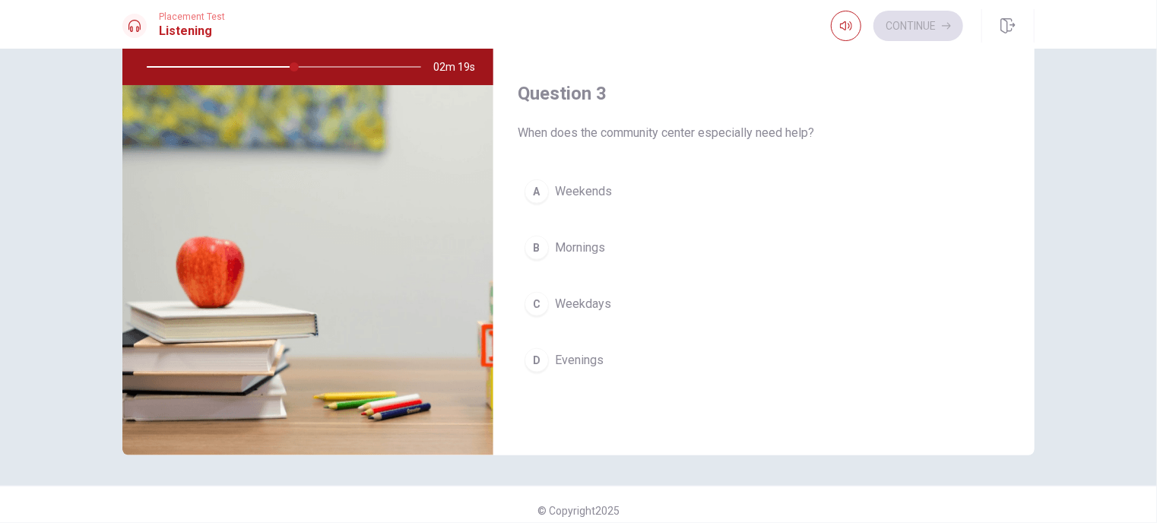
scroll to position [651, 0]
click at [604, 194] on span "Weekends" at bounding box center [583, 195] width 57 height 18
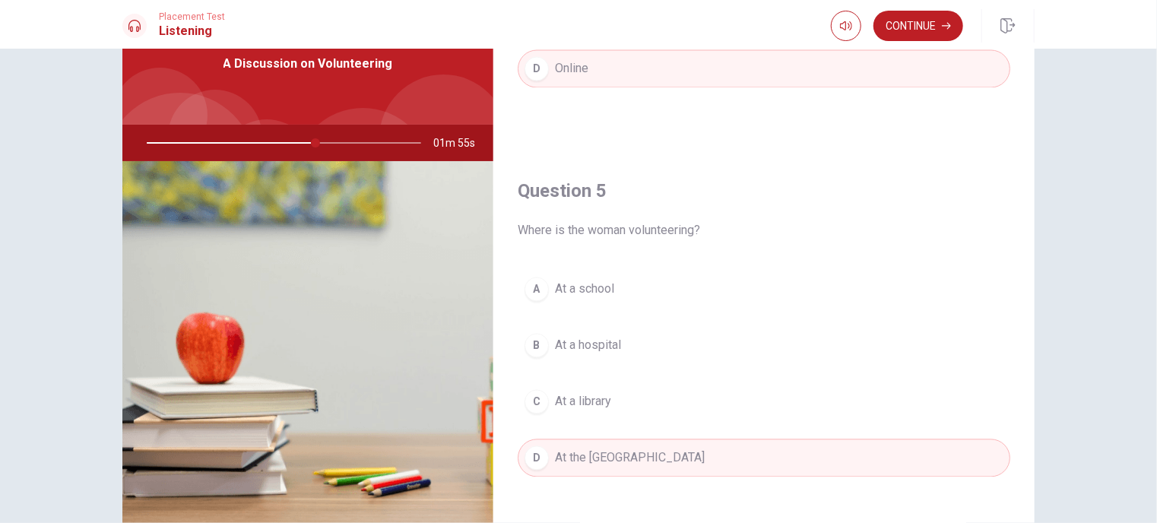
scroll to position [1411, 0]
click at [894, 34] on button "Continue" at bounding box center [918, 26] width 90 height 30
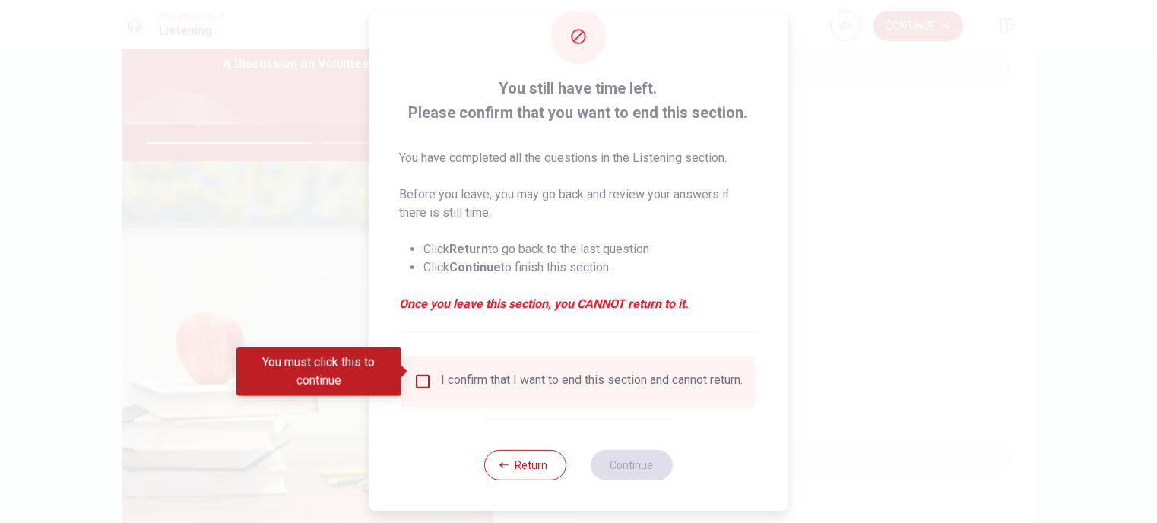
scroll to position [44, 0]
click at [414, 372] on input "You must click this to continue" at bounding box center [423, 381] width 18 height 18
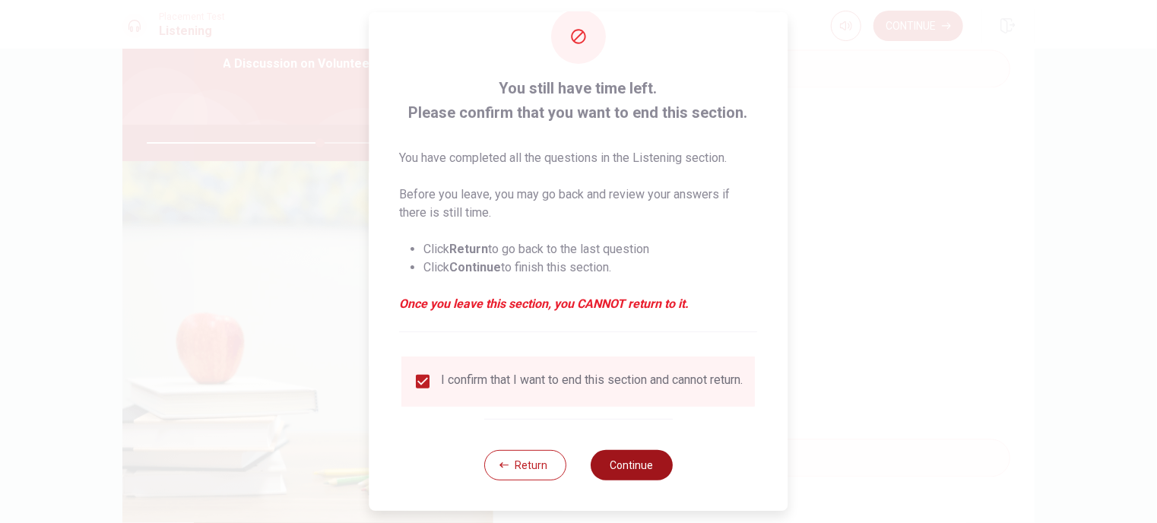
click at [629, 461] on button "Continue" at bounding box center [632, 465] width 82 height 30
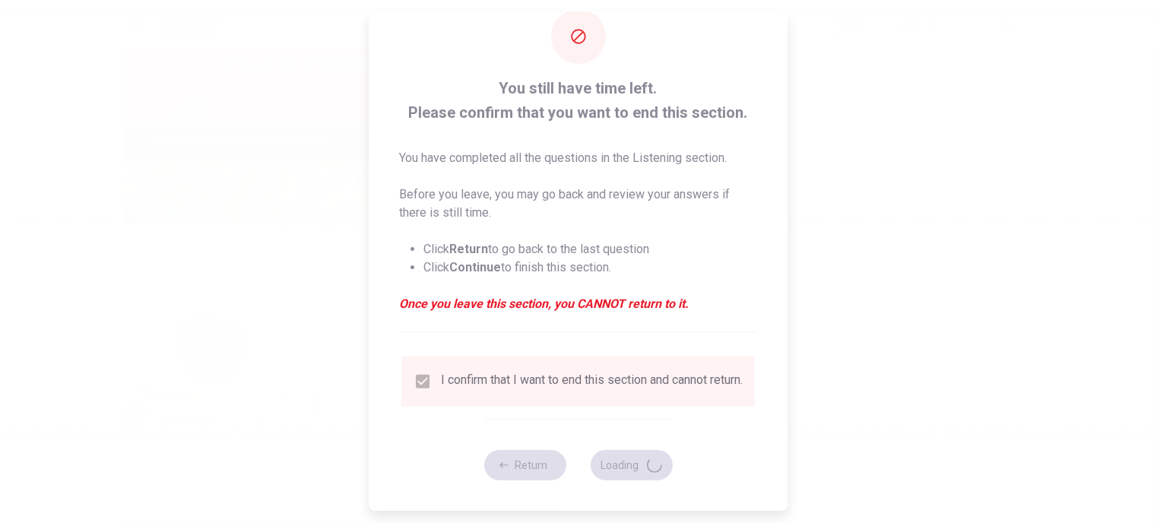
type input "64"
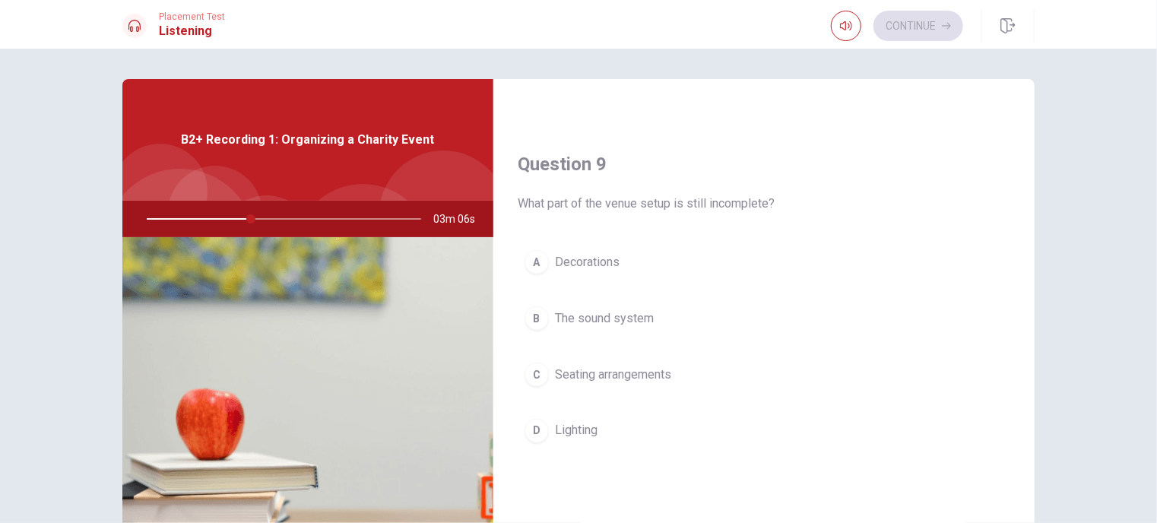
scroll to position [1064, 0]
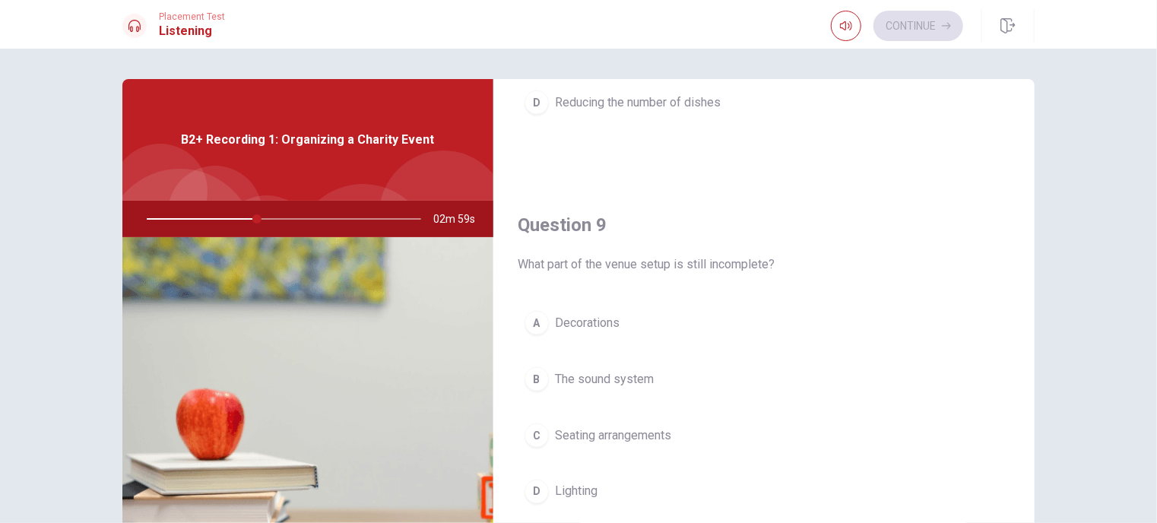
drag, startPoint x: 590, startPoint y: 375, endPoint x: 583, endPoint y: 379, distance: 7.8
click at [588, 377] on span "The sound system" at bounding box center [604, 379] width 99 height 18
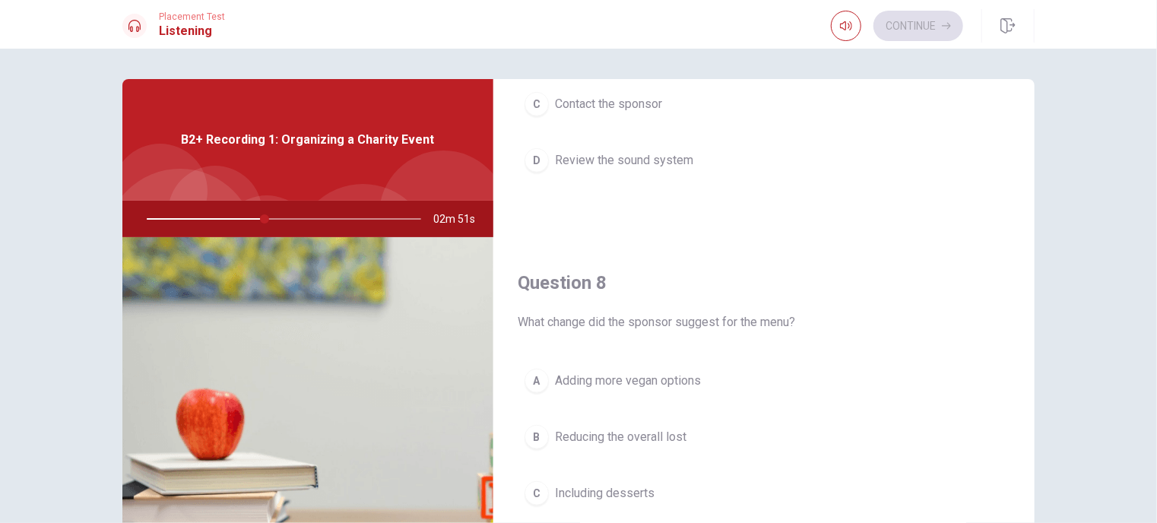
scroll to position [727, 0]
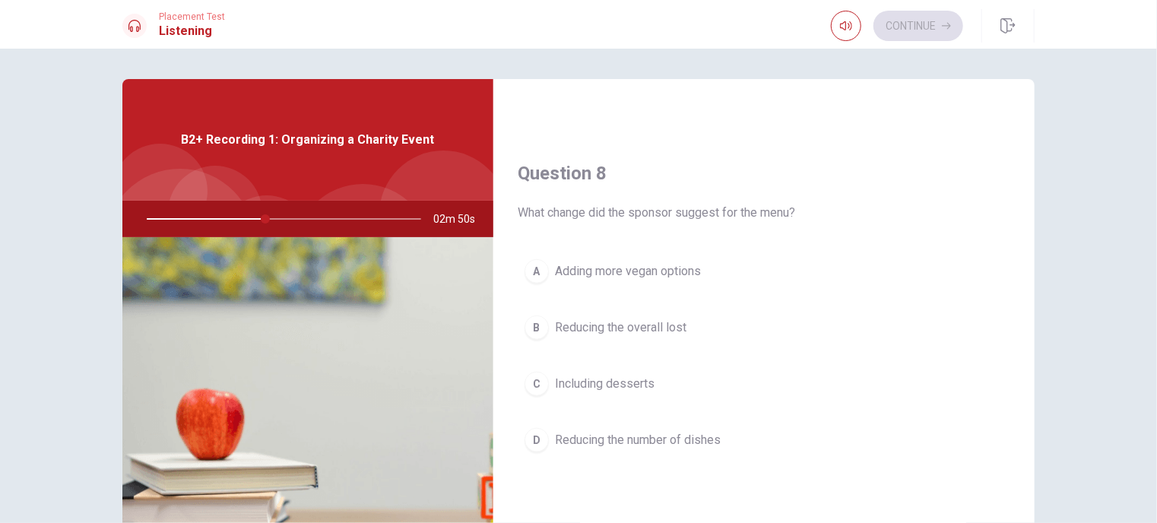
click at [690, 270] on span "Adding more vegan options" at bounding box center [628, 271] width 146 height 18
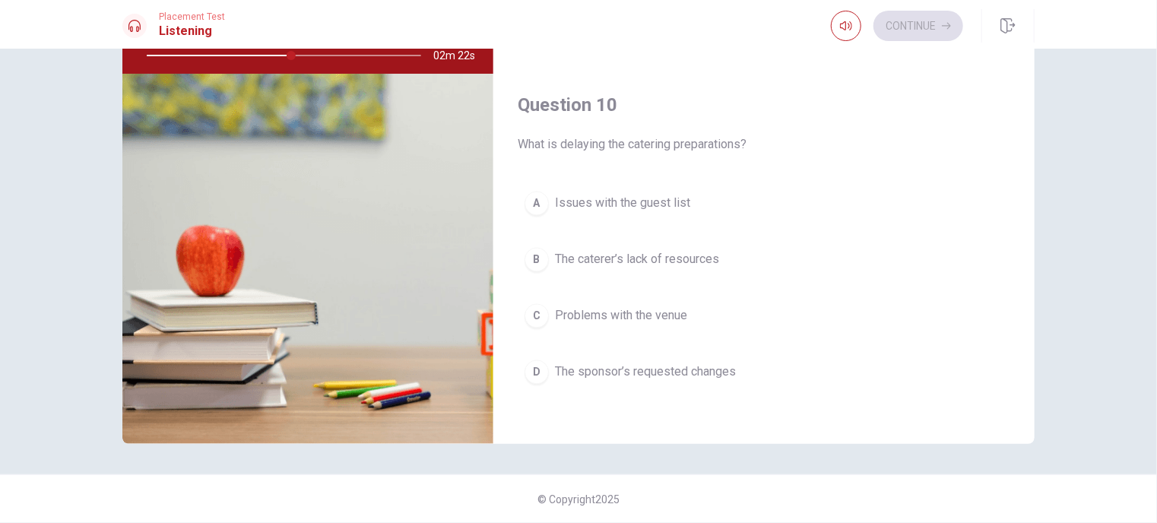
scroll to position [1411, 0]
click at [684, 379] on button "D The sponsor’s requested changes" at bounding box center [764, 371] width 493 height 38
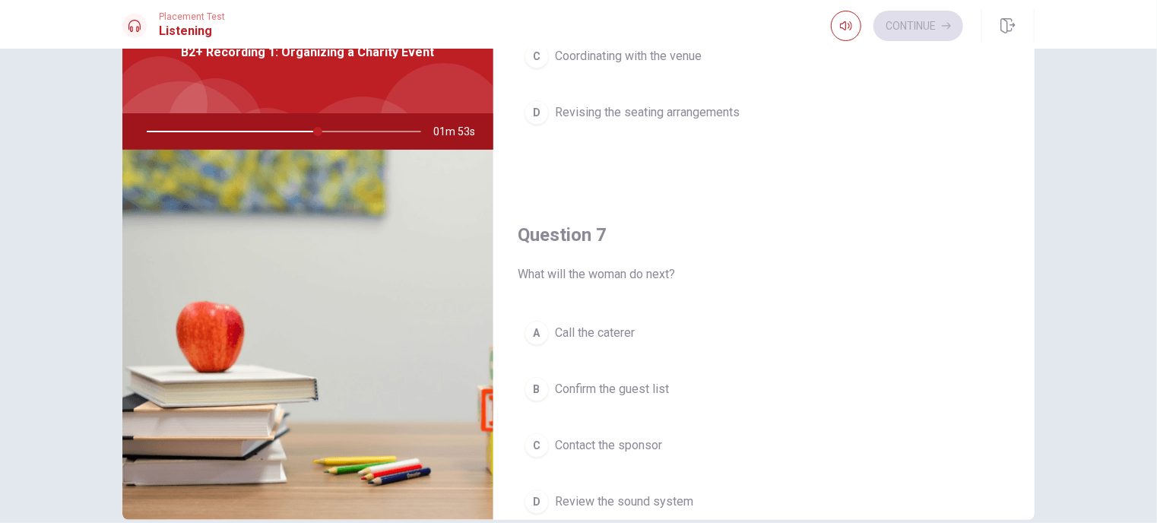
scroll to position [228, 0]
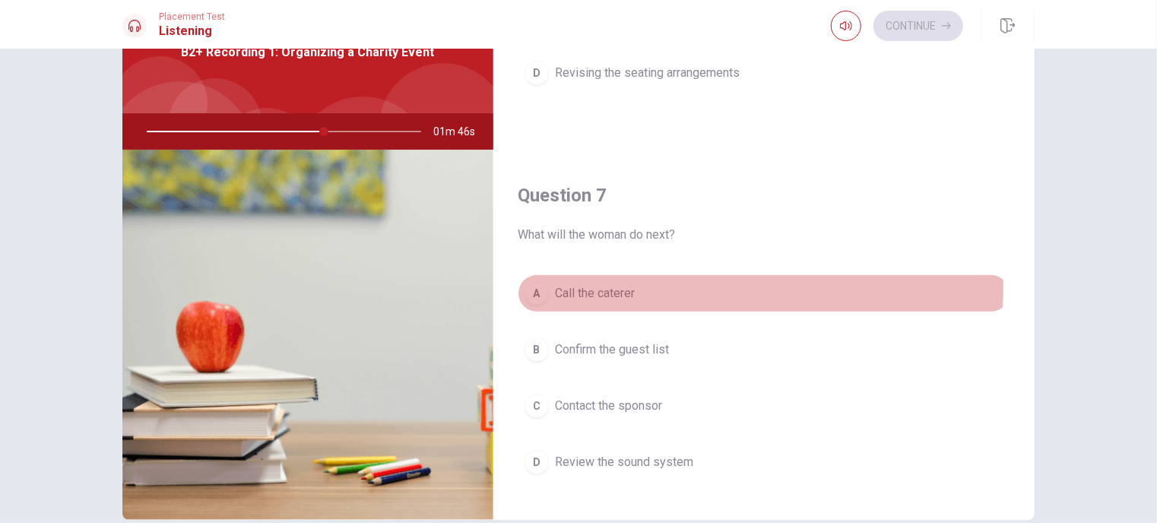
click at [647, 285] on button "A Call the caterer" at bounding box center [764, 293] width 493 height 38
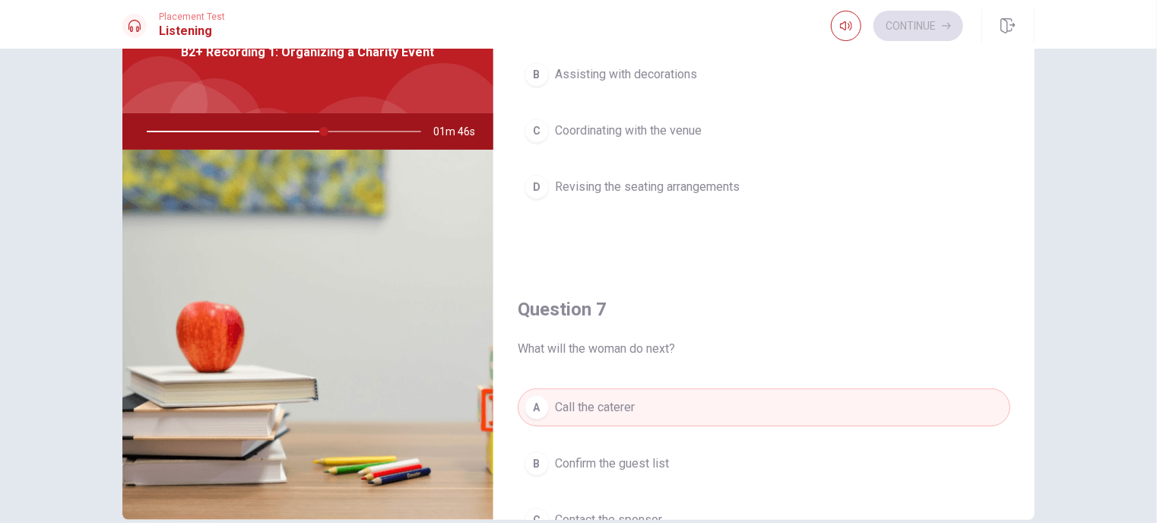
scroll to position [76, 0]
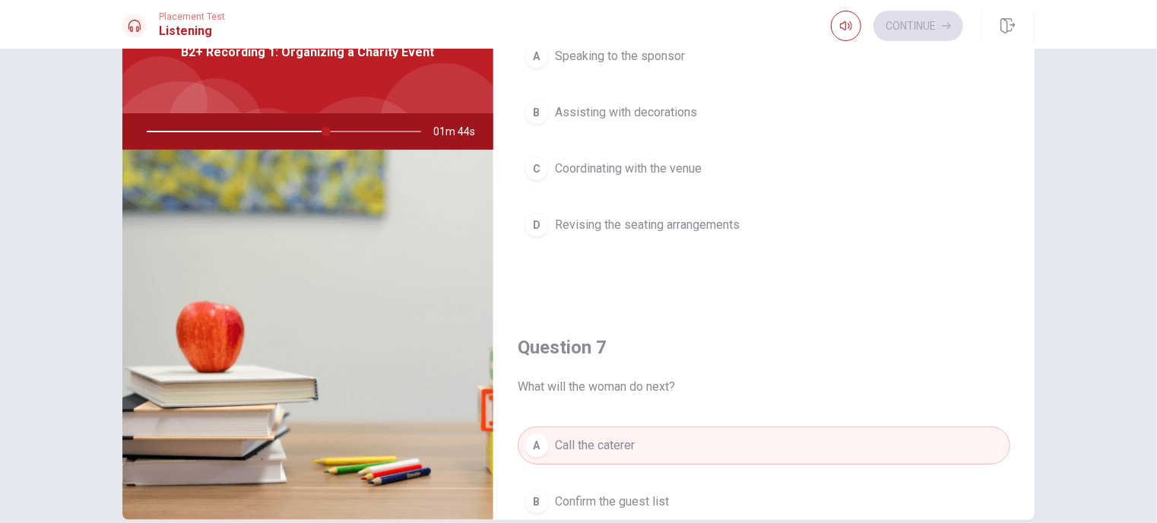
click at [673, 182] on button "C Coordinating with the venue" at bounding box center [764, 169] width 493 height 38
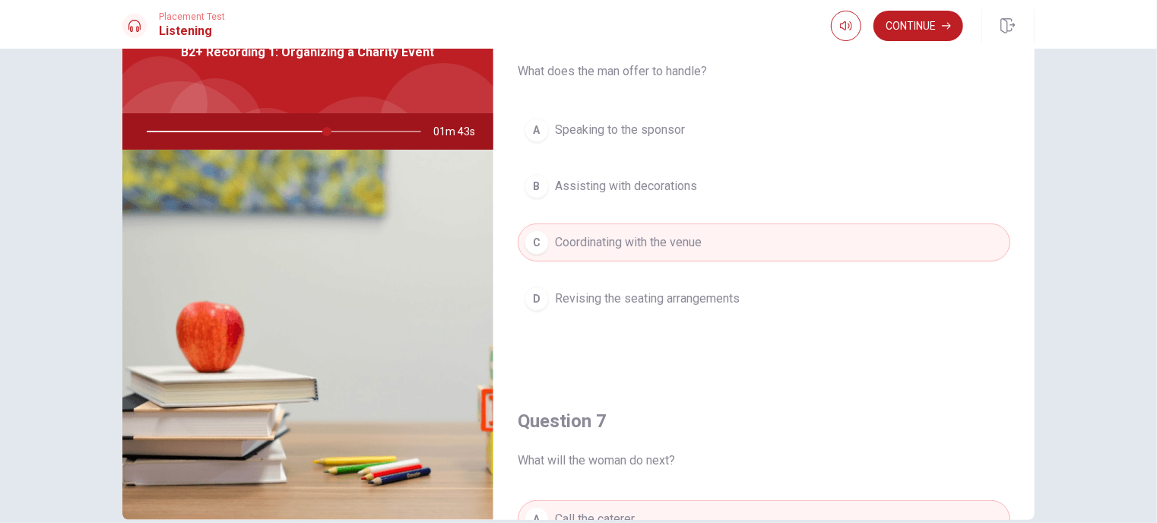
scroll to position [0, 0]
click at [952, 39] on button "Continue" at bounding box center [918, 26] width 90 height 30
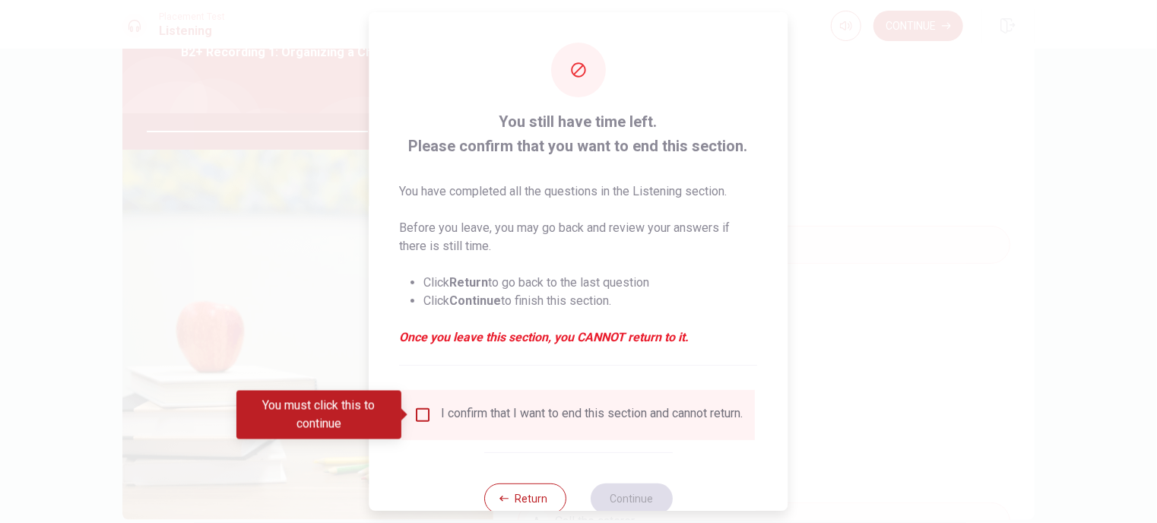
drag, startPoint x: 952, startPoint y: 39, endPoint x: 439, endPoint y: 410, distance: 633.6
click at [439, 410] on div "You still have time left. Please confirm that you want to end this section. You…" at bounding box center [578, 261] width 1157 height 523
click at [426, 413] on input "You must click this to continue" at bounding box center [423, 415] width 18 height 18
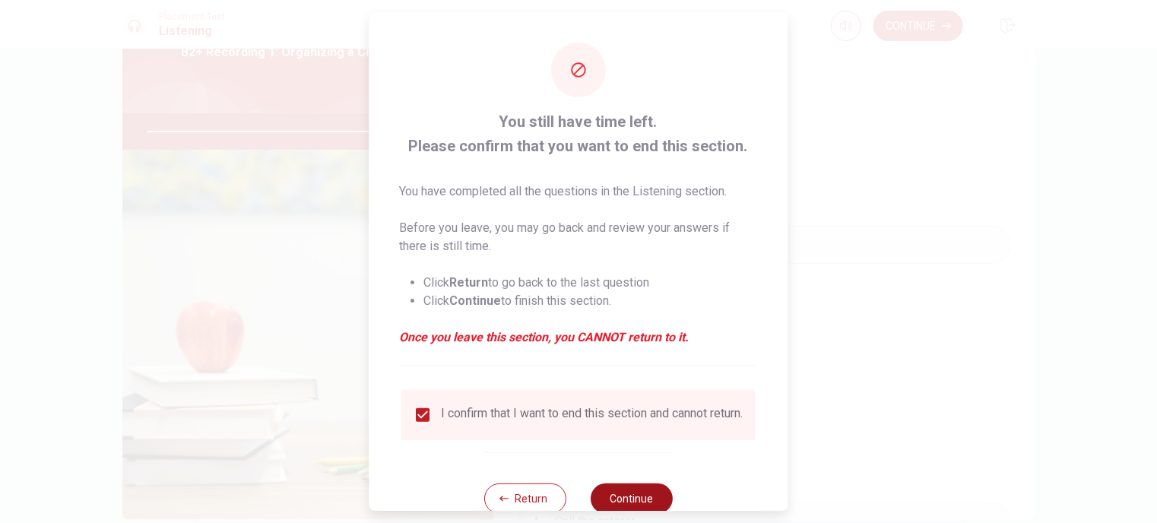
click at [641, 499] on button "Continue" at bounding box center [632, 498] width 82 height 30
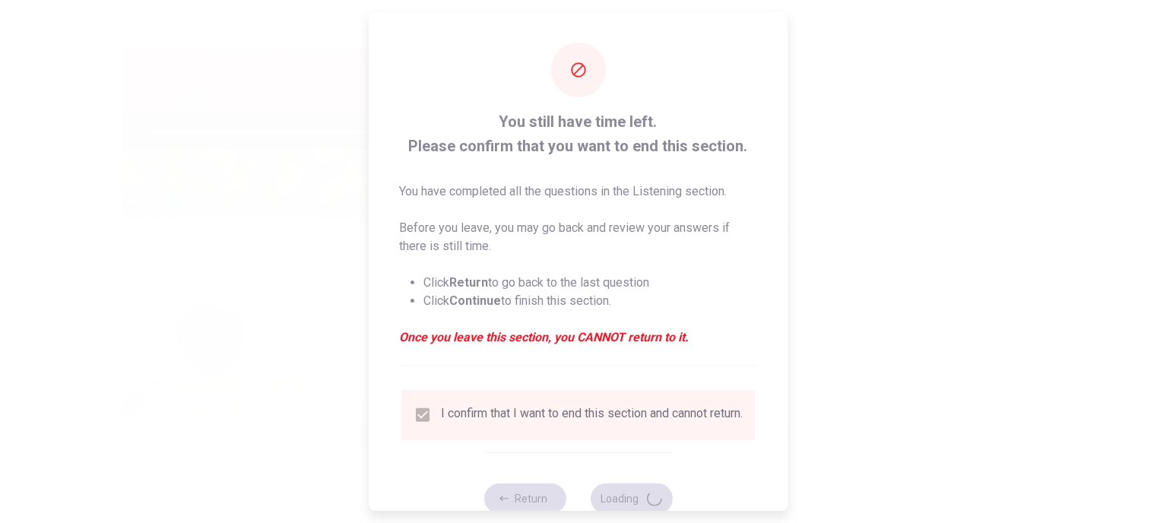
click at [654, 446] on div "You still have time left. Please confirm that you want to end this section. You…" at bounding box center [578, 278] width 419 height 532
type input "83"
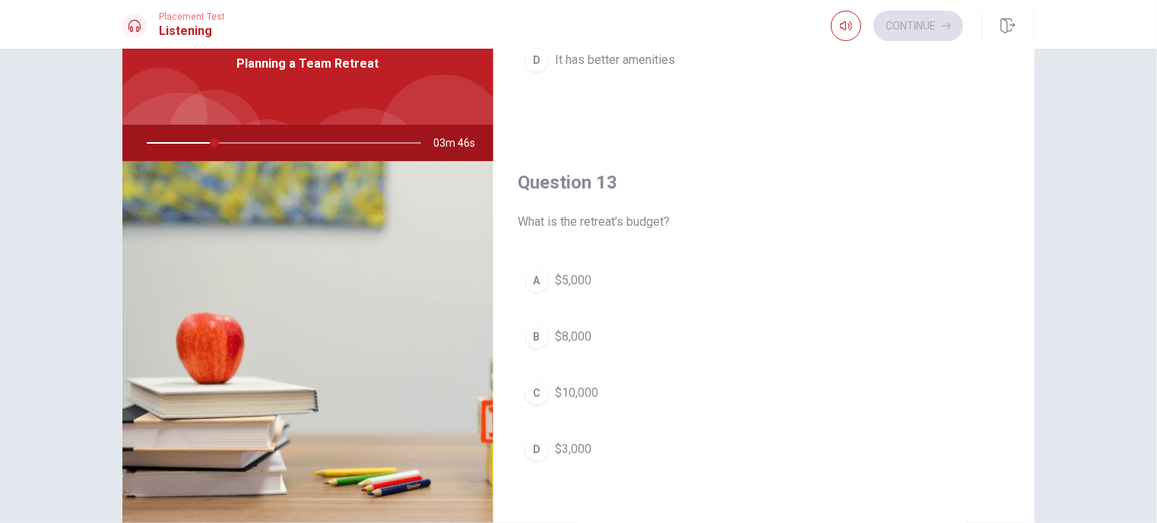
scroll to position [684, 0]
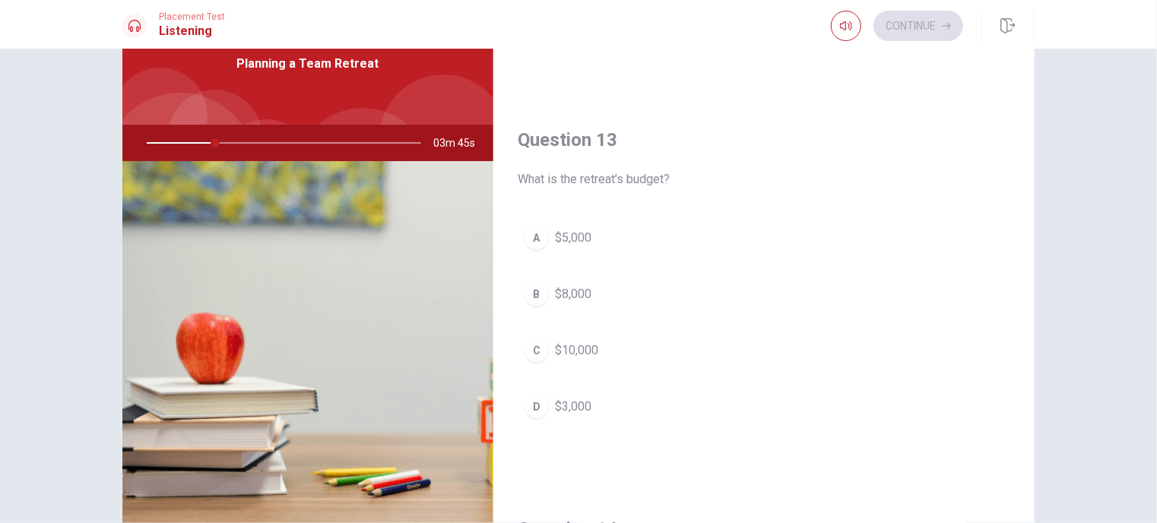
drag, startPoint x: 669, startPoint y: 179, endPoint x: 657, endPoint y: 181, distance: 12.4
click at [657, 181] on span "What is the retreat’s budget?" at bounding box center [764, 179] width 493 height 18
click at [623, 181] on span "What is the retreat’s budget?" at bounding box center [764, 179] width 493 height 18
drag, startPoint x: 626, startPoint y: 179, endPoint x: 647, endPoint y: 179, distance: 20.5
click at [654, 179] on span "What is the retreat’s budget?" at bounding box center [764, 179] width 493 height 18
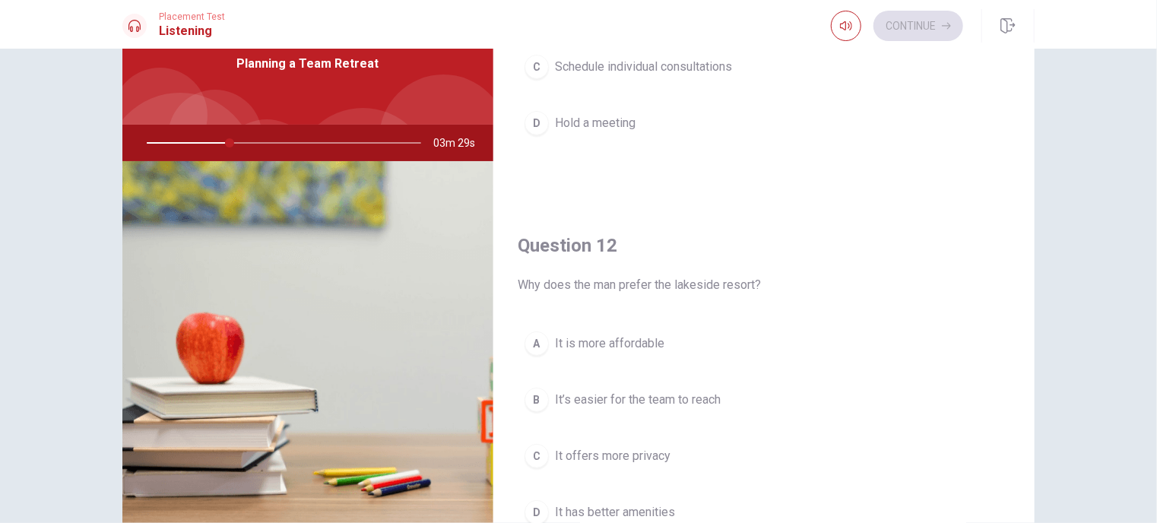
scroll to position [304, 0]
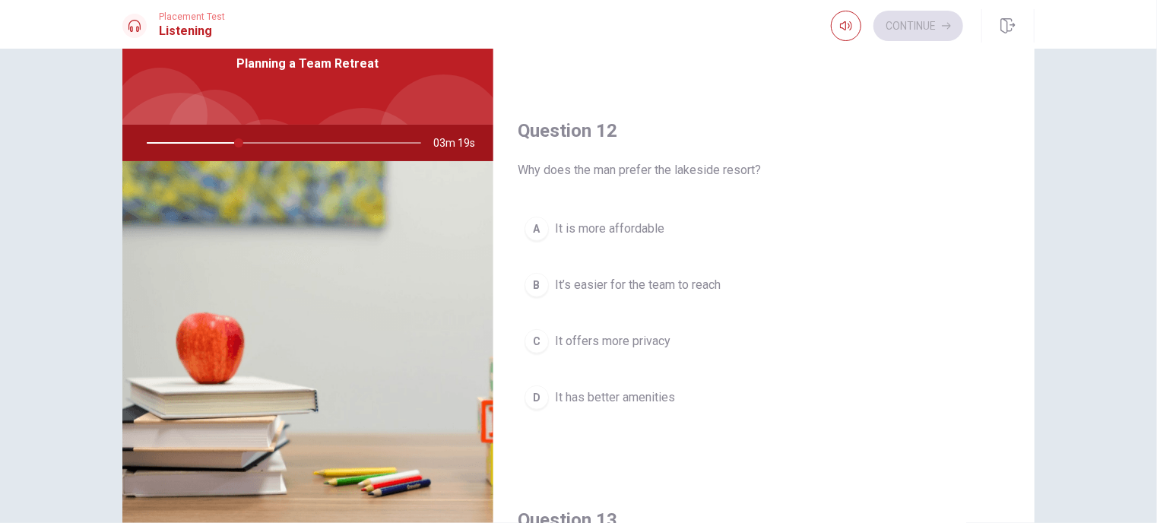
click at [669, 398] on span "It has better amenities" at bounding box center [615, 397] width 120 height 18
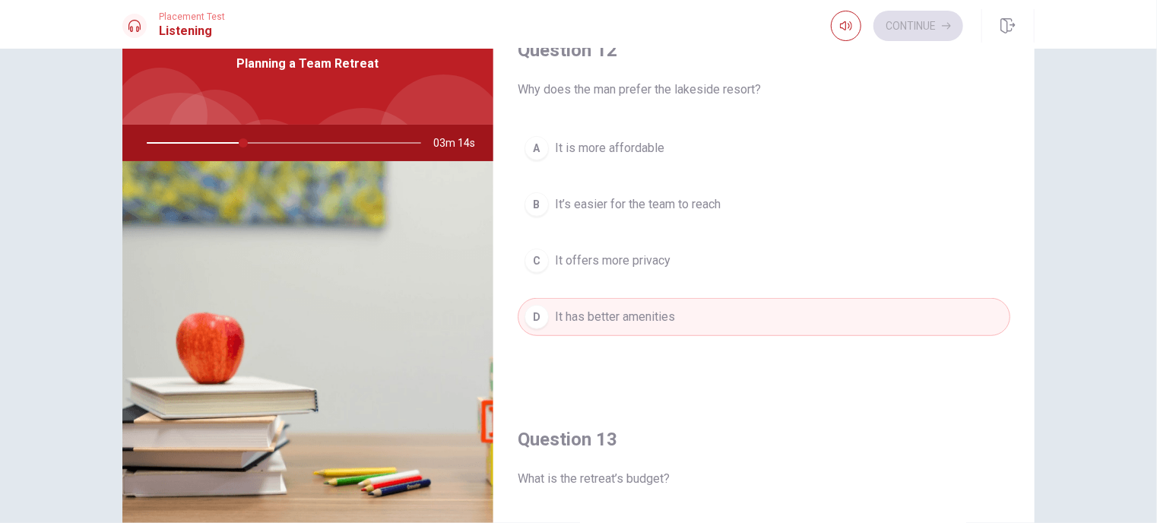
scroll to position [380, 0]
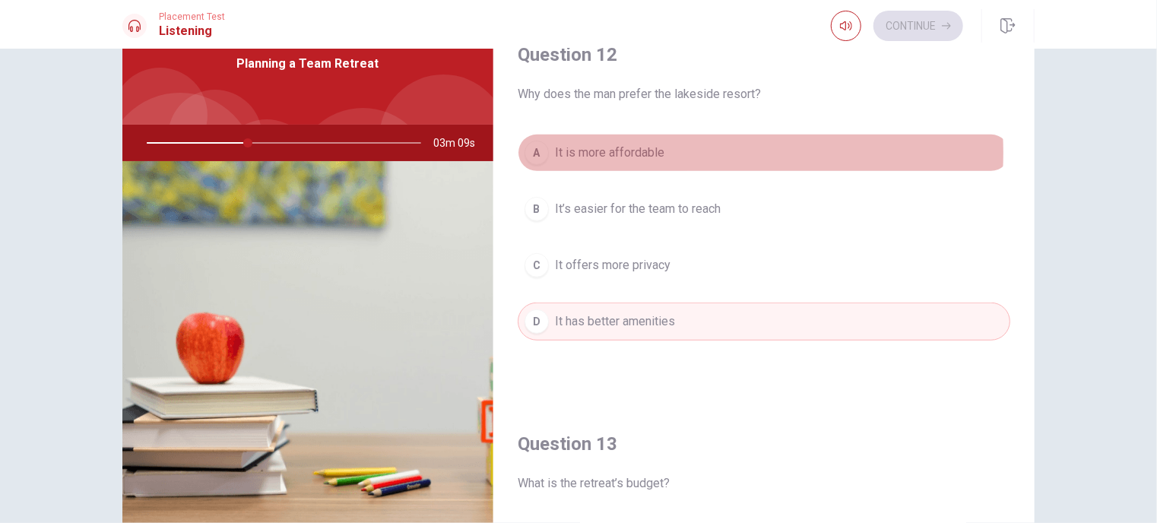
click at [666, 151] on button "A It is more affordable" at bounding box center [764, 153] width 493 height 38
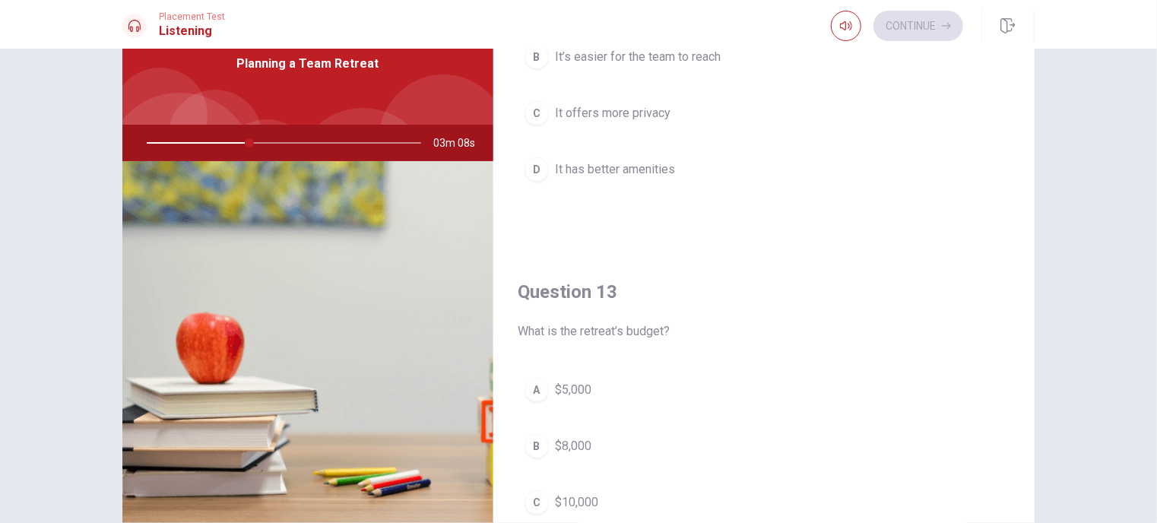
click at [692, 72] on button "B It’s easier for the team to reach" at bounding box center [764, 57] width 493 height 38
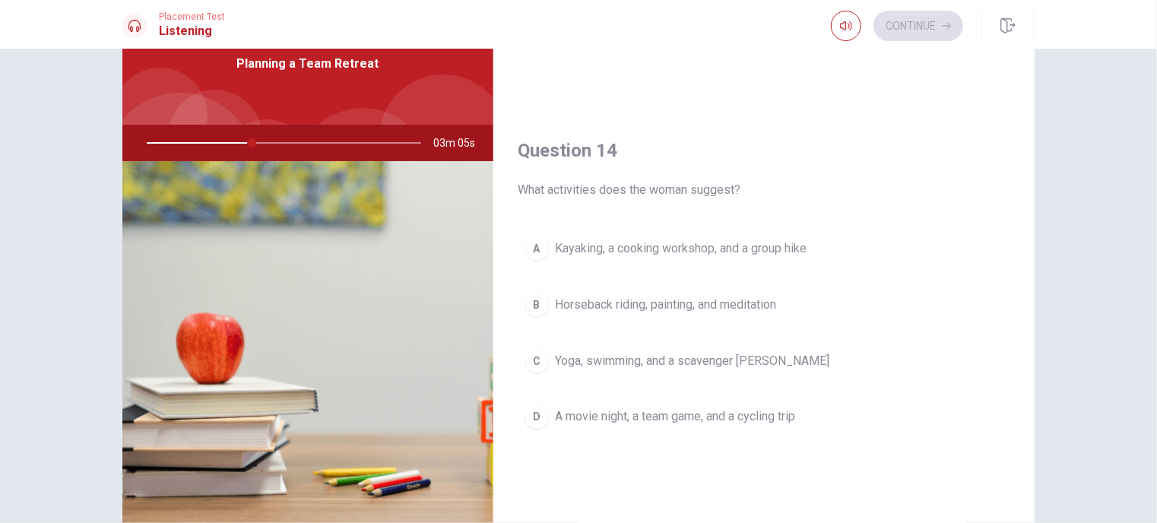
scroll to position [1064, 0]
click at [750, 249] on span "Kayaking, a cooking workshop, and a group hike" at bounding box center [681, 247] width 252 height 18
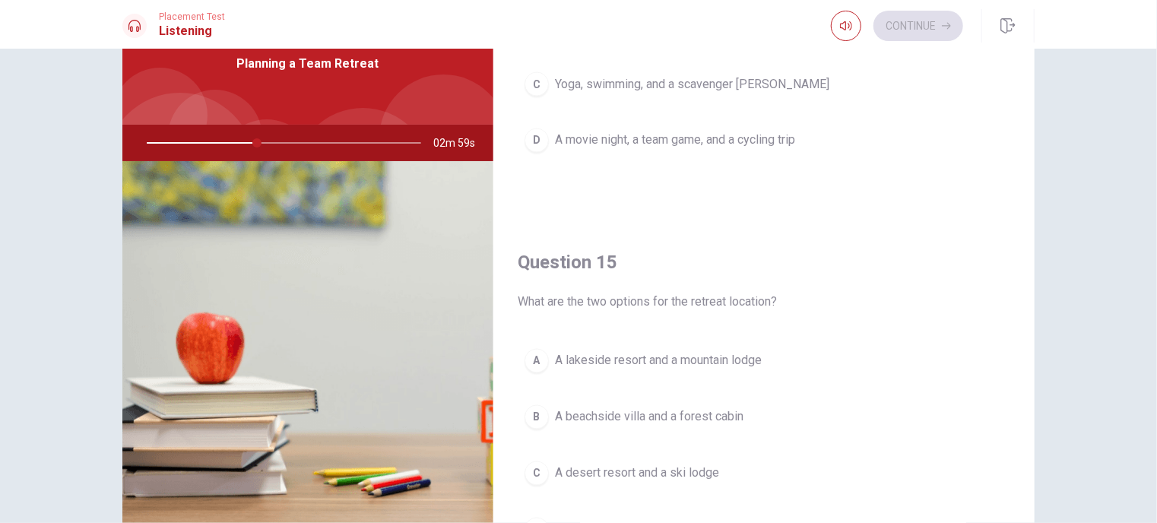
scroll to position [1368, 0]
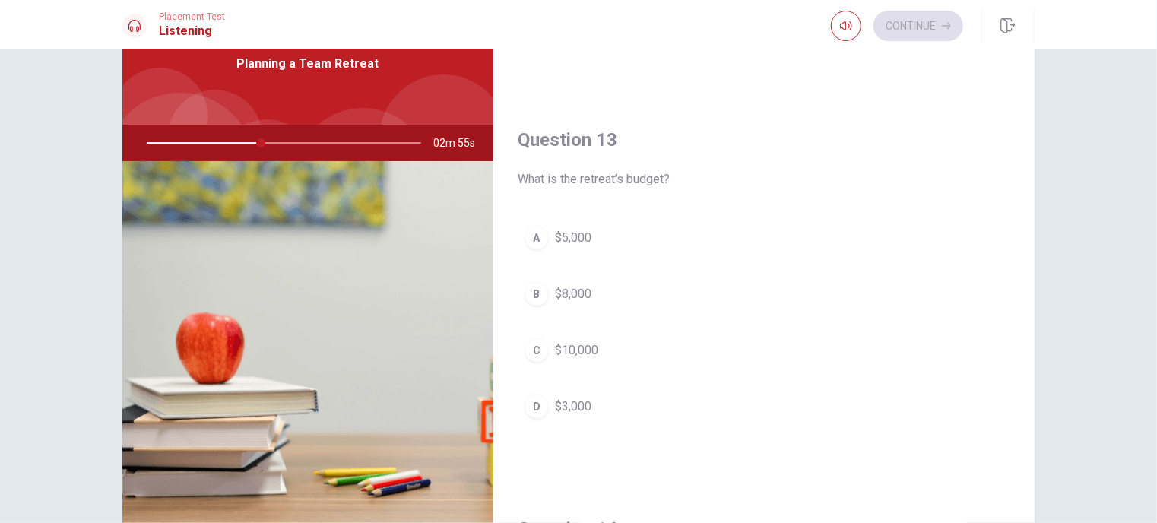
click at [620, 238] on button "A $5,000" at bounding box center [764, 238] width 493 height 38
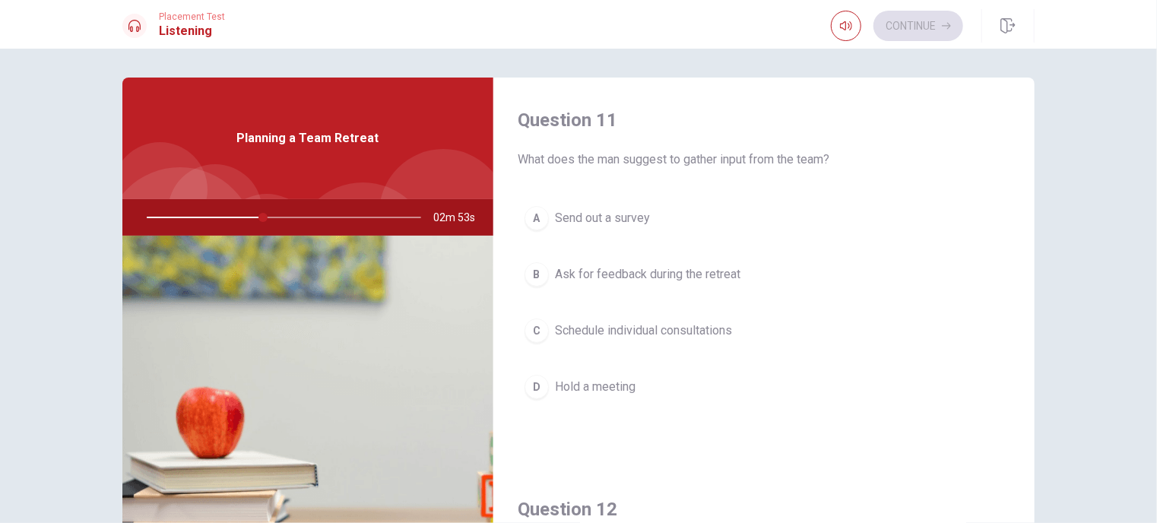
scroll to position [0, 0]
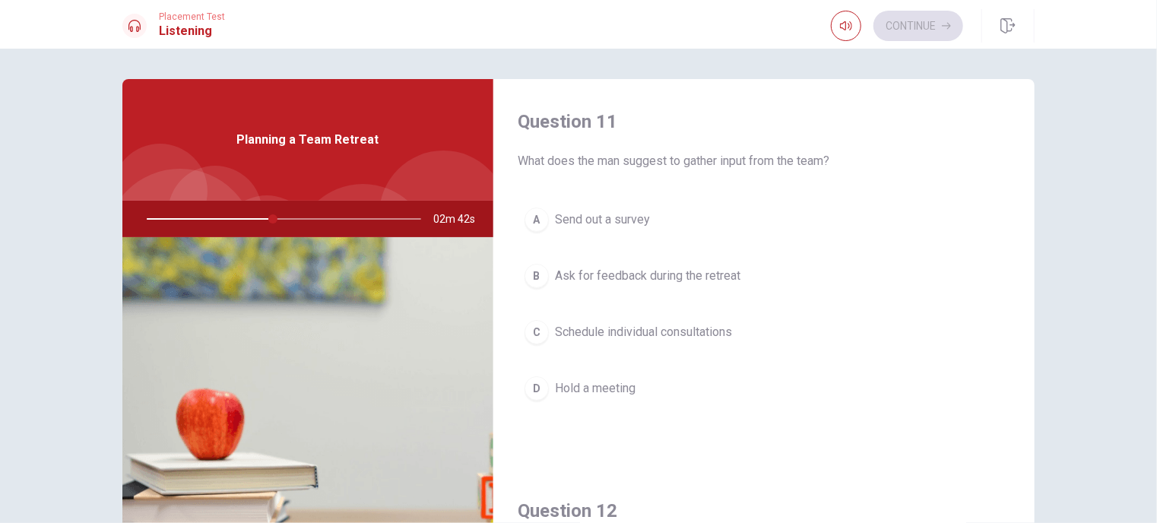
click at [782, 221] on button "A Send out a survey" at bounding box center [764, 220] width 493 height 38
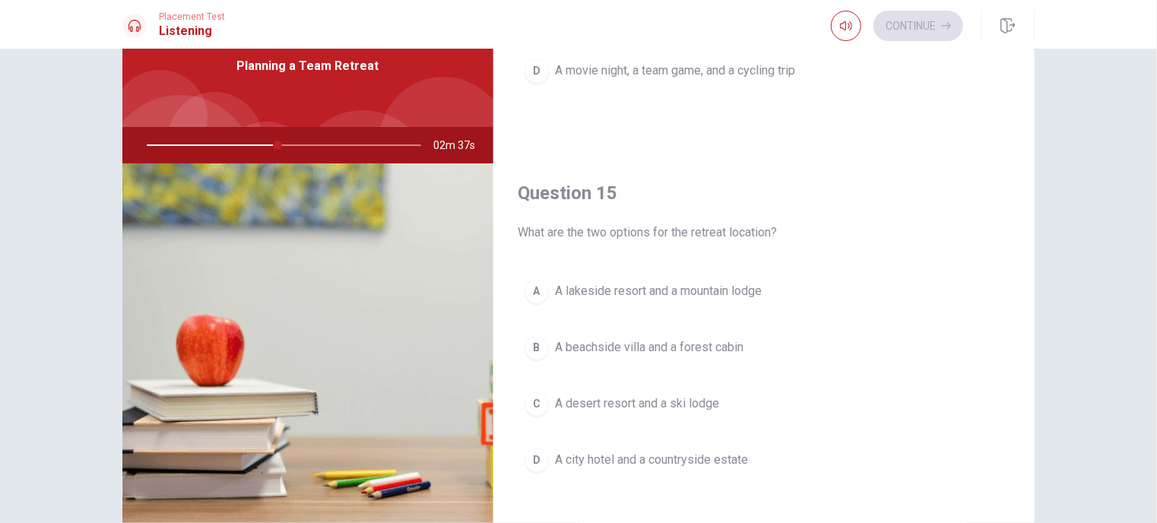
scroll to position [76, 0]
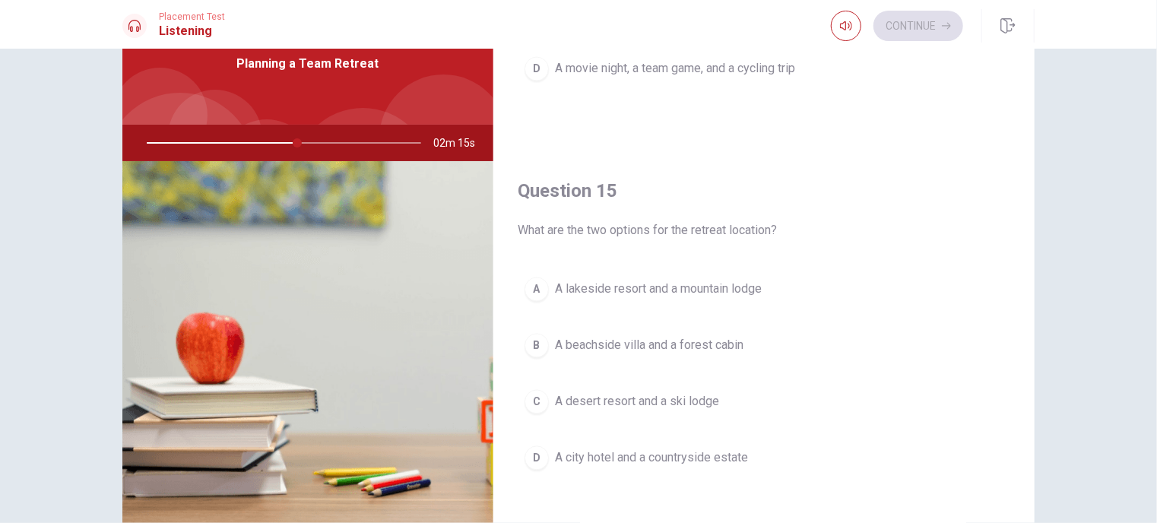
click at [751, 287] on span "A lakeside resort and a mountain lodge" at bounding box center [658, 289] width 207 height 18
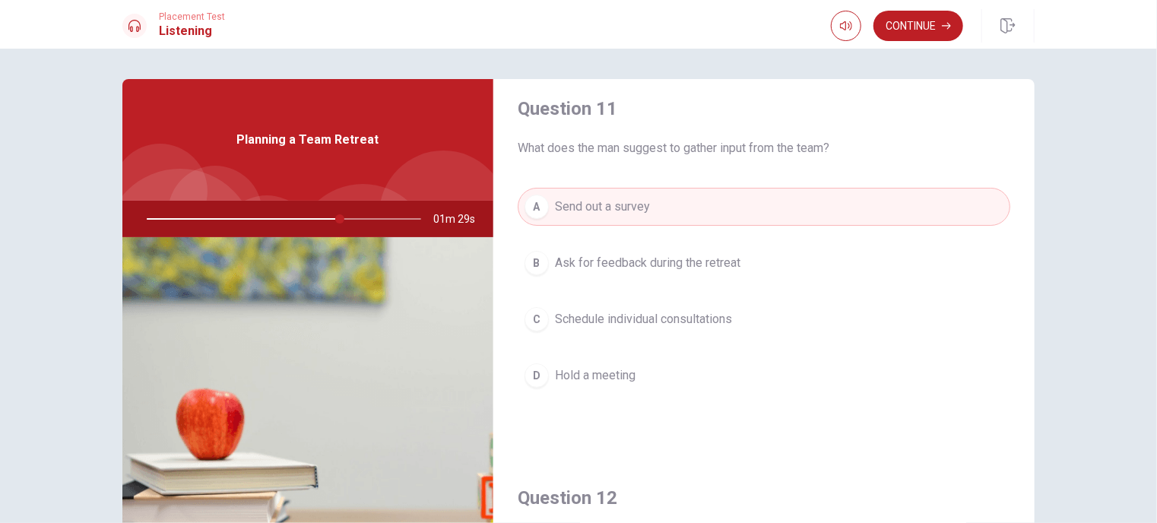
scroll to position [0, 0]
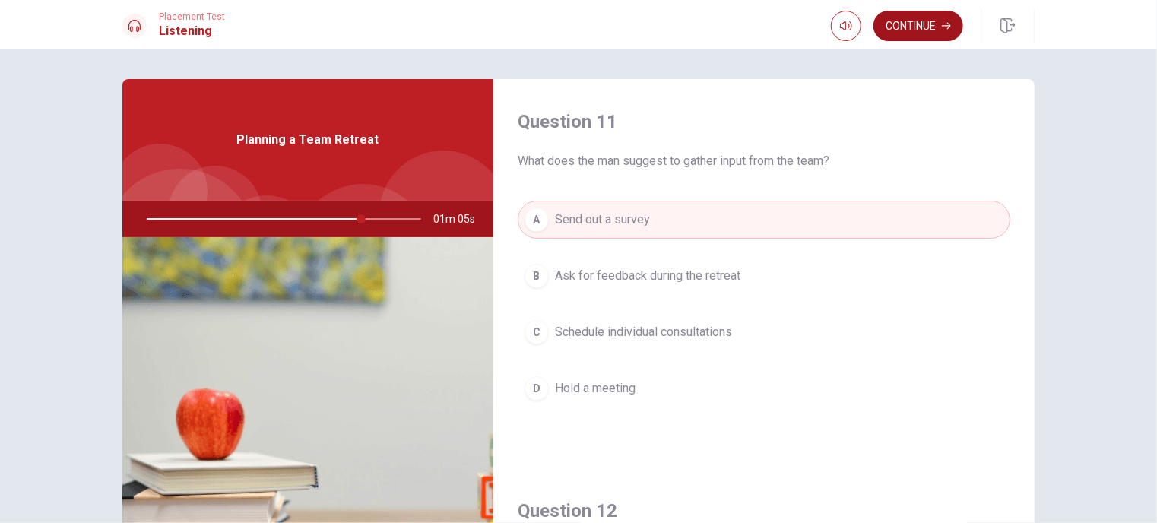
click at [934, 30] on button "Continue" at bounding box center [918, 26] width 90 height 30
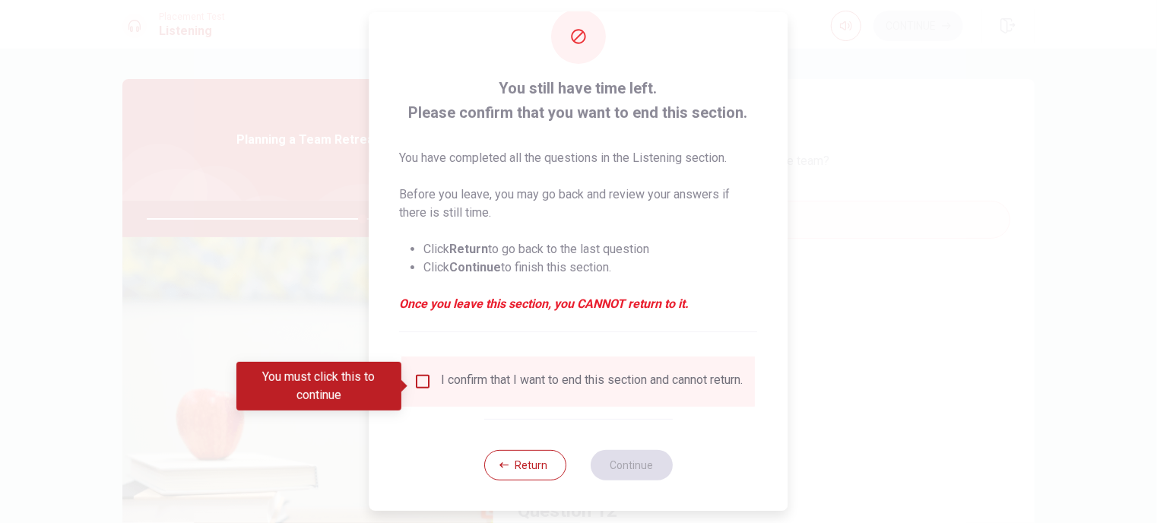
scroll to position [44, 0]
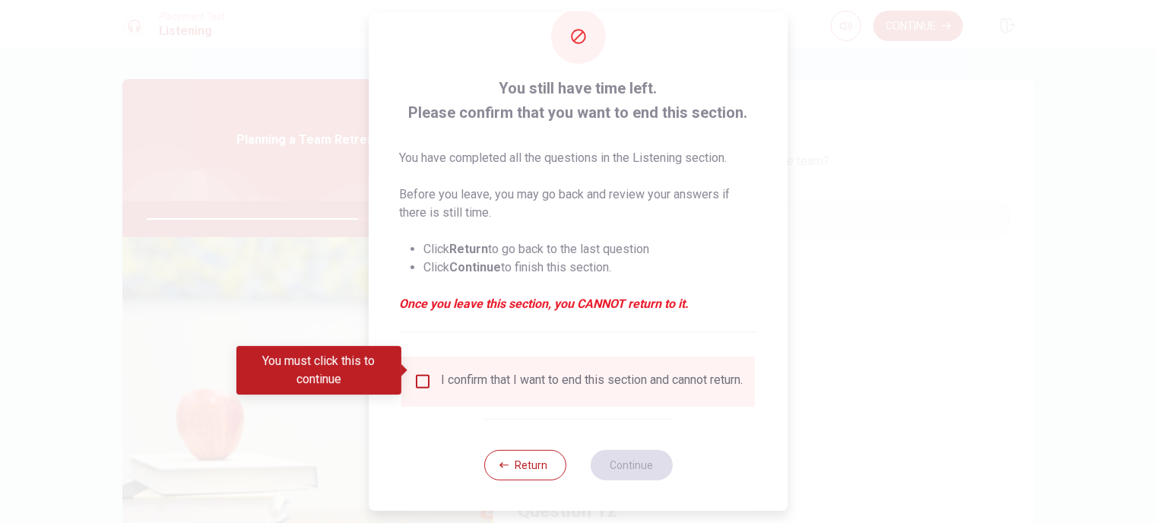
click at [442, 372] on div "I confirm that I want to end this section and cannot return." at bounding box center [593, 381] width 302 height 18
click at [414, 373] on input "You must click this to continue" at bounding box center [423, 381] width 18 height 18
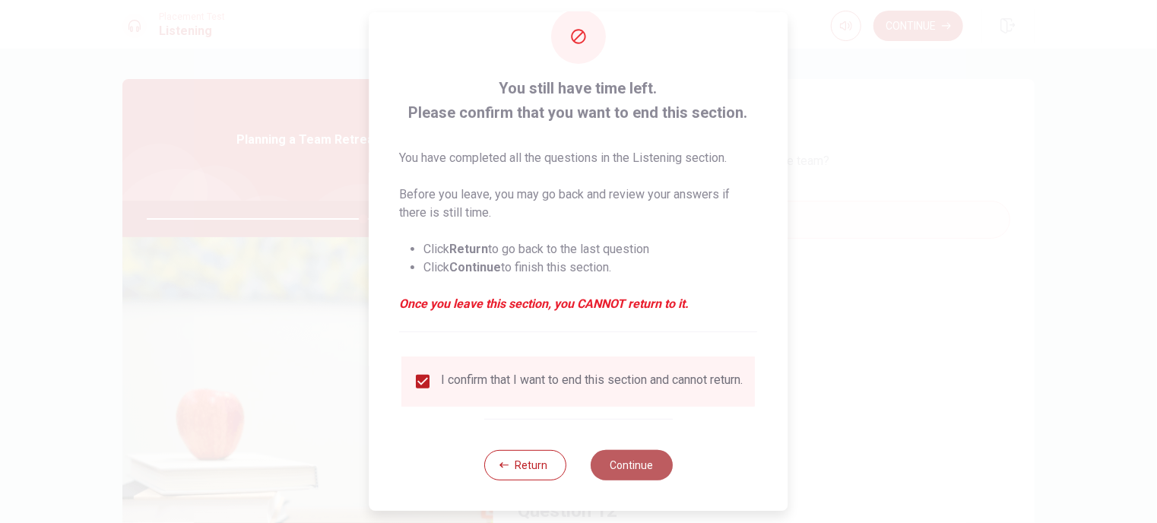
click at [648, 468] on button "Continue" at bounding box center [632, 465] width 82 height 30
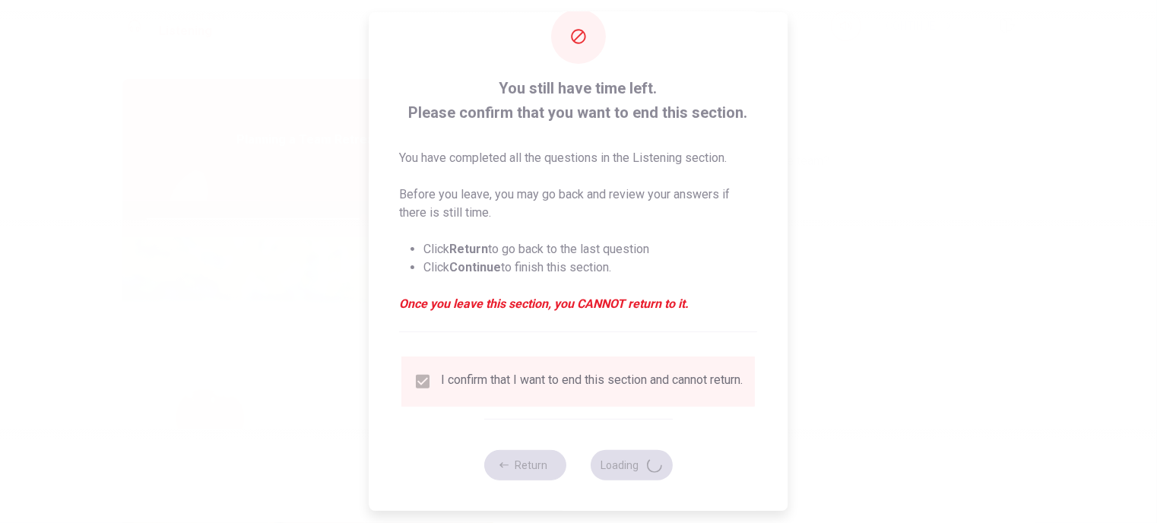
type input "80"
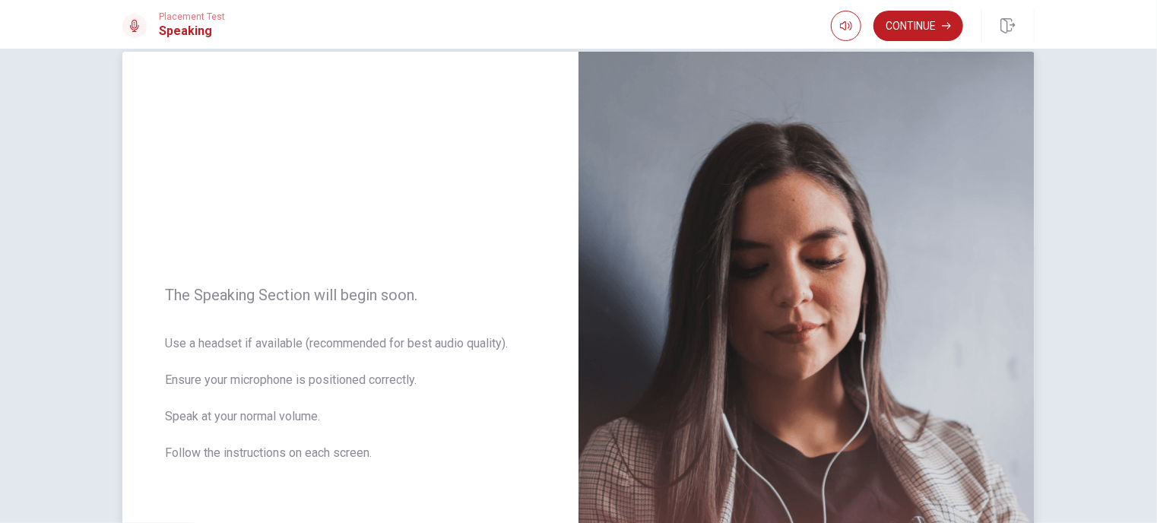
scroll to position [0, 0]
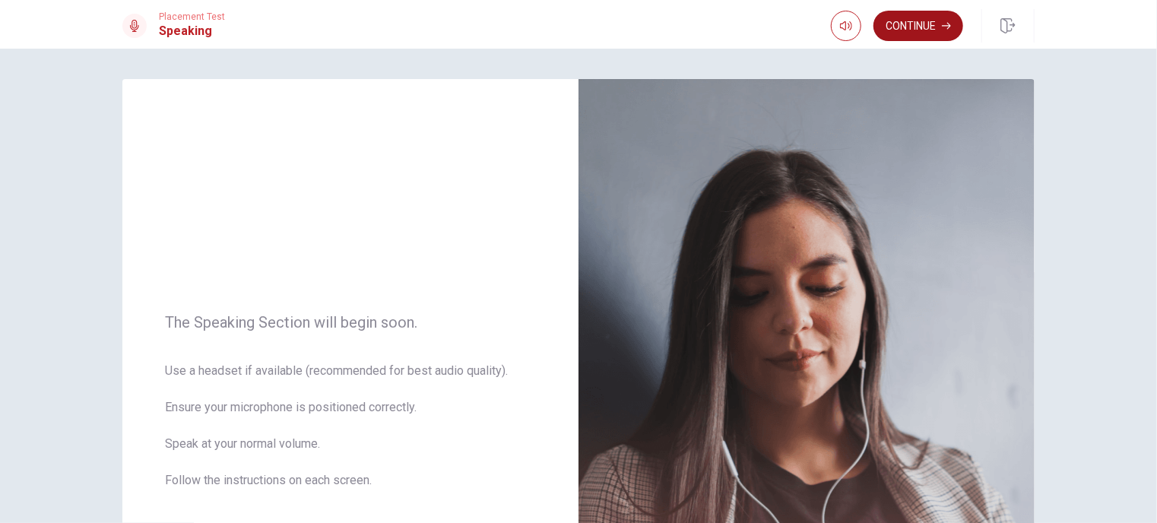
click at [902, 30] on button "Continue" at bounding box center [918, 26] width 90 height 30
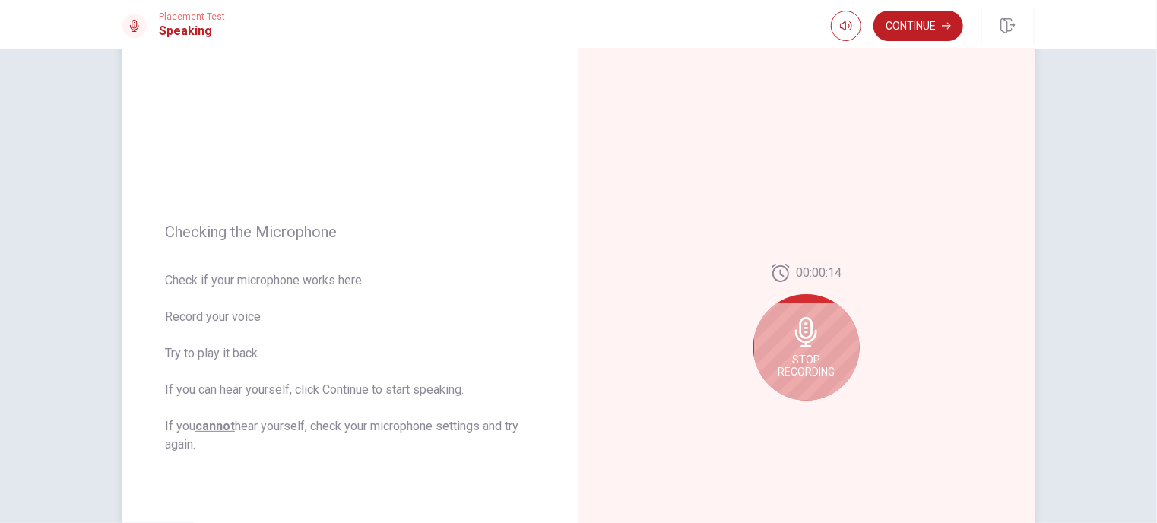
scroll to position [76, 0]
click at [791, 316] on icon at bounding box center [806, 328] width 30 height 30
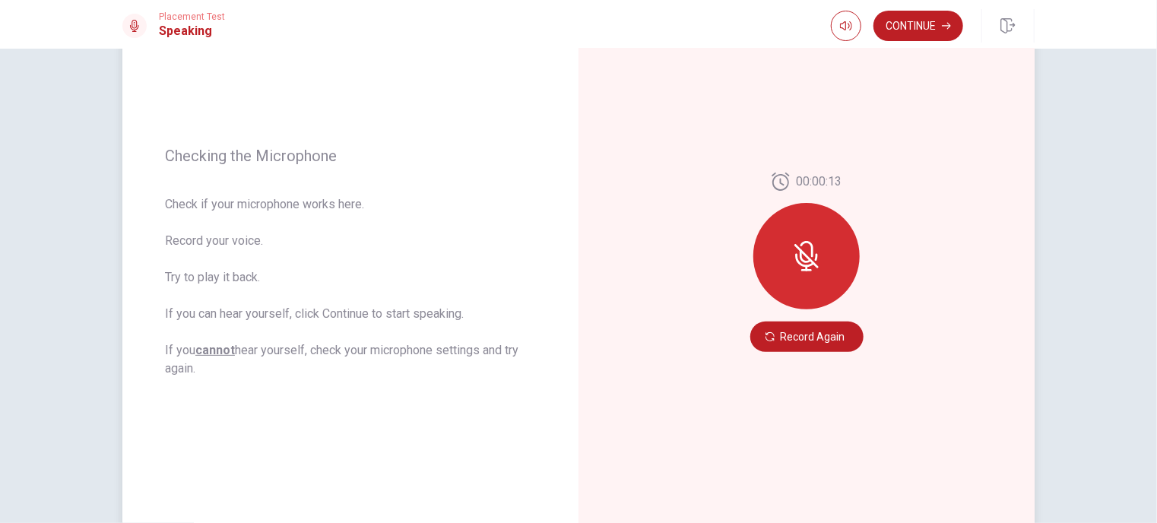
scroll to position [152, 0]
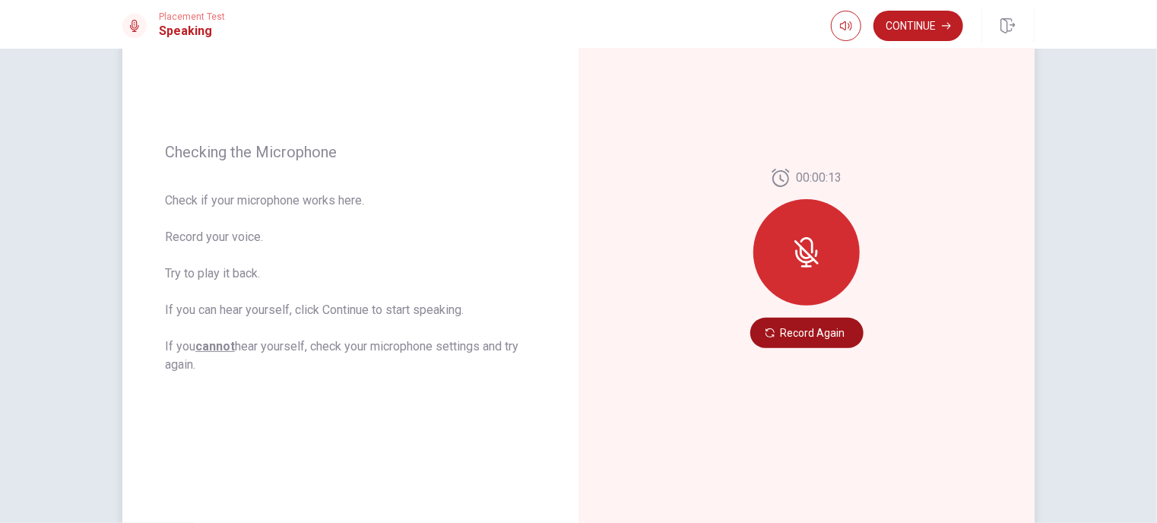
click at [794, 328] on button "Record Again" at bounding box center [806, 333] width 113 height 30
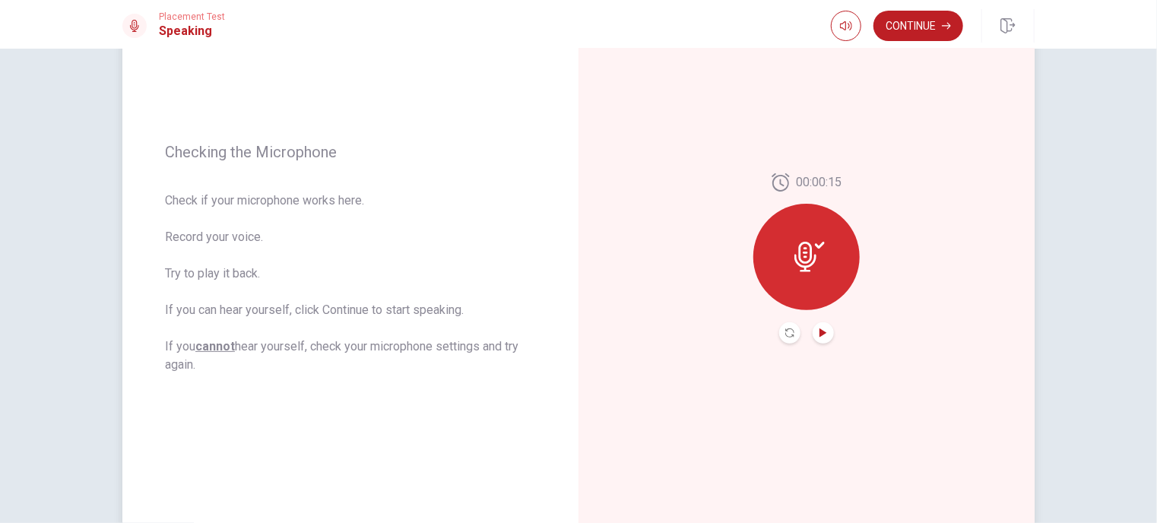
click at [819, 330] on icon "Play Audio" at bounding box center [823, 332] width 9 height 9
click at [828, 331] on button "Pause Audio" at bounding box center [823, 332] width 21 height 21
click at [895, 39] on button "Continue" at bounding box center [918, 26] width 90 height 30
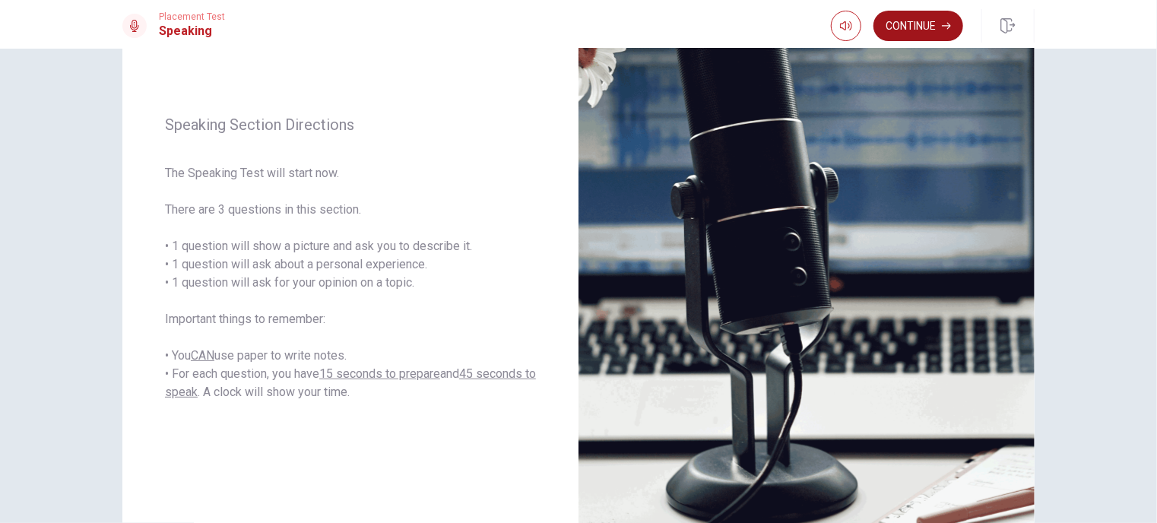
click at [919, 32] on button "Continue" at bounding box center [918, 26] width 90 height 30
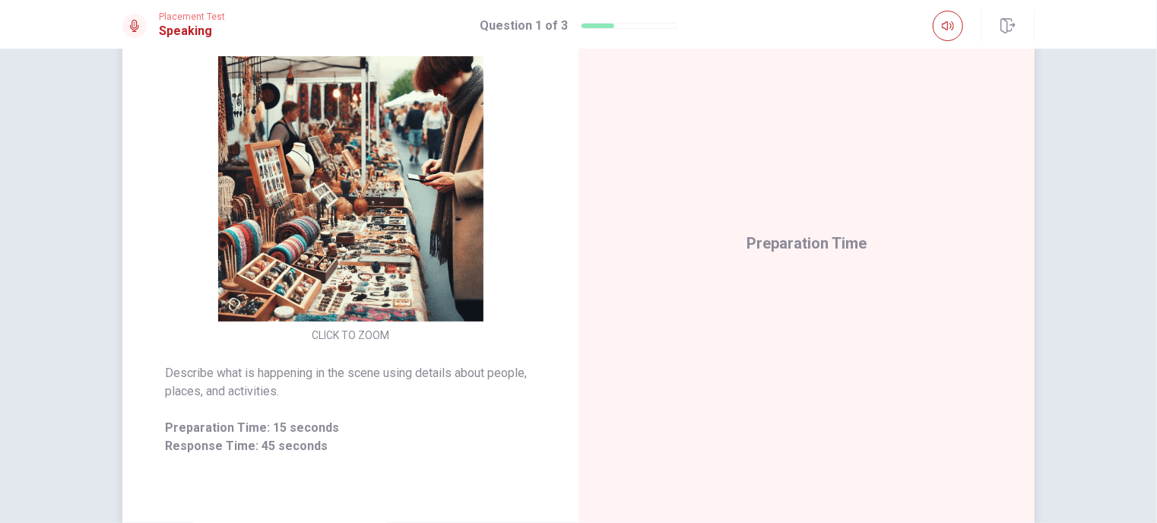
scroll to position [146, 0]
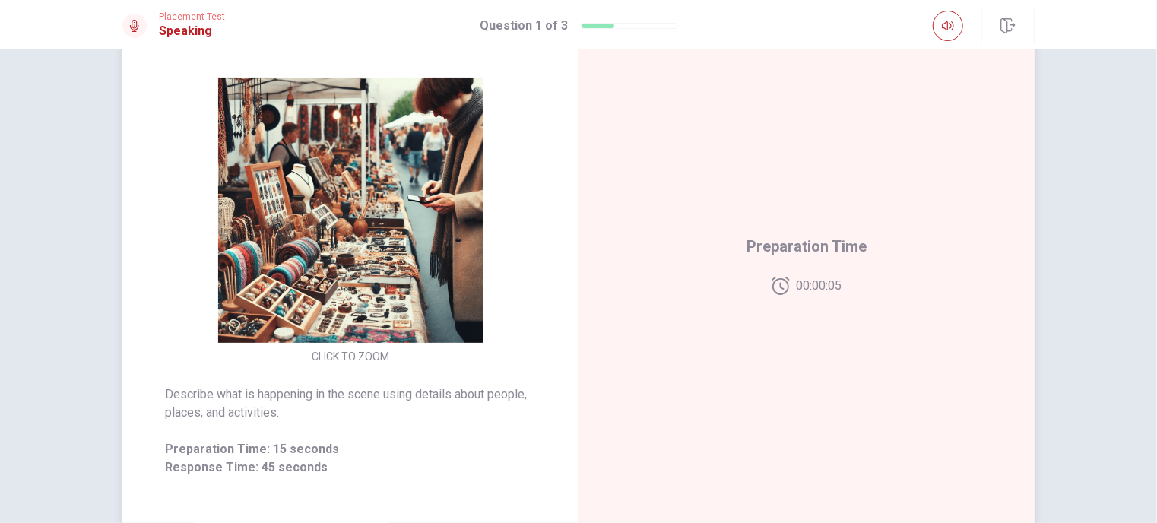
click at [341, 200] on img at bounding box center [350, 210] width 292 height 265
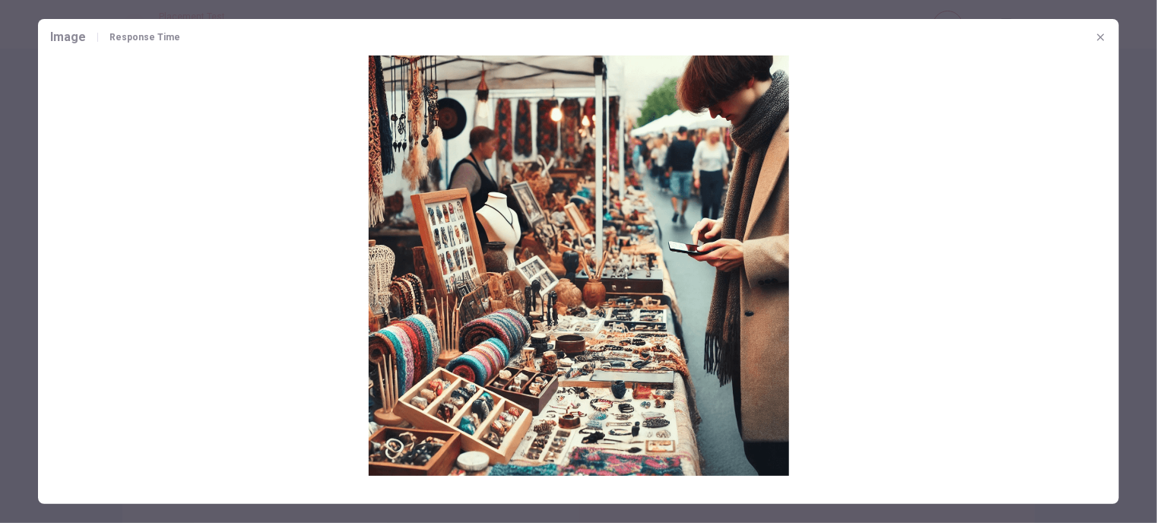
click at [1103, 38] on icon "button" at bounding box center [1101, 37] width 12 height 12
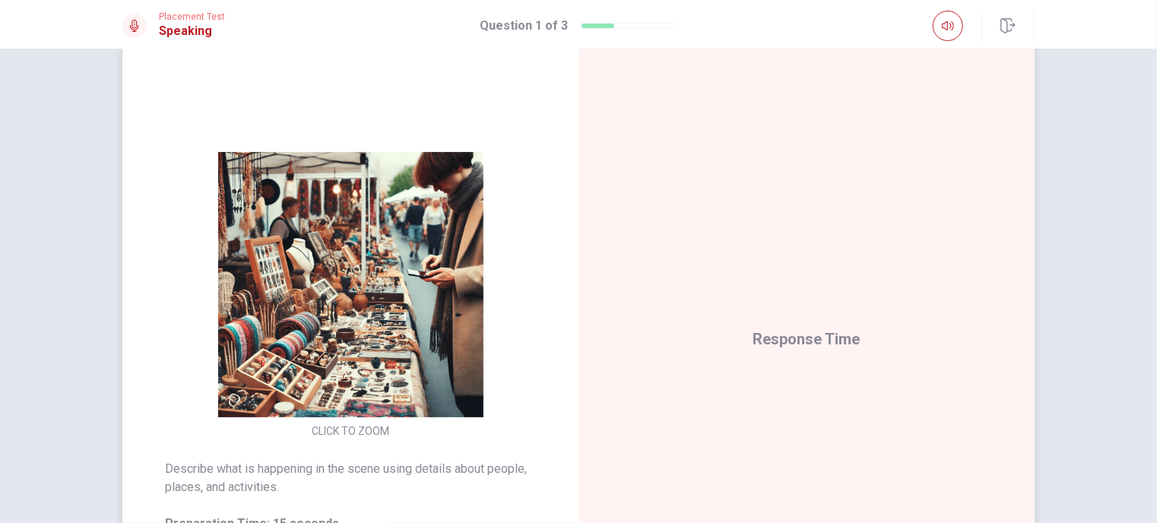
scroll to position [70, 0]
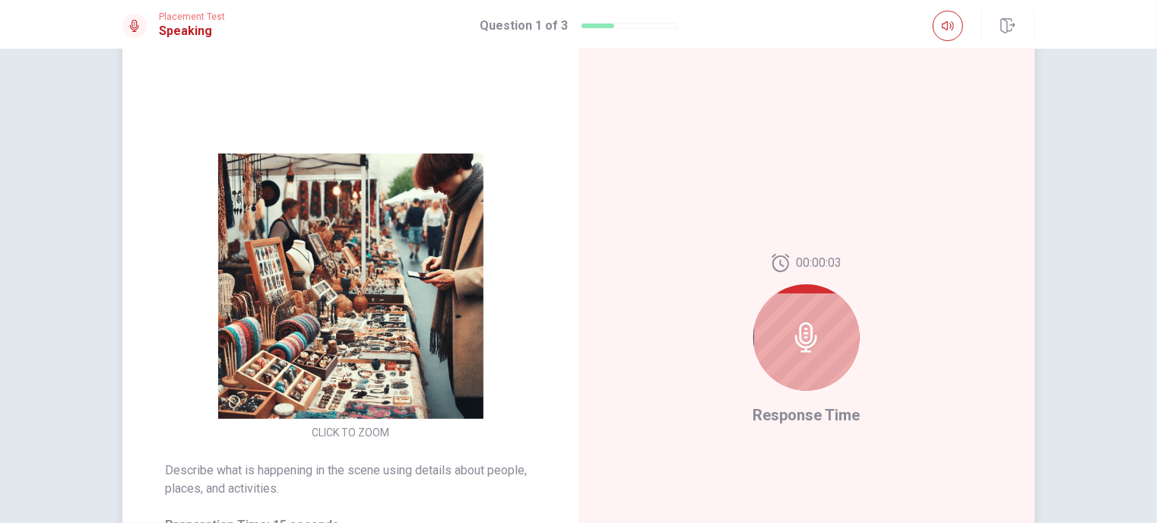
click at [778, 337] on div at bounding box center [806, 337] width 106 height 106
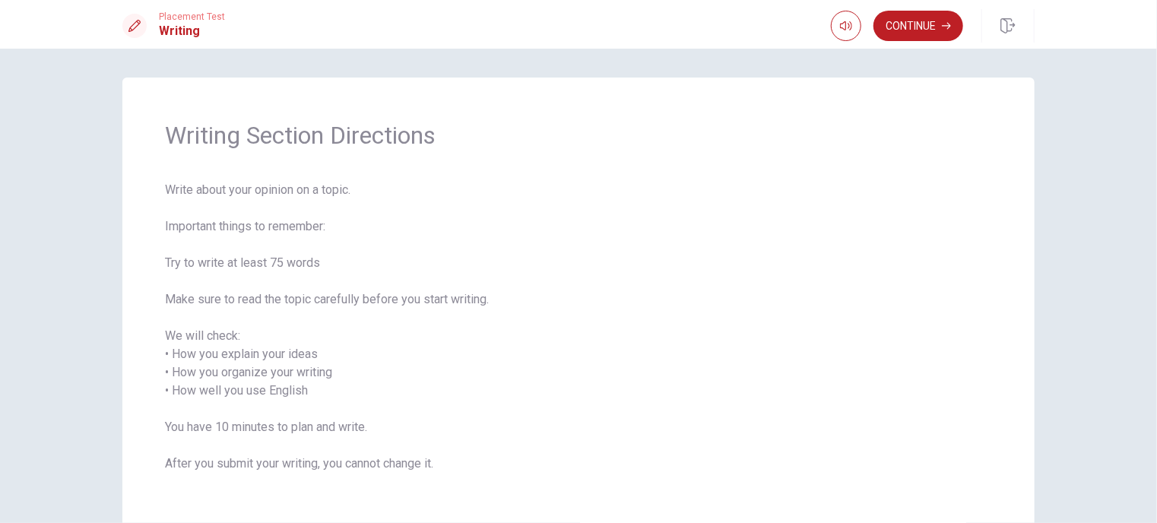
scroll to position [0, 0]
click at [933, 27] on button "Continue" at bounding box center [918, 26] width 90 height 30
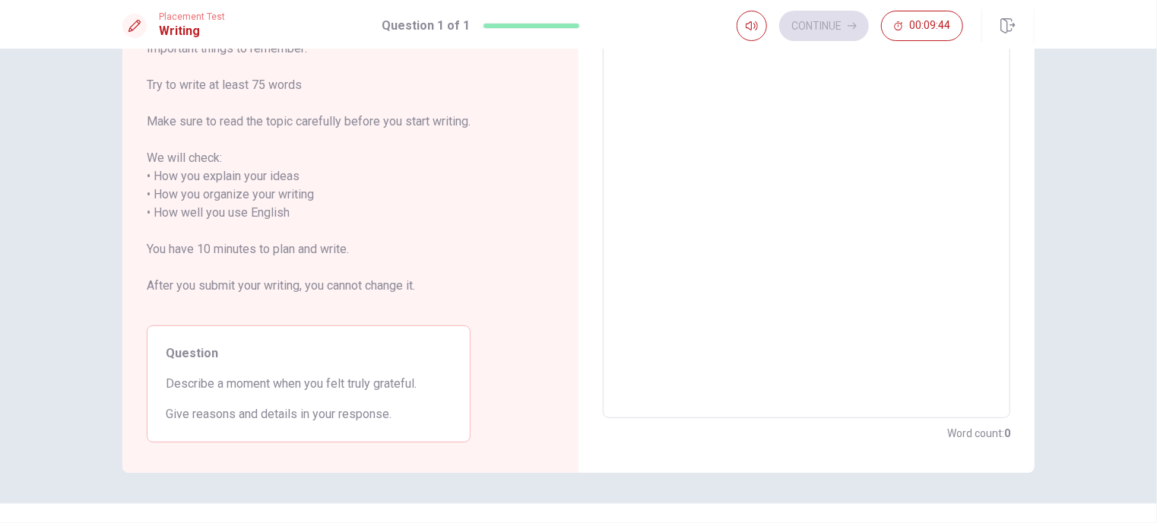
scroll to position [152, 0]
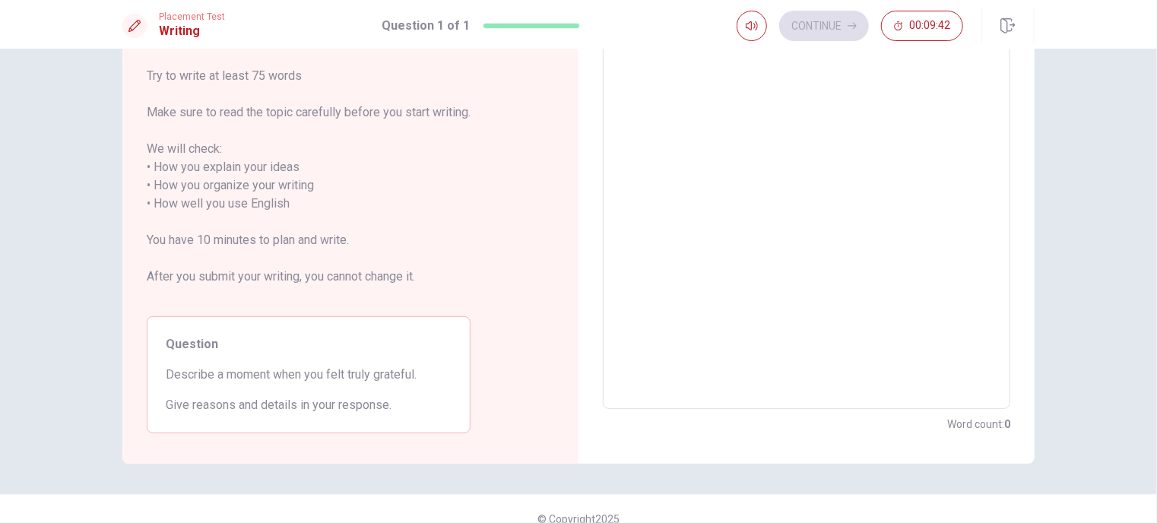
click at [722, 184] on textarea at bounding box center [806, 195] width 386 height 404
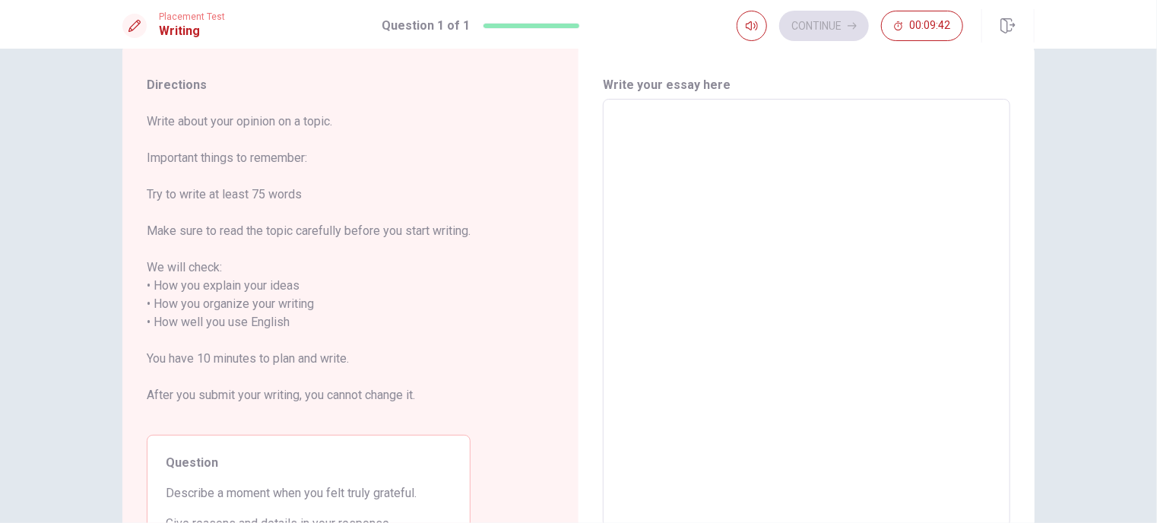
scroll to position [0, 0]
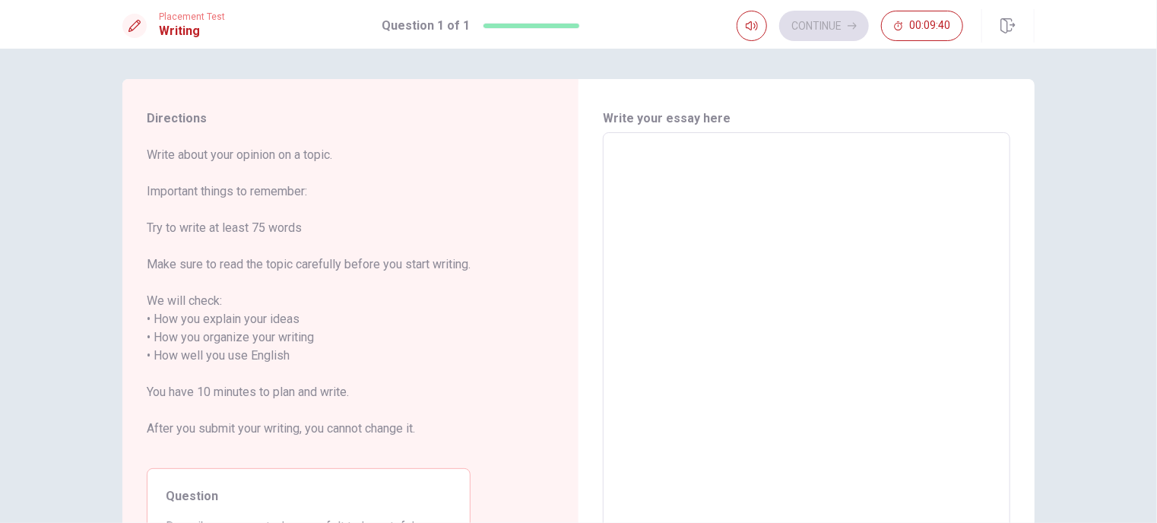
type textarea "a"
type textarea "x"
type textarea "a"
type textarea "x"
type textarea "a m"
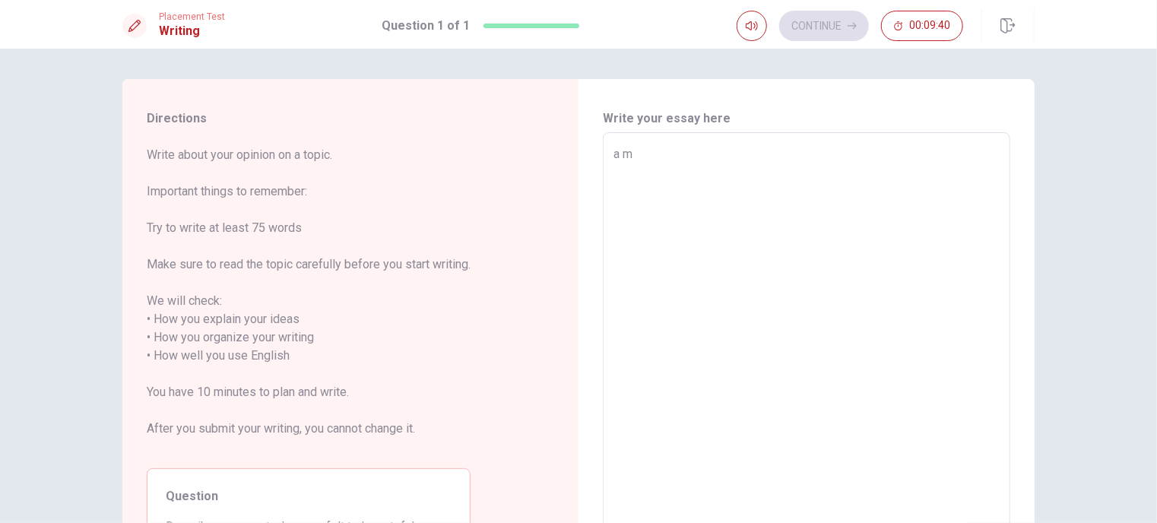
type textarea "x"
type textarea "a mm"
type textarea "x"
type textarea "a m"
type textarea "x"
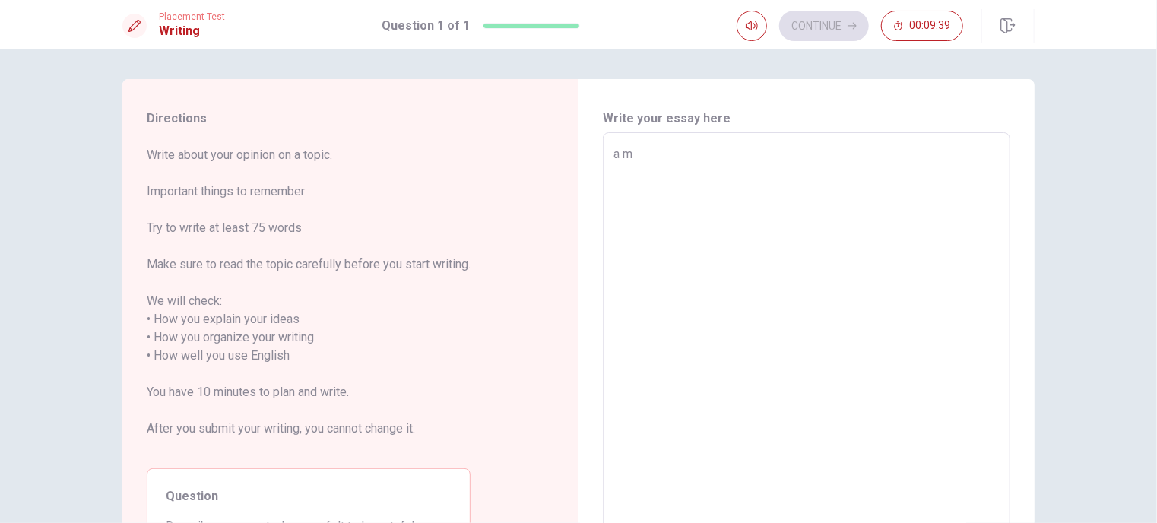
type textarea "a mo"
type textarea "x"
type textarea "a mom"
type textarea "x"
type textarea "a mome"
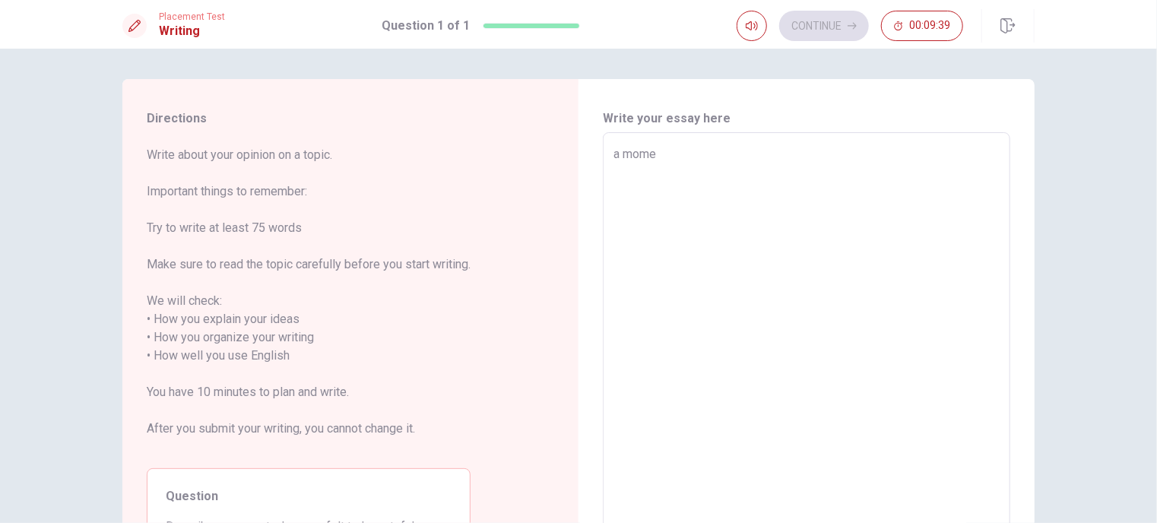
type textarea "x"
type textarea "a momen"
type textarea "x"
type textarea "a moment"
type textarea "x"
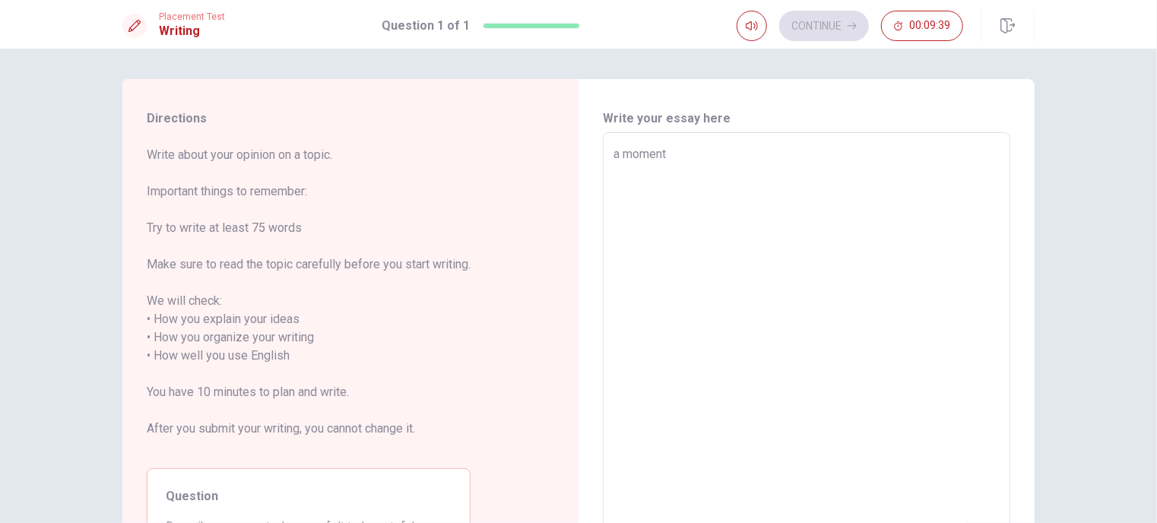
type textarea "a moment"
type textarea "x"
type textarea "a moment t"
type textarea "x"
type textarea "a moment ta"
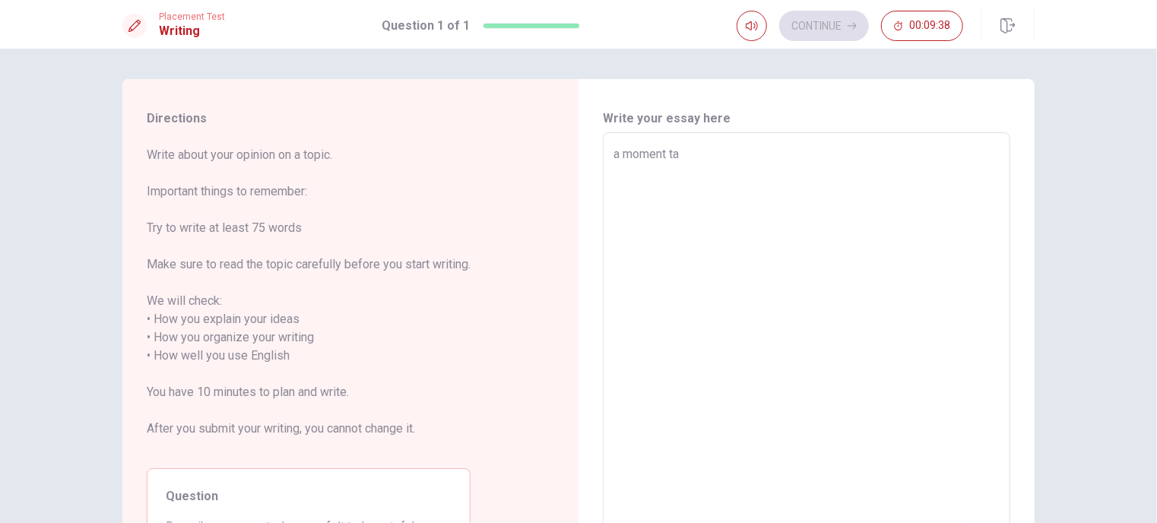
type textarea "x"
type textarea "a moment ta"
type textarea "x"
type textarea "a moment ta"
type textarea "x"
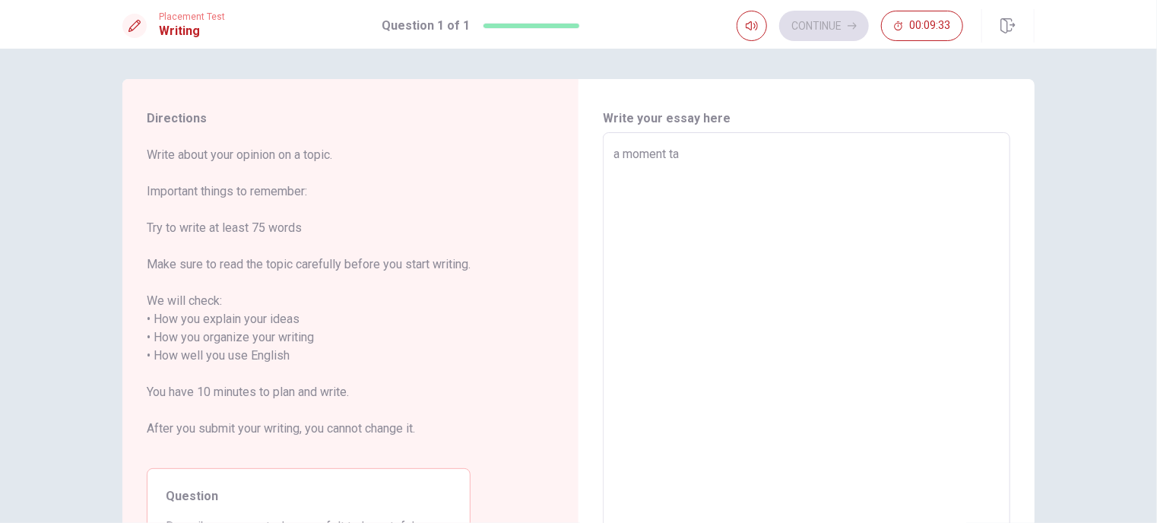
type textarea "a moment t"
type textarea "x"
type textarea "a moment th"
type textarea "x"
type textarea "a moment tht"
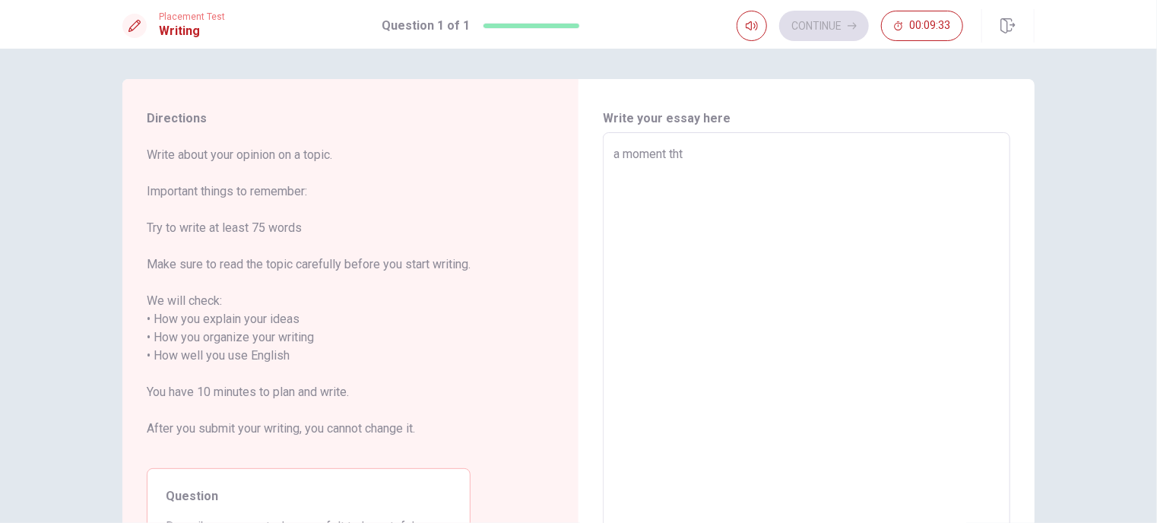
type textarea "x"
type textarea "a moment thta"
type textarea "x"
type textarea "a moment thtat"
type textarea "x"
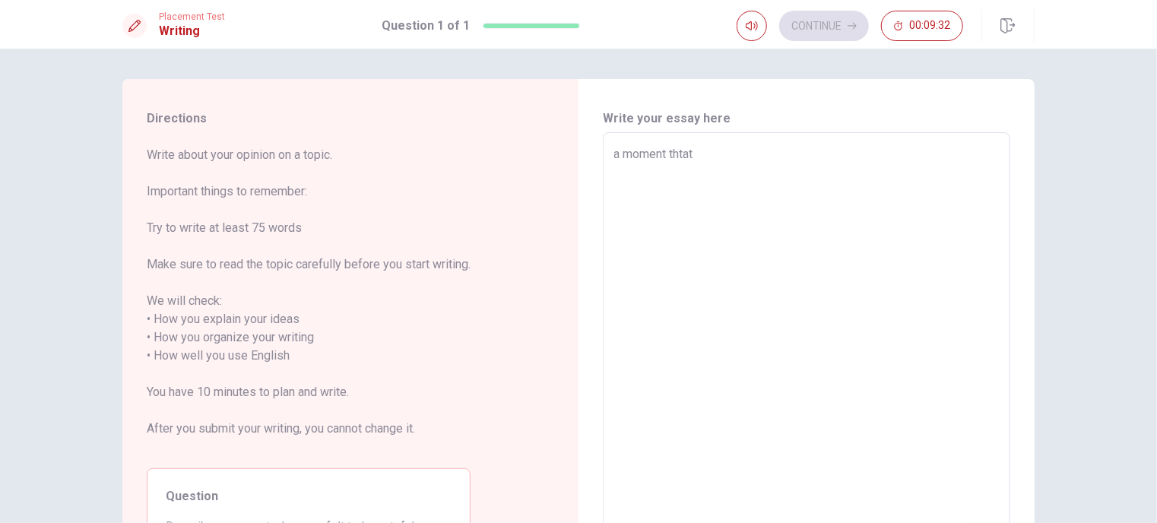
type textarea "a moment thta"
type textarea "x"
type textarea "a moment tht"
type textarea "x"
type textarea "a moment th"
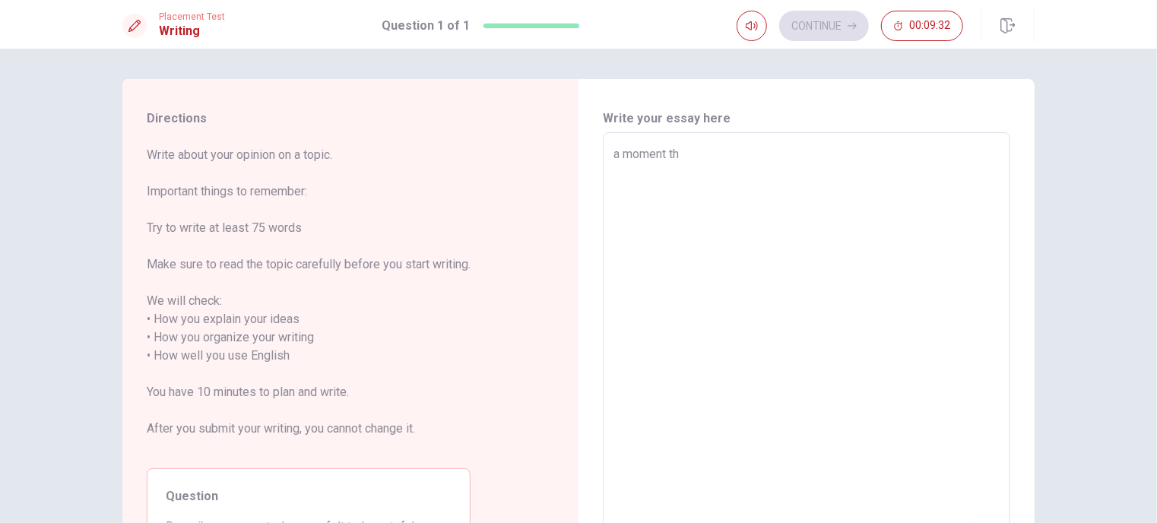
type textarea "x"
type textarea "a moment tha"
type textarea "x"
type textarea "a moment that"
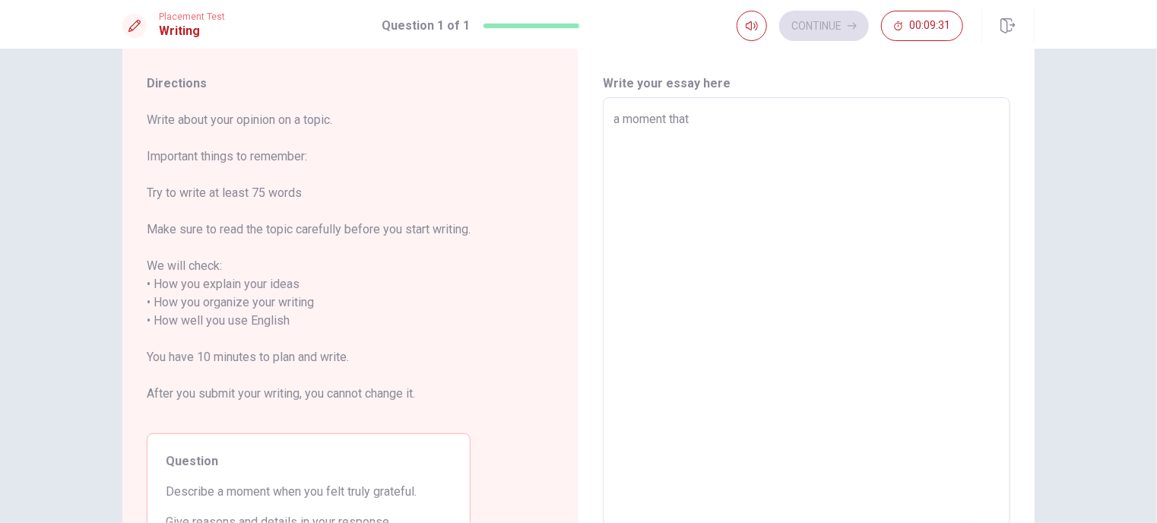
scroll to position [76, 0]
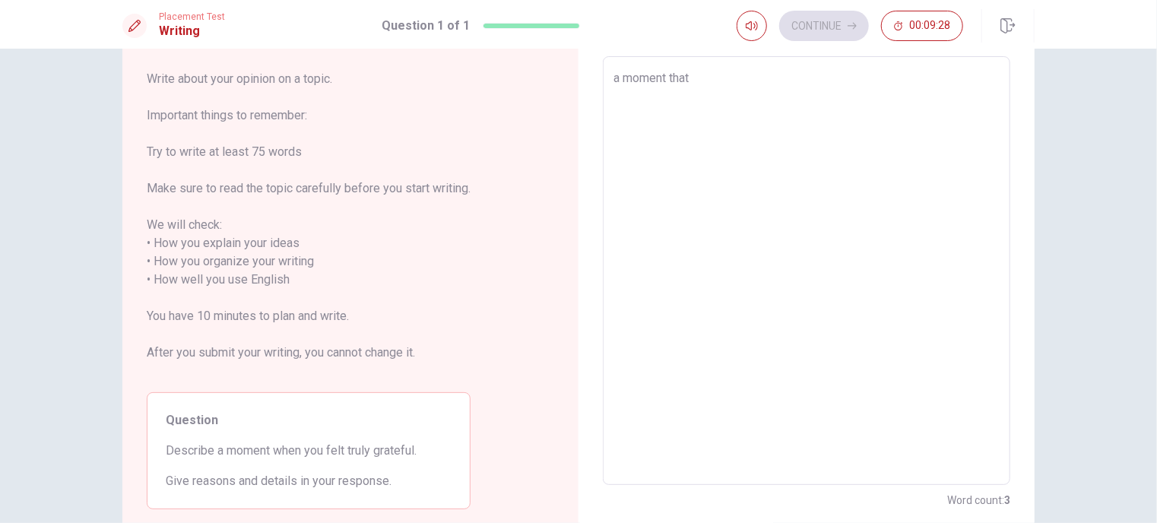
type textarea "x"
type textarea "a moment that"
type textarea "x"
type textarea "a moment that i"
type textarea "x"
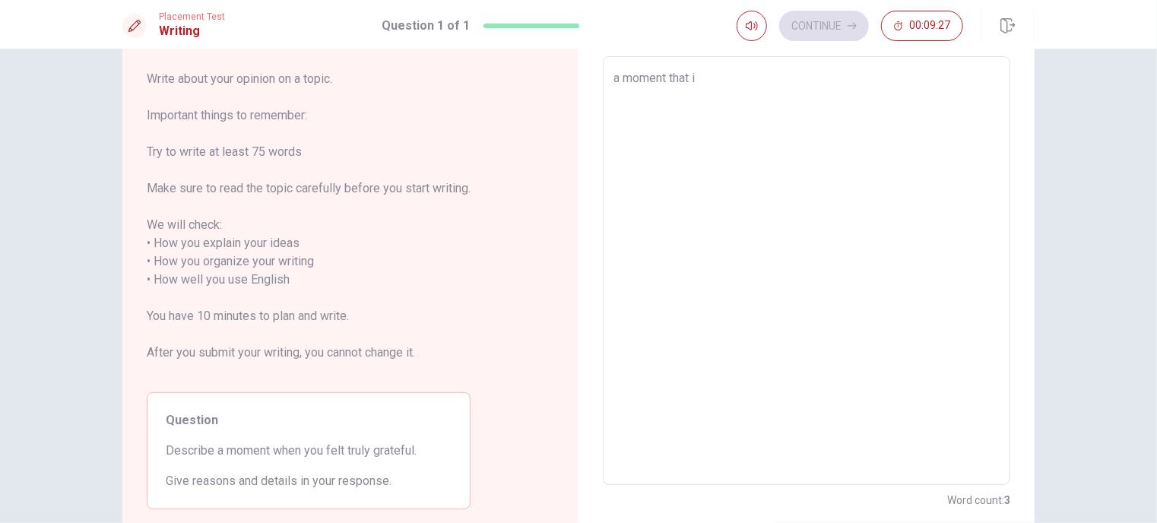
type textarea "a moment that i"
type textarea "x"
type textarea "a moment that i f"
type textarea "x"
type textarea "a moment that i fe"
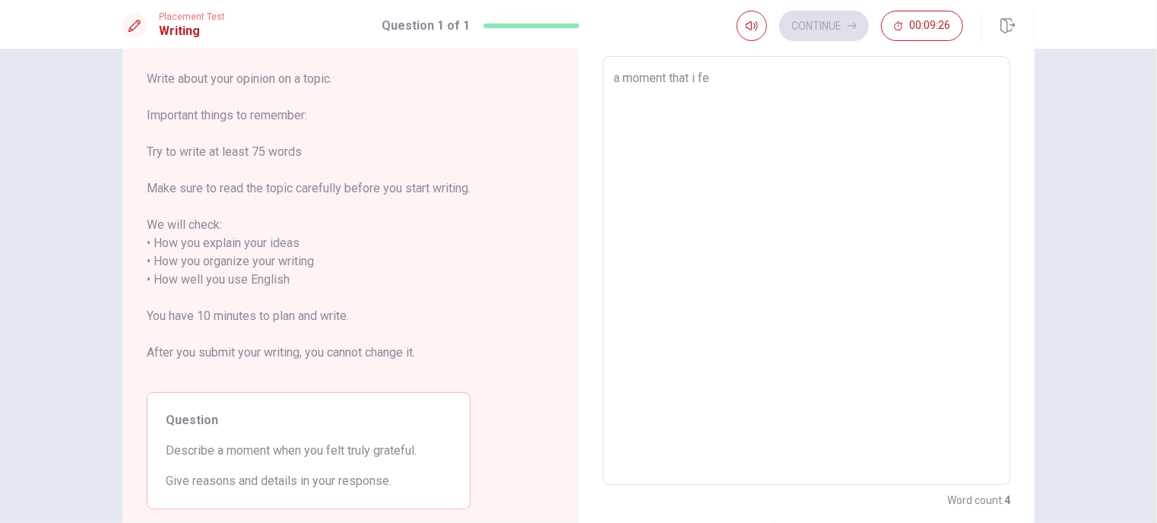
type textarea "x"
type textarea "a moment that i fel"
type textarea "x"
type textarea "a moment that i felt"
type textarea "x"
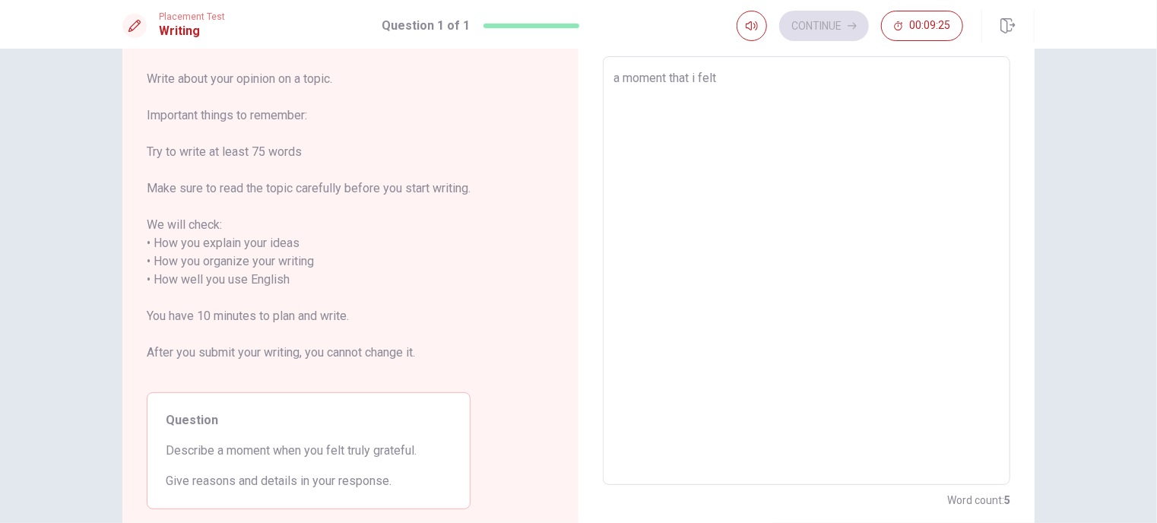
type textarea "a moment that i felt"
type textarea "x"
type textarea "a moment that i felt a"
type textarea "x"
type textarea "a moment that i felt a"
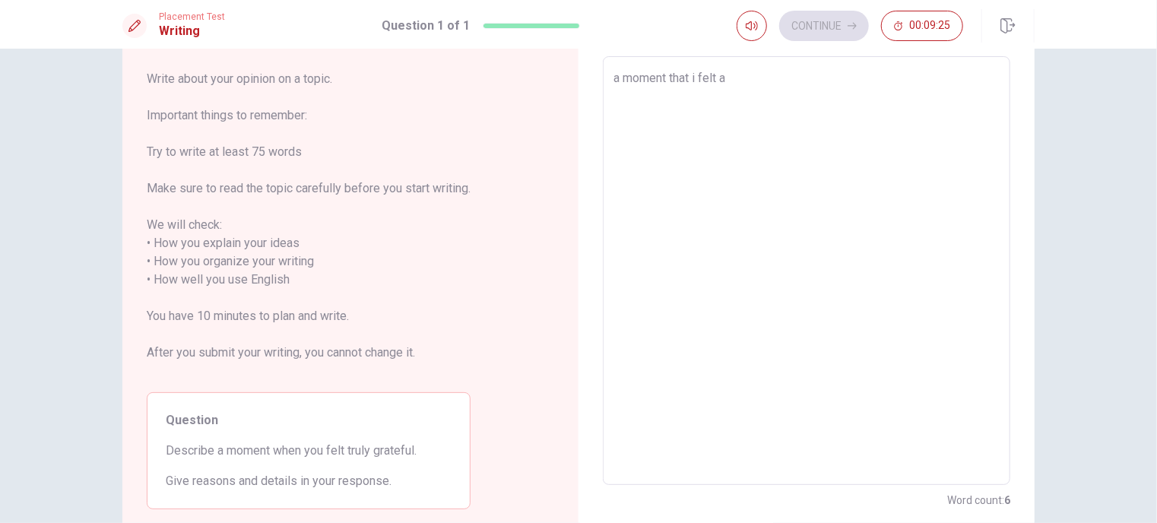
type textarea "x"
type textarea "a moment that i felt a t"
type textarea "x"
type textarea "a moment that i felt a tr"
type textarea "x"
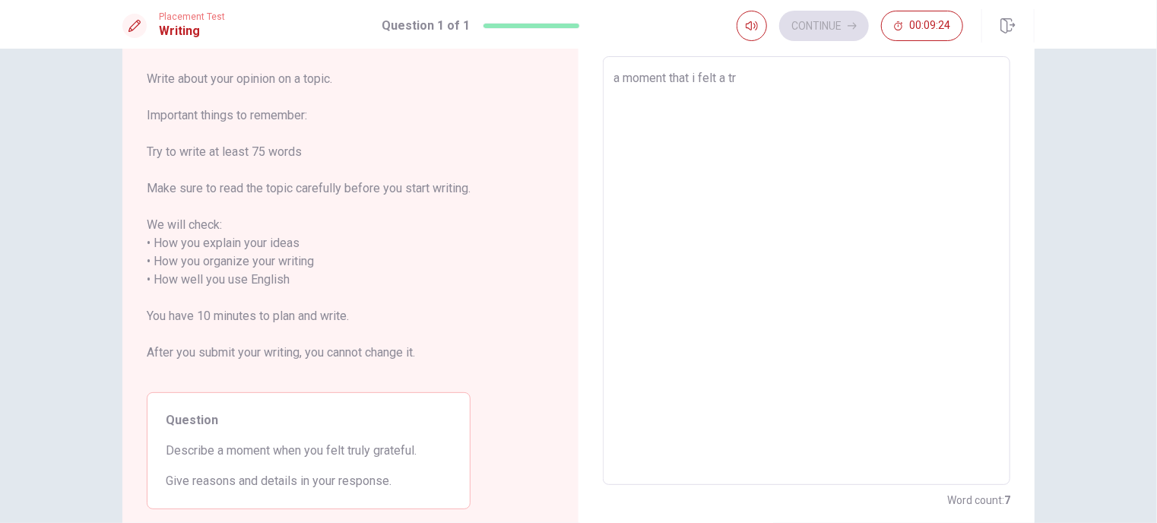
type textarea "a moment that i felt a tru"
type textarea "x"
type textarea "a moment that i felt a trul"
type textarea "x"
type textarea "a moment that i felt a truly"
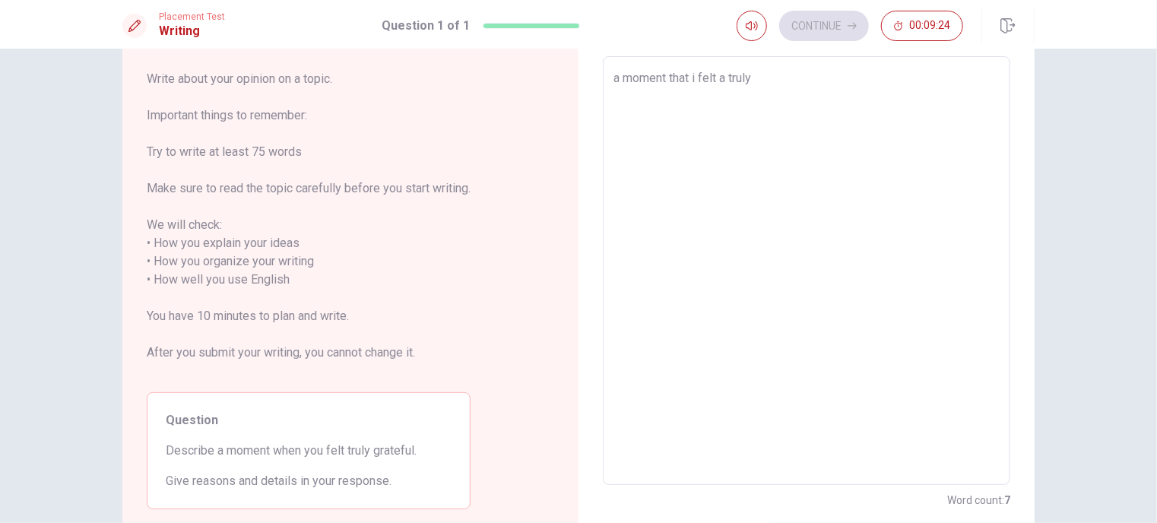
type textarea "x"
type textarea "a moment that i felt a truly"
type textarea "x"
type textarea "a moment that i felt a truly g"
type textarea "x"
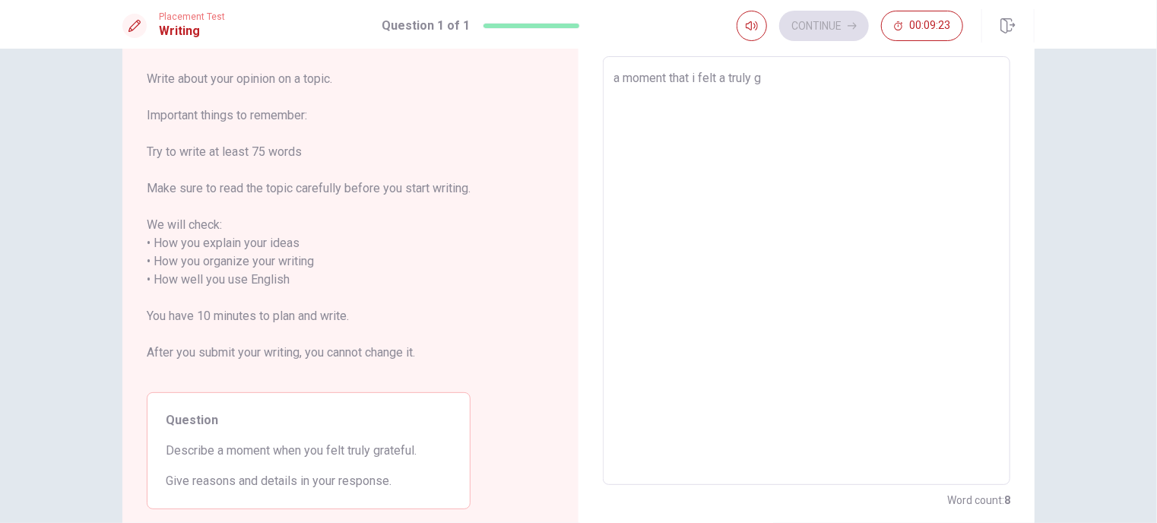
type textarea "a moment that i felt a truly gr"
type textarea "x"
type textarea "a moment that i felt a truly gra"
type textarea "x"
type textarea "a moment that i felt a truly grat"
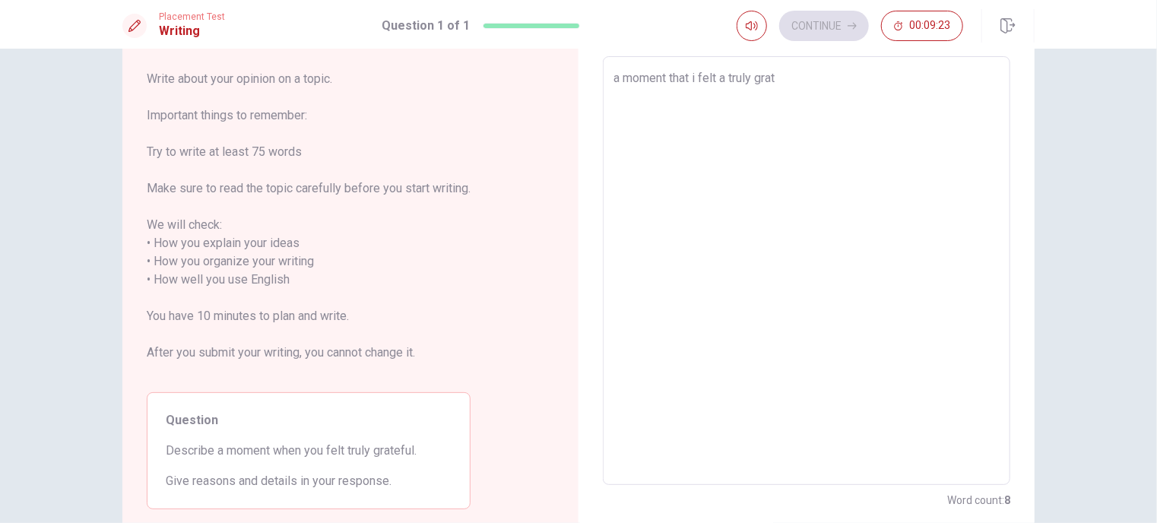
type textarea "x"
type textarea "a moment that i felt a truly grate"
type textarea "x"
type textarea "a moment that i felt a truly gratef"
type textarea "x"
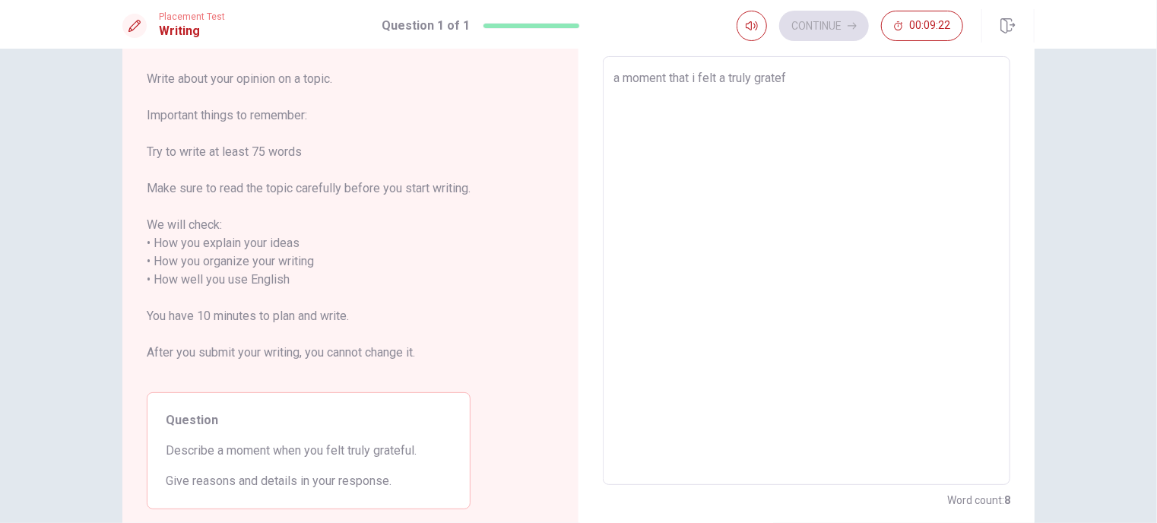
type textarea "a moment that i felt a truly gratefu"
type textarea "x"
type textarea "a moment that i felt a truly grateful"
type textarea "x"
type textarea "a moment that i felt a truly grateful"
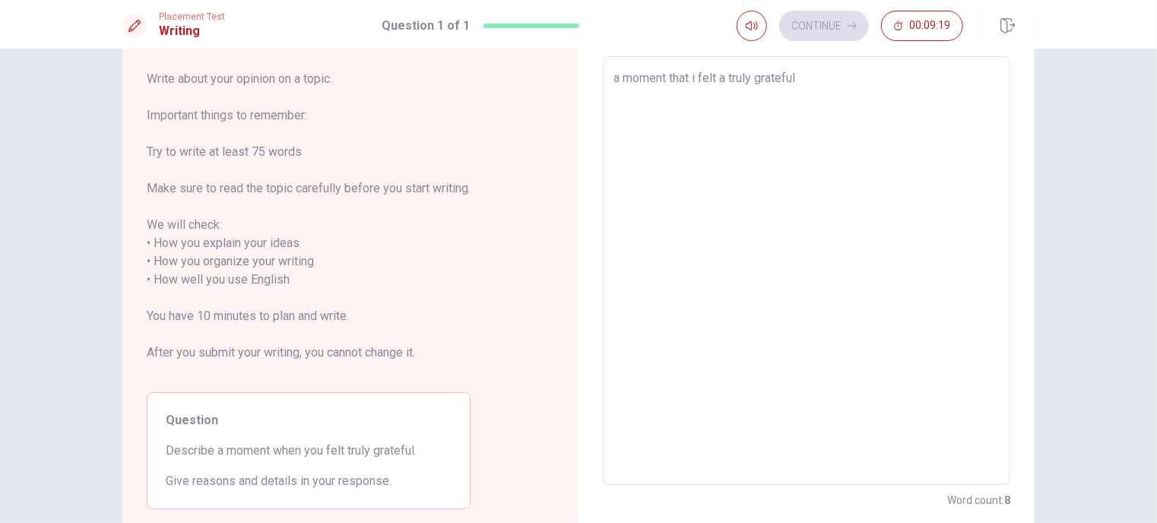
type textarea "x"
type textarea "a moment that i felt a truly grateful w"
type textarea "x"
type textarea "a moment that i felt a truly grateful wa"
type textarea "x"
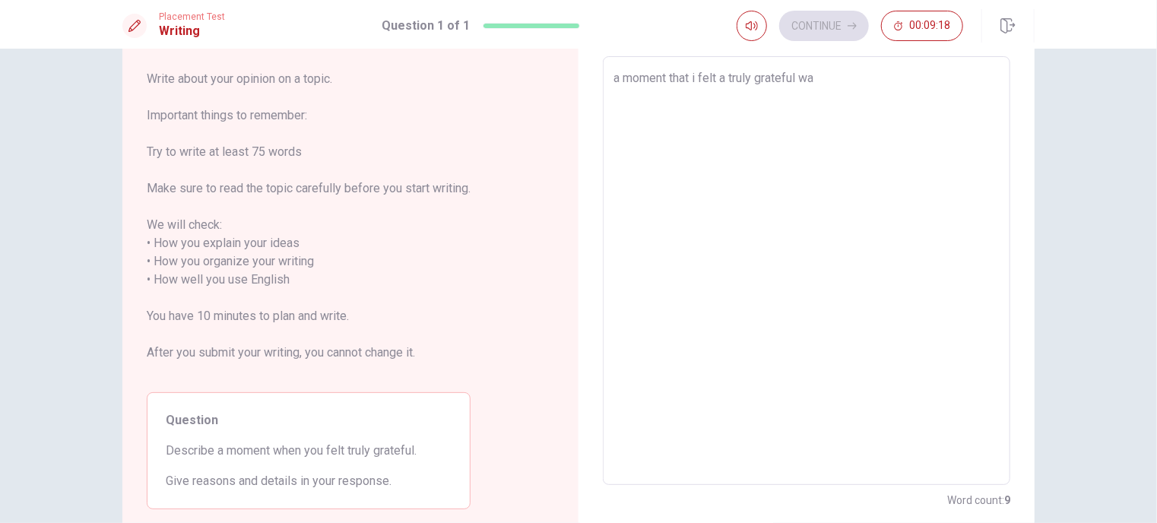
type textarea "a moment that i felt a truly grateful was"
type textarea "x"
type textarea "a moment that i felt a truly grateful was"
type textarea "x"
type textarea "a moment that i felt a truly grateful was w"
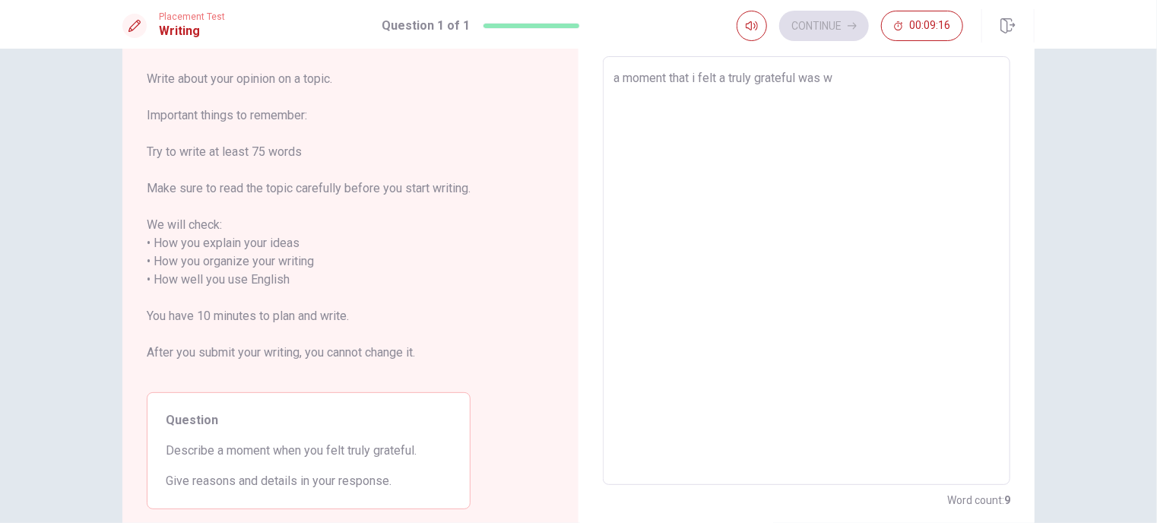
type textarea "x"
type textarea "a moment that i felt a truly grateful was wh"
type textarea "x"
type textarea "a moment that i felt a truly grateful was whe"
type textarea "x"
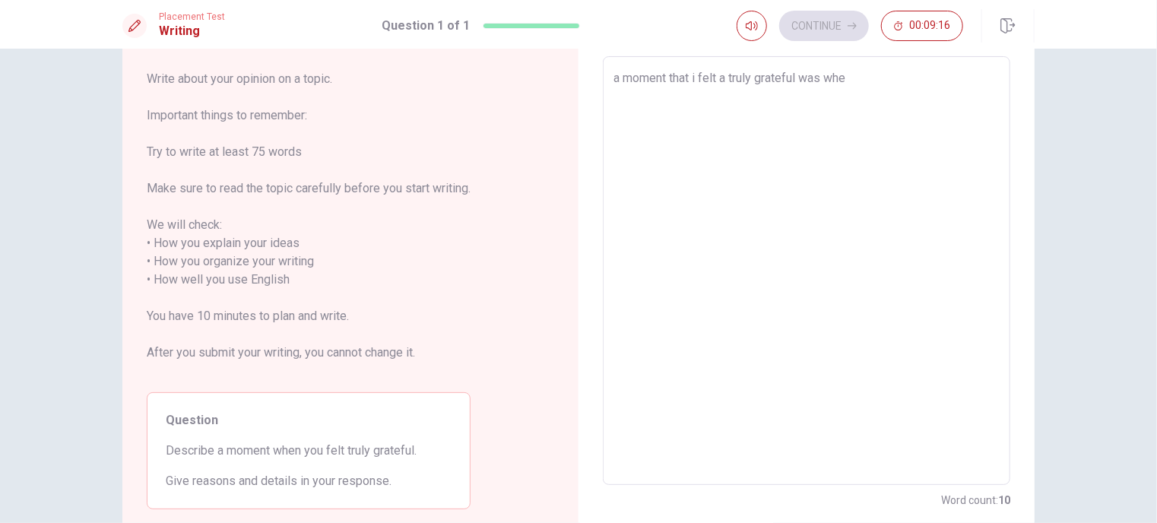
type textarea "a moment that i felt a truly grateful was when"
type textarea "x"
type textarea "a moment that i felt a truly grateful was when"
type textarea "x"
type textarea "a moment that i felt a truly grateful was when a"
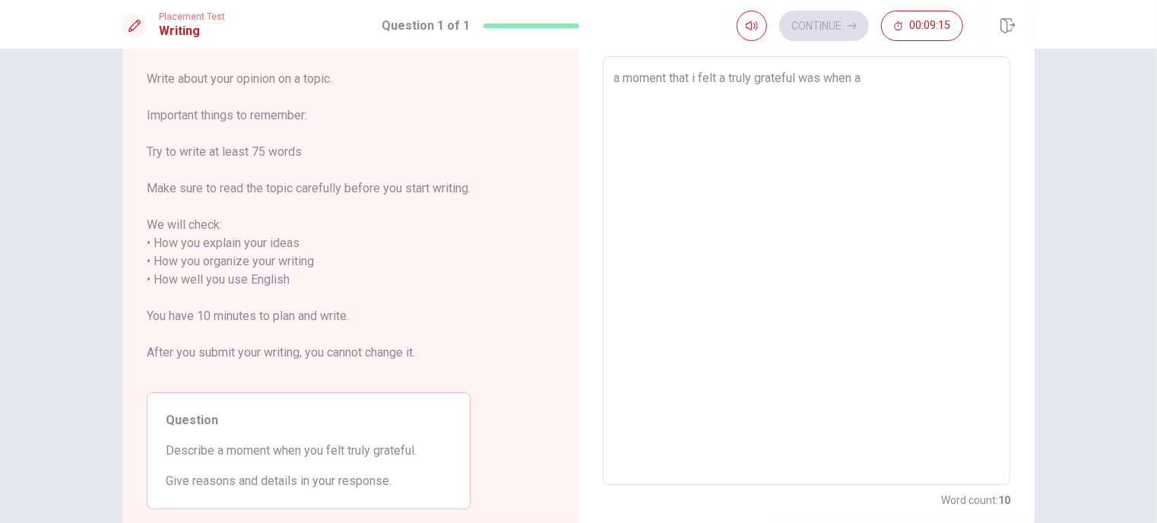
type textarea "x"
type textarea "a moment that i felt a truly grateful was when"
type textarea "x"
type textarea "a moment that i felt a truly grateful was when i"
type textarea "x"
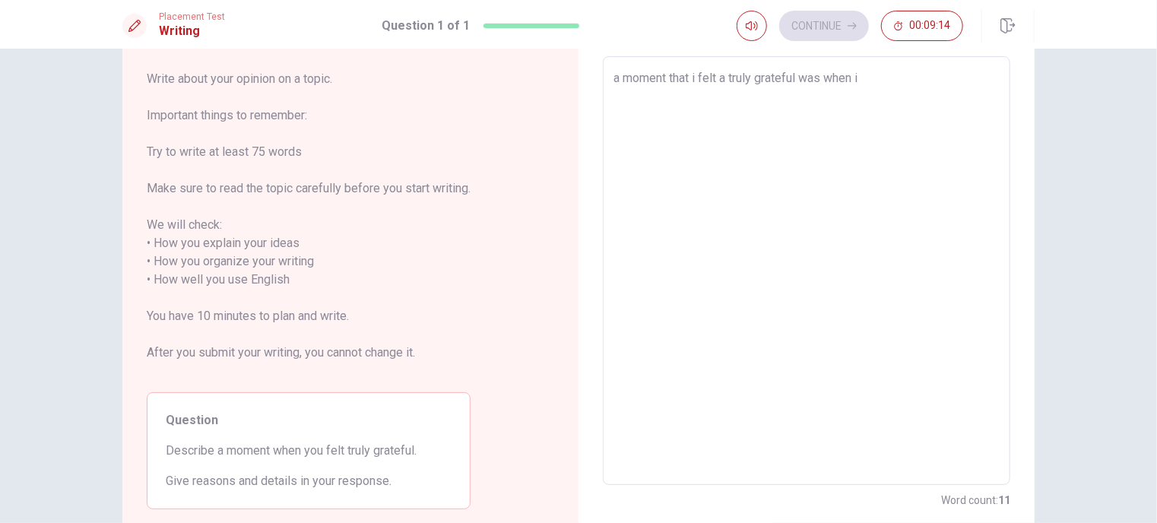
type textarea "a moment that i felt a truly grateful was when i"
type textarea "x"
type textarea "a moment that i felt a truly grateful was when i c"
type textarea "x"
type textarea "a moment that i felt a truly grateful was when i co"
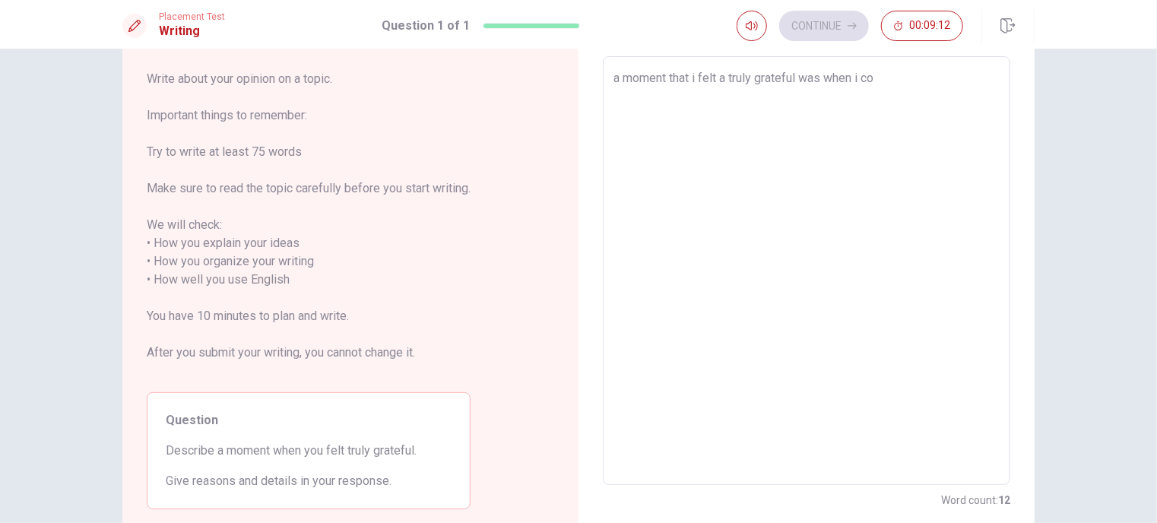
type textarea "x"
type textarea "a moment that i felt a truly grateful was when i com"
type textarea "x"
type textarea "a moment that i felt a truly grateful was when i come"
type textarea "x"
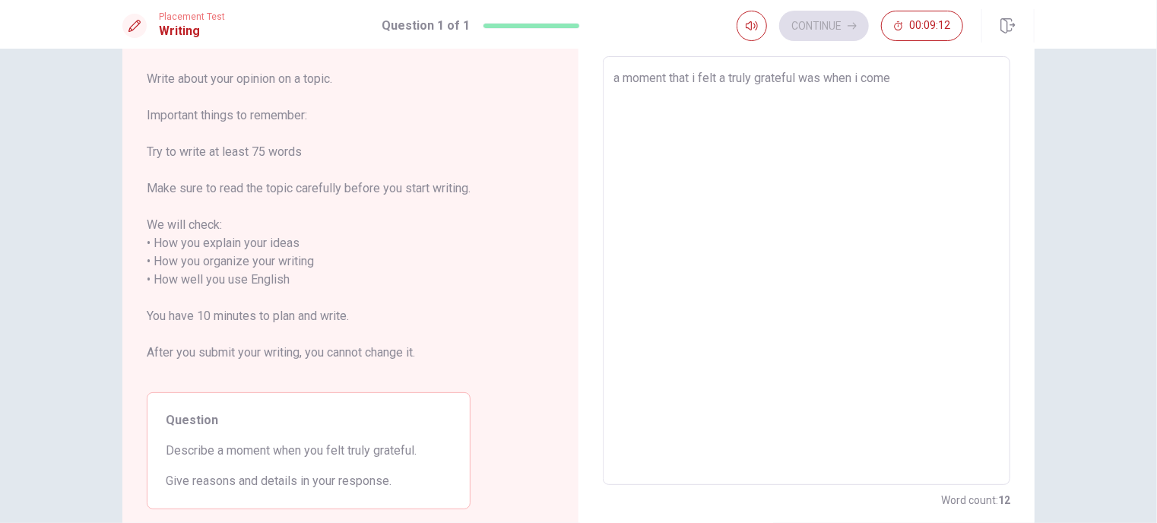
type textarea "a moment that i felt a truly grateful was when i come"
type textarea "x"
type textarea "a moment that i felt a truly grateful was when i come t"
type textarea "x"
type textarea "a moment that i felt a truly grateful was when i come to"
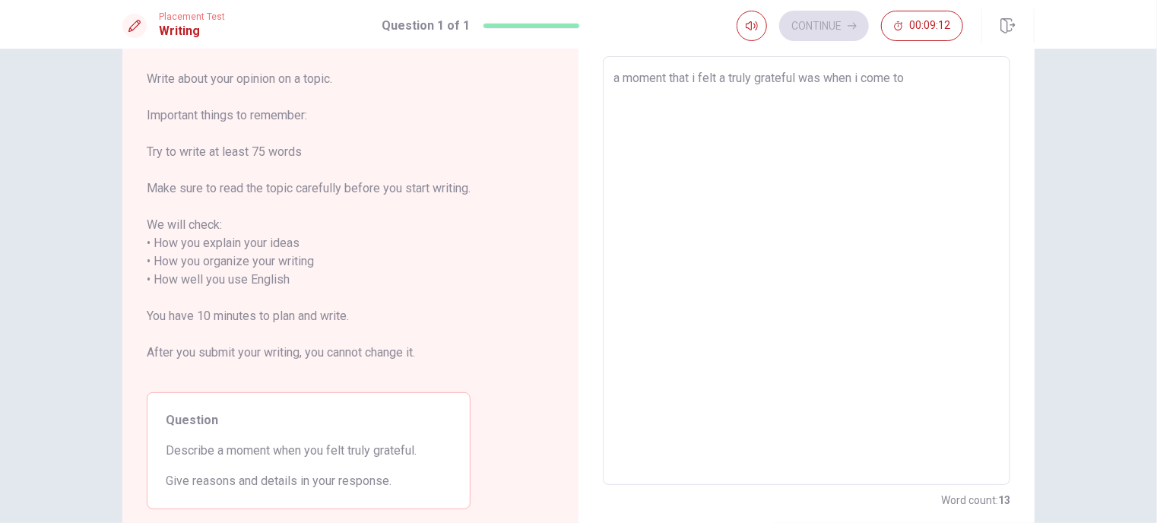
type textarea "x"
type textarea "a moment that i felt a truly grateful was when i come to"
type textarea "x"
type textarea "a moment that i felt a truly grateful was when i come to c"
type textarea "x"
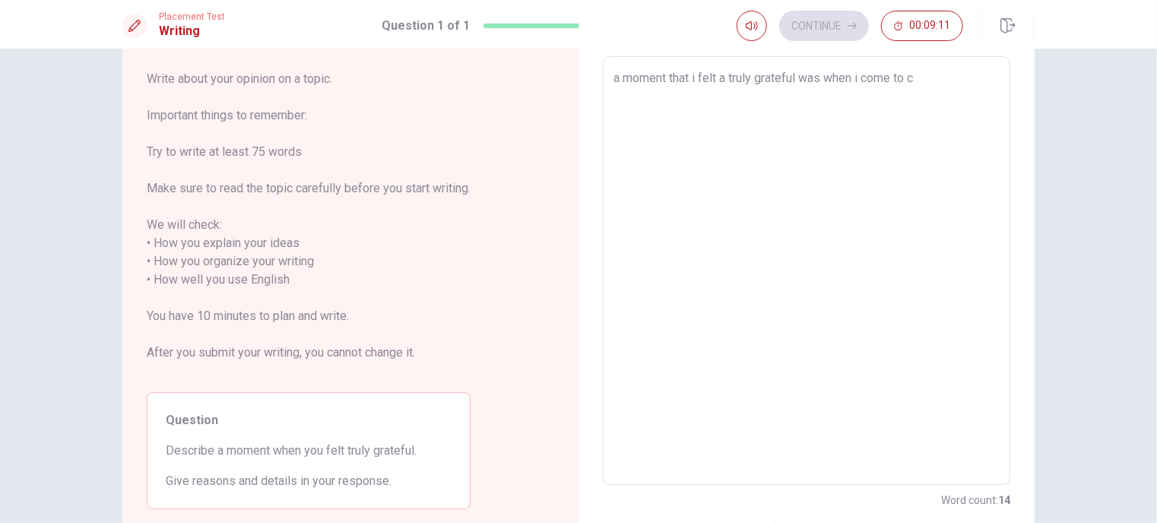
type textarea "a moment that i felt a truly grateful was when i come to ca"
type textarea "x"
type textarea "a moment that i felt a truly grateful was when i come to can"
type textarea "x"
type textarea "a moment that i felt a truly grateful was when i come to cana"
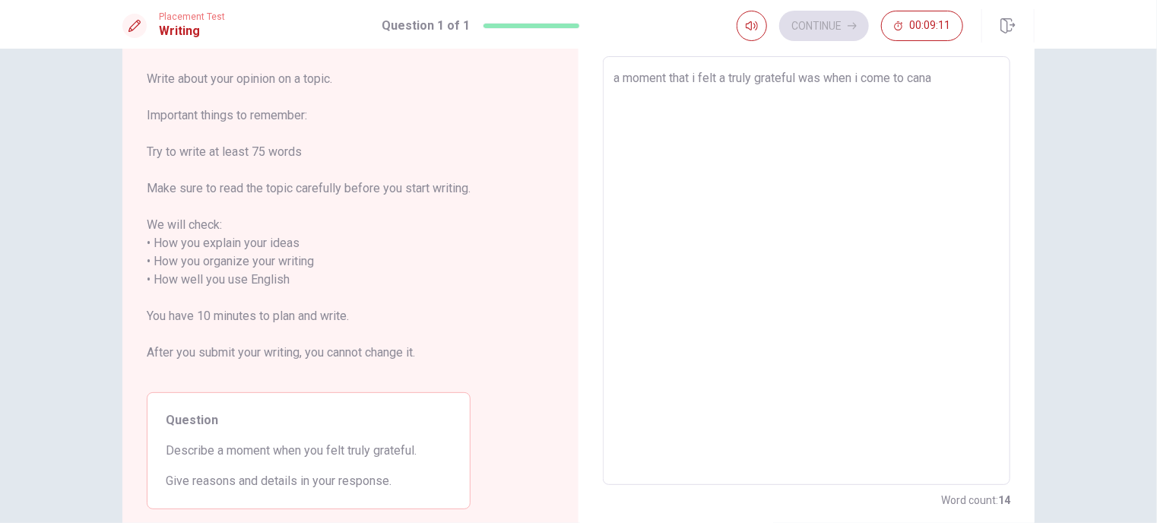
type textarea "x"
type textarea "a moment that i felt a truly grateful was when i come to canad"
type textarea "x"
type textarea "a moment that i felt a truly grateful was when i come to [GEOGRAPHIC_DATA]"
type textarea "x"
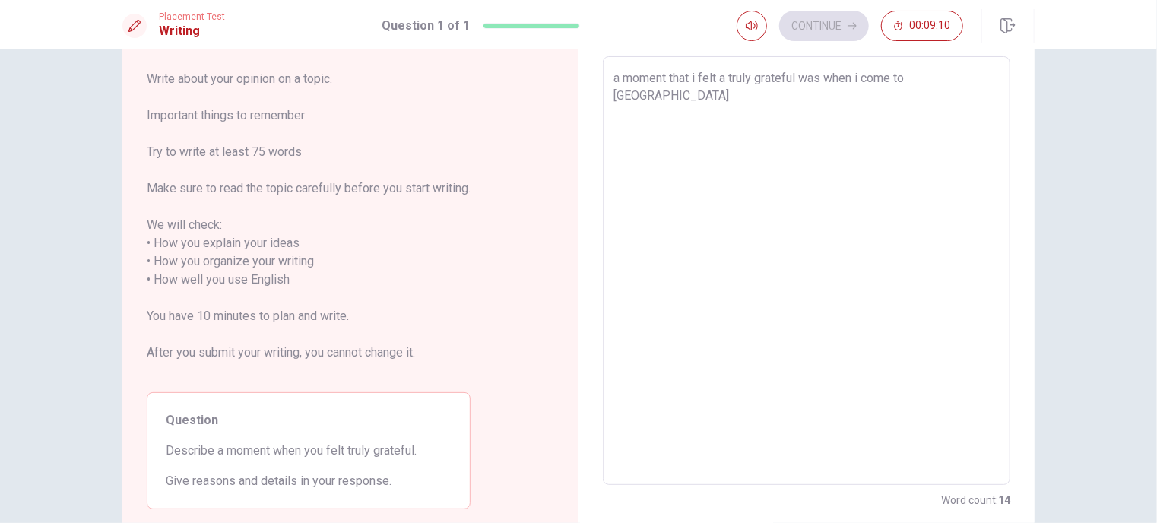
type textarea "a moment that i felt a truly grateful was when i come to [GEOGRAPHIC_DATA],"
type textarea "x"
type textarea "a moment that i felt a truly grateful was when i come to [GEOGRAPHIC_DATA],"
type textarea "x"
type textarea "a moment that i felt a truly grateful was when i come to [GEOGRAPHIC_DATA], i"
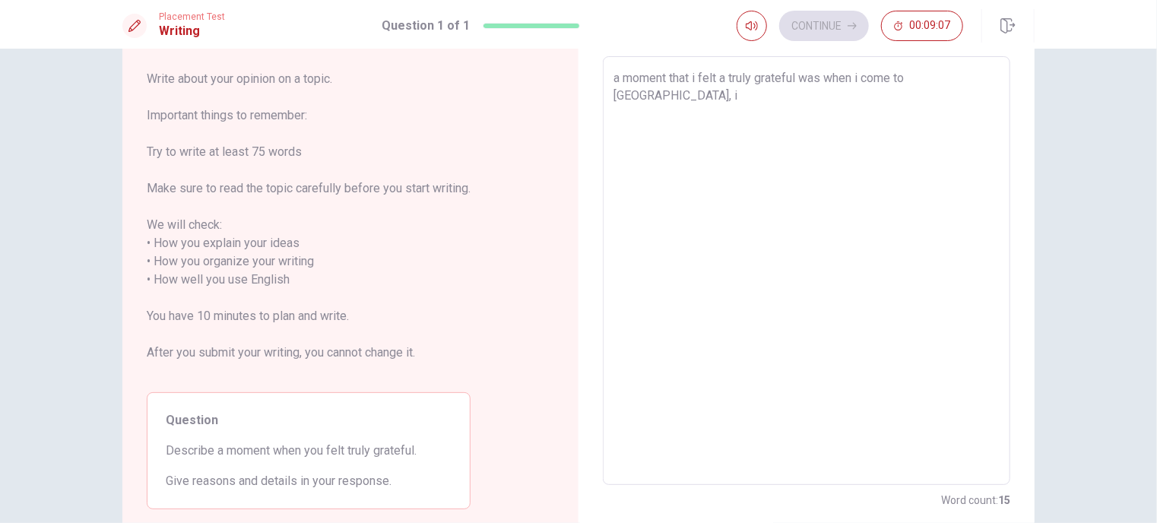
type textarea "x"
type textarea "a moment that i felt a truly grateful was when i come to [GEOGRAPHIC_DATA], it"
type textarea "x"
type textarea "a moment that i felt a truly grateful was when i come to [GEOGRAPHIC_DATA], its"
type textarea "x"
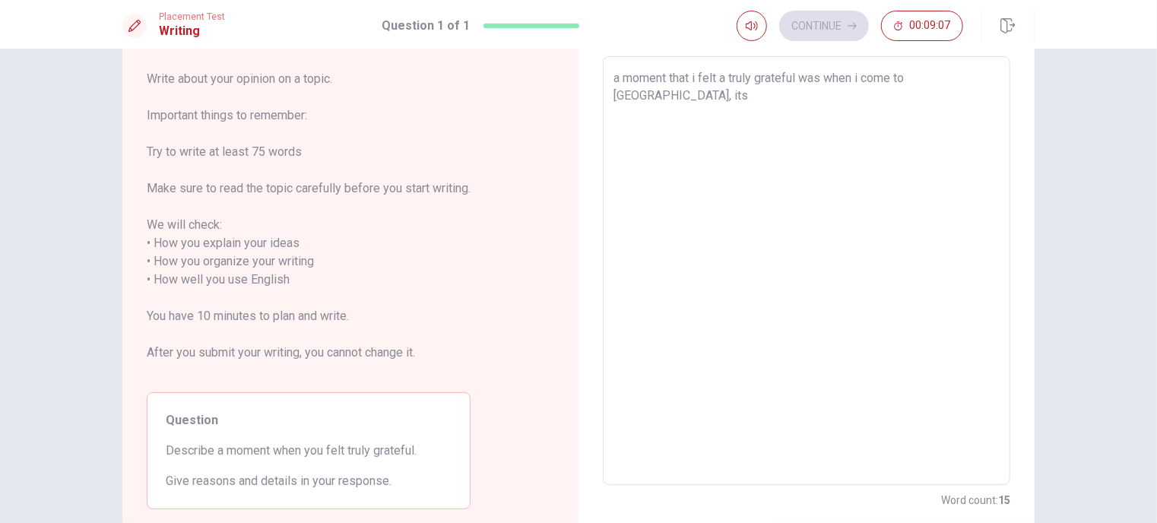
type textarea "a moment that i felt a truly grateful was when i come to [GEOGRAPHIC_DATA], its"
type textarea "x"
type textarea "a moment that i felt a truly grateful was when i come to [GEOGRAPHIC_DATA], its…"
type textarea "x"
type textarea "a moment that i felt a truly grateful was when i come to [GEOGRAPHIC_DATA], its…"
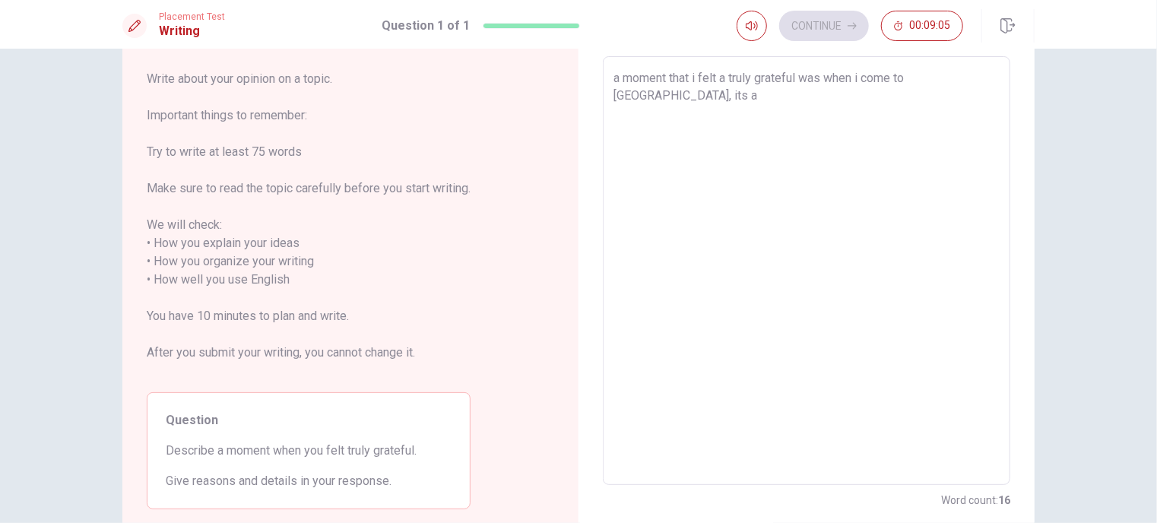
type textarea "x"
type textarea "a moment that i felt a truly grateful was when i come to [GEOGRAPHIC_DATA], its…"
type textarea "x"
type textarea "a moment that i felt a truly grateful was when i come to [GEOGRAPHIC_DATA], its…"
type textarea "x"
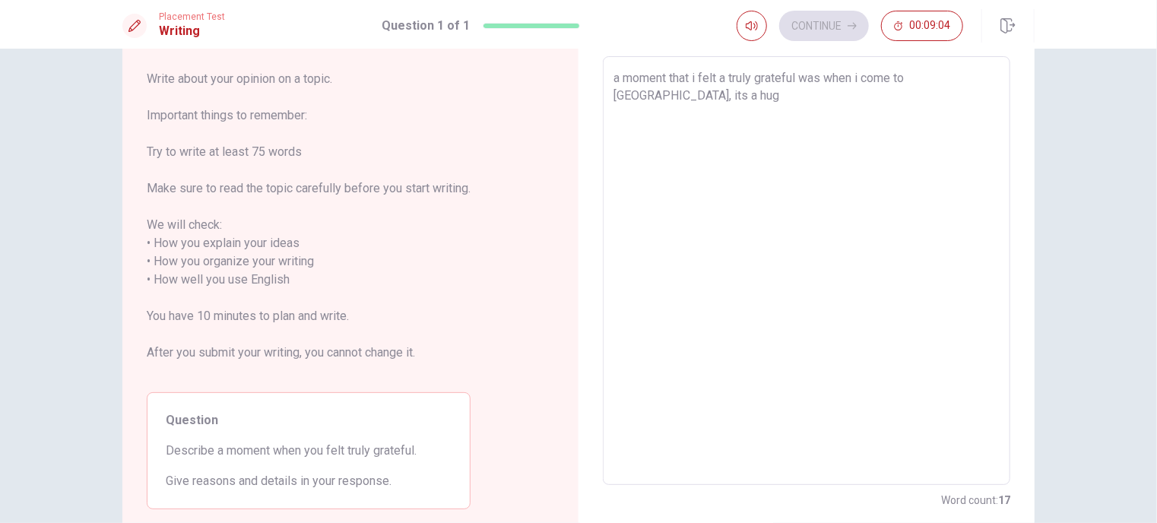
type textarea "a moment that i felt a truly grateful was when i come to [GEOGRAPHIC_DATA], its…"
type textarea "x"
type textarea "a moment that i felt a truly grateful was when i come to [GEOGRAPHIC_DATA], its…"
type textarea "x"
type textarea "a moment that i felt a truly grateful was when i come to [GEOGRAPHIC_DATA], its…"
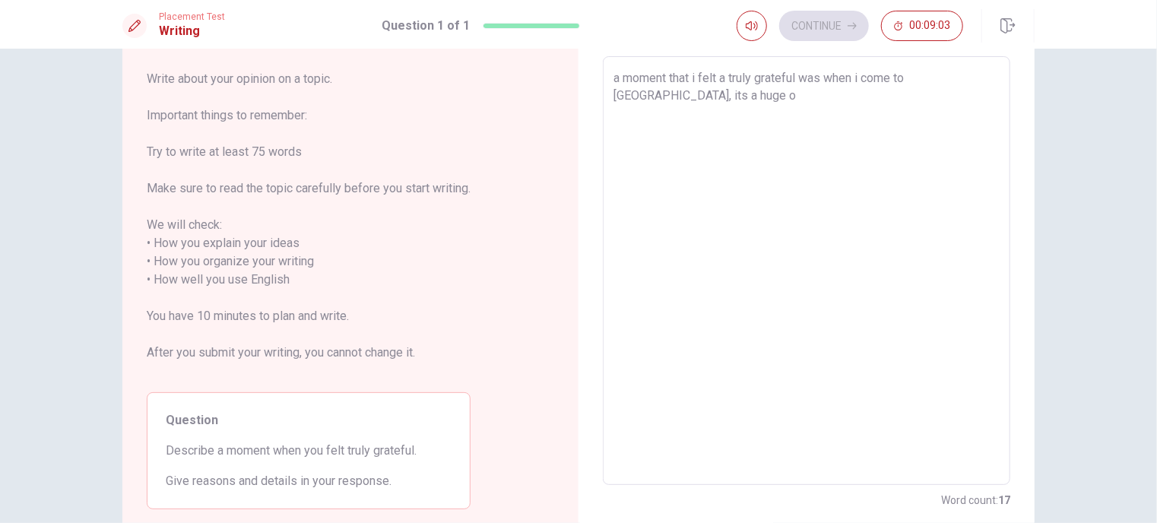
type textarea "x"
type textarea "a moment that i felt a truly grateful was when i come to [GEOGRAPHIC_DATA], its…"
type textarea "x"
type textarea "a moment that i felt a truly grateful was when i come to [GEOGRAPHIC_DATA], its…"
type textarea "x"
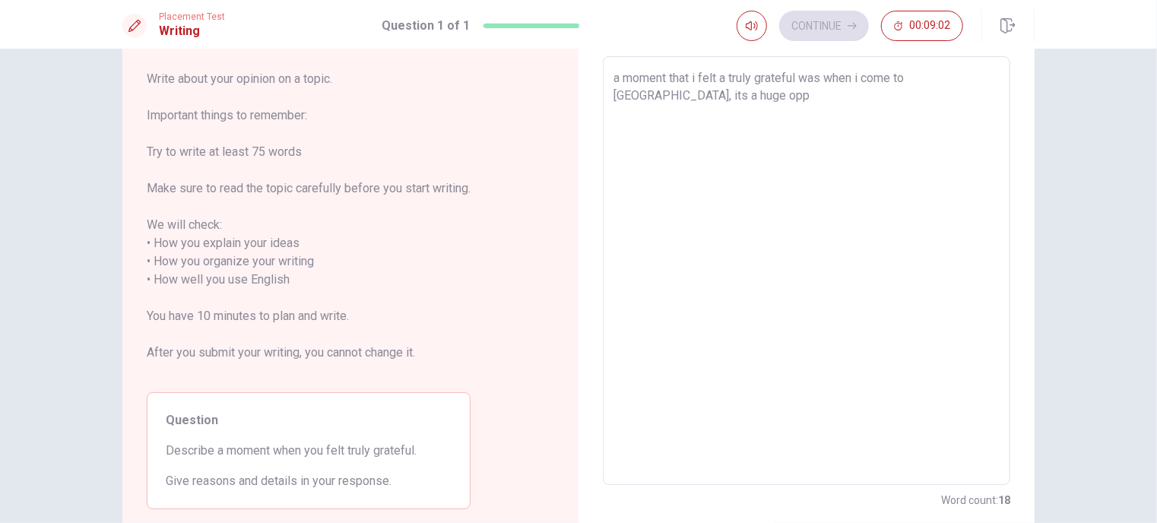
type textarea "a moment that i felt a truly grateful was when i come to [GEOGRAPHIC_DATA], its…"
type textarea "x"
type textarea "a moment that i felt a truly grateful was when i come to [GEOGRAPHIC_DATA], its…"
type textarea "x"
type textarea "a moment that i felt a truly grateful was when i come to [GEOGRAPHIC_DATA], its…"
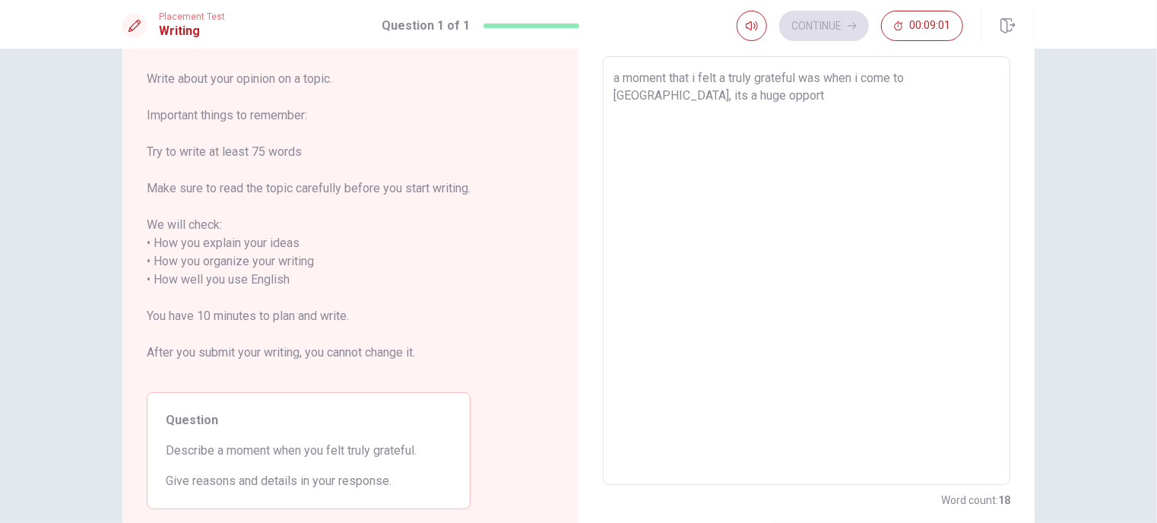
type textarea "x"
type textarea "a moment that i felt a truly grateful was when i come to [GEOGRAPHIC_DATA], its…"
type textarea "x"
type textarea "a moment that i felt a truly grateful was when i come to [GEOGRAPHIC_DATA], its…"
type textarea "x"
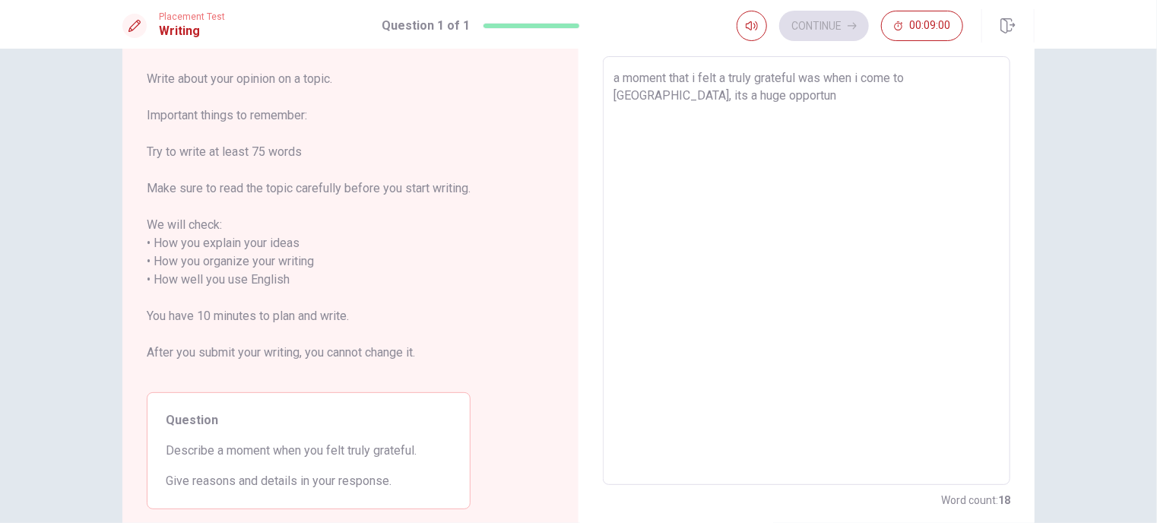
type textarea "a moment that i felt a truly grateful was when i come to [GEOGRAPHIC_DATA], its…"
type textarea "x"
type textarea "a moment that i felt a truly grateful was when i come to [GEOGRAPHIC_DATA], its…"
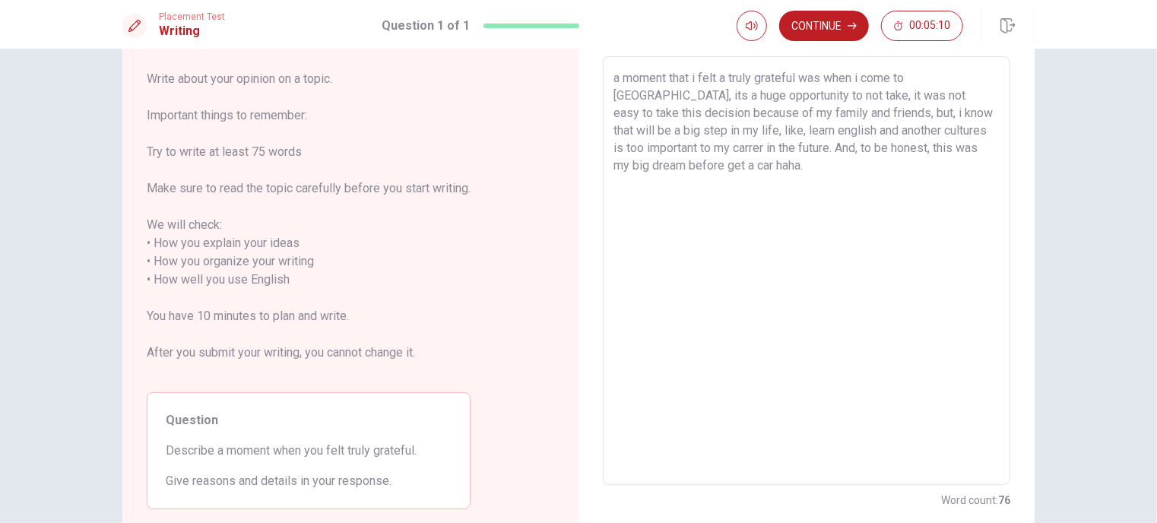
click at [811, 148] on textarea "a moment that i felt a truly grateful was when i come to [GEOGRAPHIC_DATA], its…" at bounding box center [806, 271] width 386 height 404
drag, startPoint x: 831, startPoint y: 148, endPoint x: 812, endPoint y: 150, distance: 19.1
click at [812, 150] on textarea "a moment that i felt a truly grateful was when i come to [GEOGRAPHIC_DATA], its…" at bounding box center [806, 271] width 386 height 404
click at [836, 147] on textarea "a moment that i felt a truly grateful was when i come to [GEOGRAPHIC_DATA], its…" at bounding box center [806, 271] width 386 height 404
drag, startPoint x: 830, startPoint y: 147, endPoint x: 821, endPoint y: 146, distance: 9.2
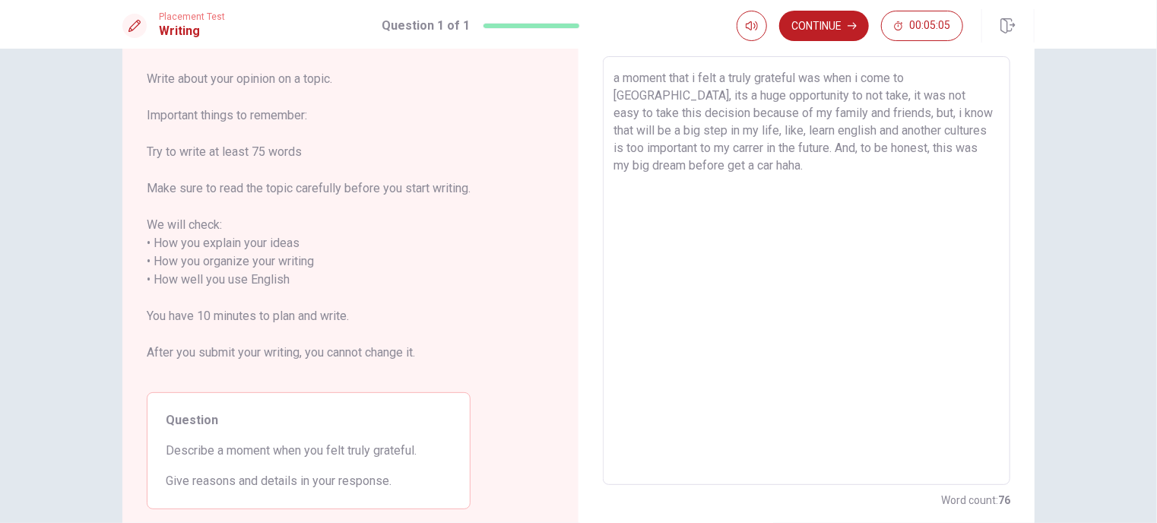
click at [821, 146] on textarea "a moment that i felt a truly grateful was when i come to [GEOGRAPHIC_DATA], its…" at bounding box center [806, 271] width 386 height 404
click at [826, 151] on textarea "a moment that i felt a truly grateful was when i come to [GEOGRAPHIC_DATA], its…" at bounding box center [806, 271] width 386 height 404
click at [898, 175] on textarea "a moment that i felt a truly grateful was when i come to [GEOGRAPHIC_DATA], its…" at bounding box center [806, 271] width 386 height 404
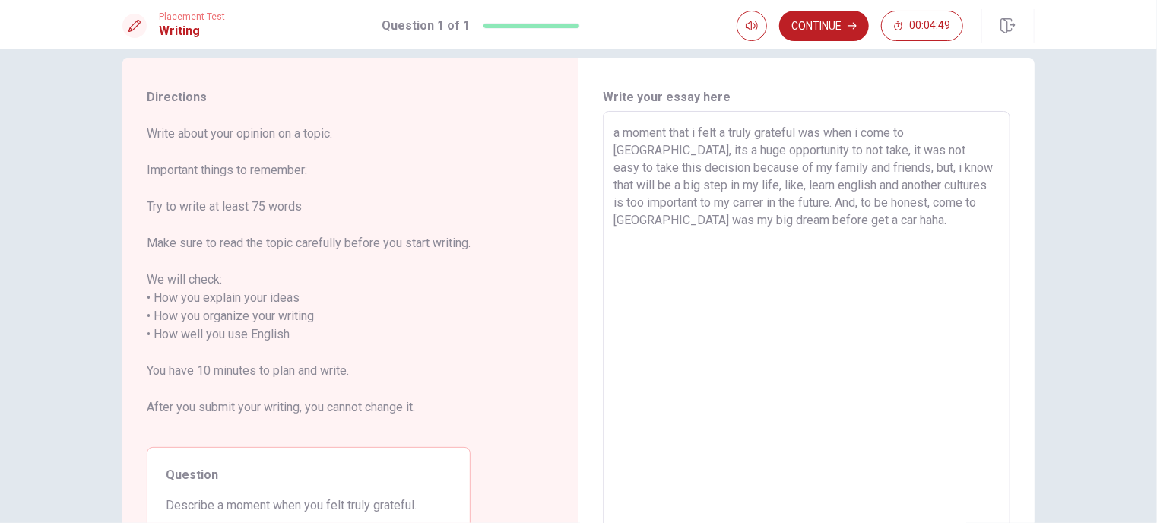
scroll to position [0, 0]
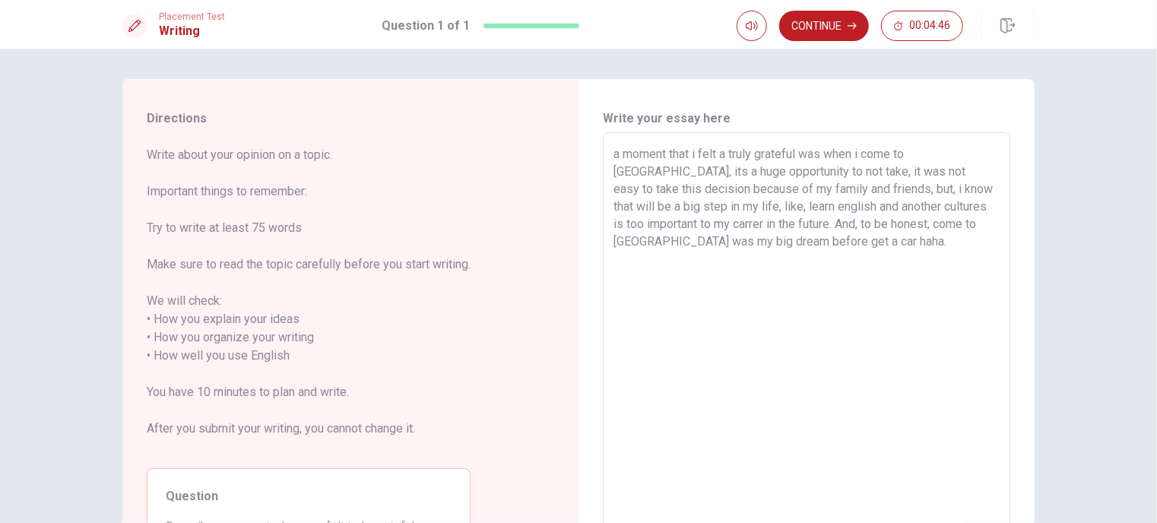
click at [615, 149] on textarea "a moment that i felt a truly grateful was when i come to [GEOGRAPHIC_DATA], its…" at bounding box center [806, 347] width 386 height 404
click at [800, 212] on textarea "A moment that i felt a truly grateful was when i come to [GEOGRAPHIC_DATA], its…" at bounding box center [806, 347] width 386 height 404
click at [645, 208] on textarea "A moment that i felt a truly grateful was when i come to [GEOGRAPHIC_DATA], its…" at bounding box center [806, 347] width 386 height 404
click at [644, 245] on textarea "A moment that i felt a truly grateful was when i come to [GEOGRAPHIC_DATA], its…" at bounding box center [806, 347] width 386 height 404
click at [782, 230] on textarea "A moment that i felt a truly grateful was when i come to [GEOGRAPHIC_DATA], its…" at bounding box center [806, 347] width 386 height 404
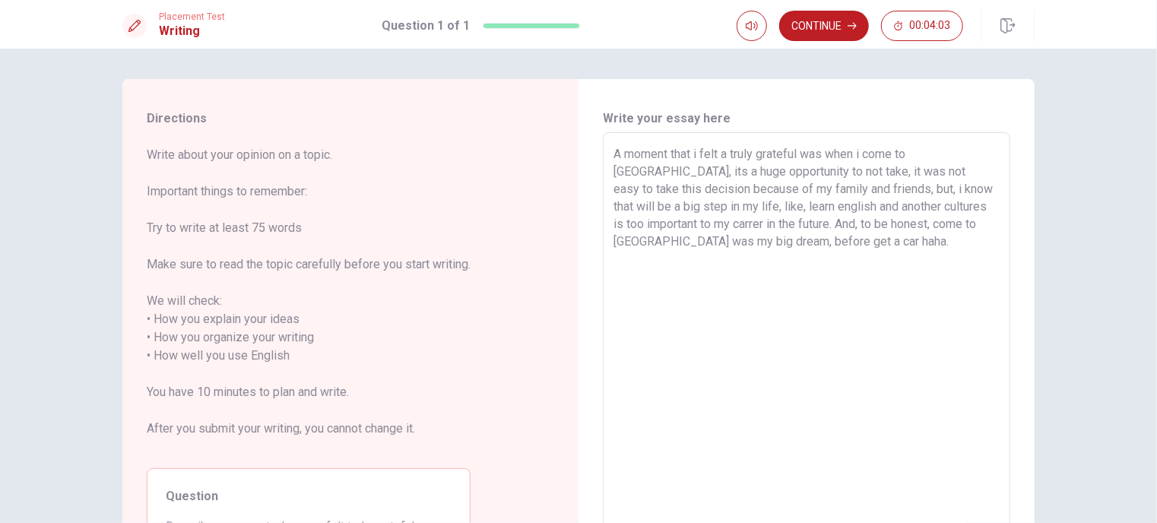
click at [788, 236] on textarea "A moment that i felt a truly grateful was when i come to [GEOGRAPHIC_DATA], its…" at bounding box center [806, 347] width 386 height 404
click at [828, 30] on button "Continue" at bounding box center [824, 26] width 90 height 30
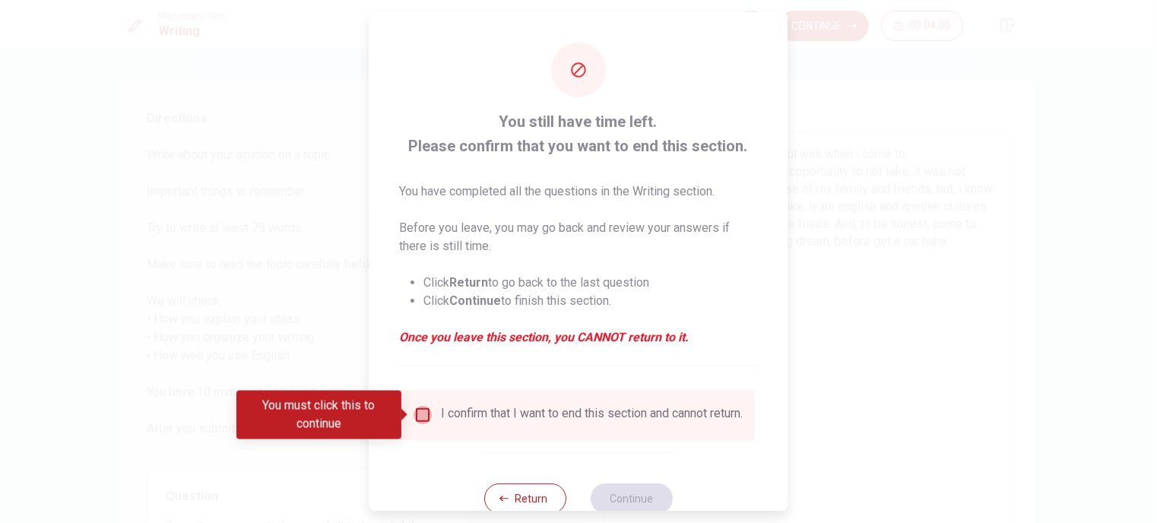
click at [428, 422] on input "You must click this to continue" at bounding box center [423, 415] width 18 height 18
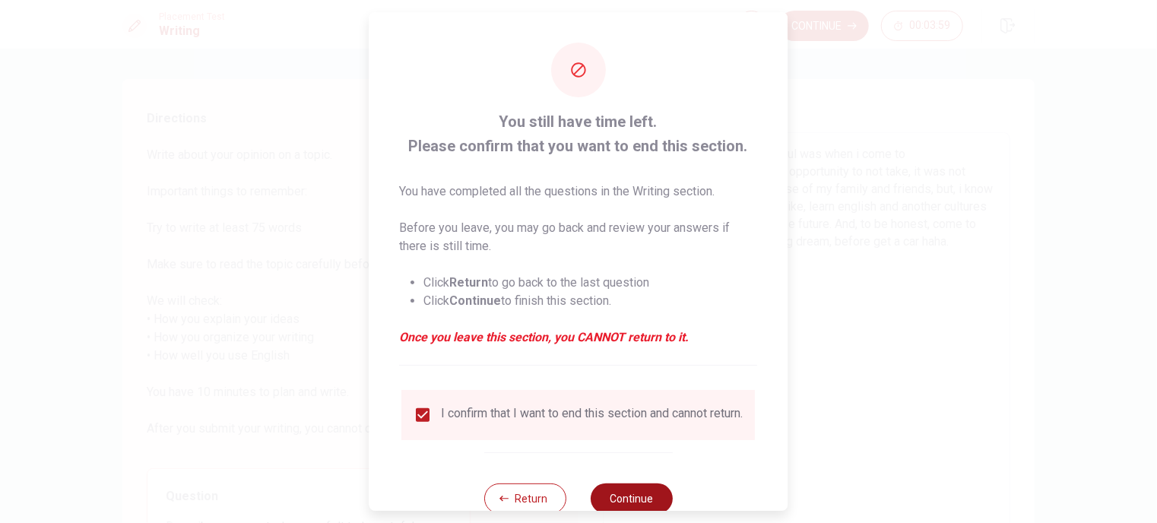
click at [623, 501] on button "Continue" at bounding box center [632, 498] width 82 height 30
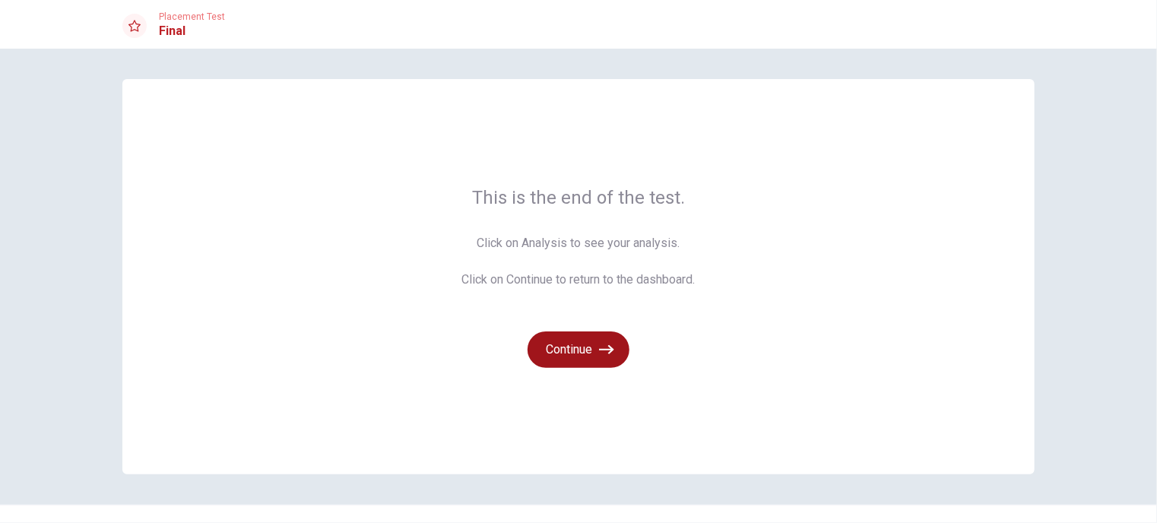
click at [569, 353] on button "Continue" at bounding box center [579, 349] width 102 height 36
